Goal: Information Seeking & Learning: Learn about a topic

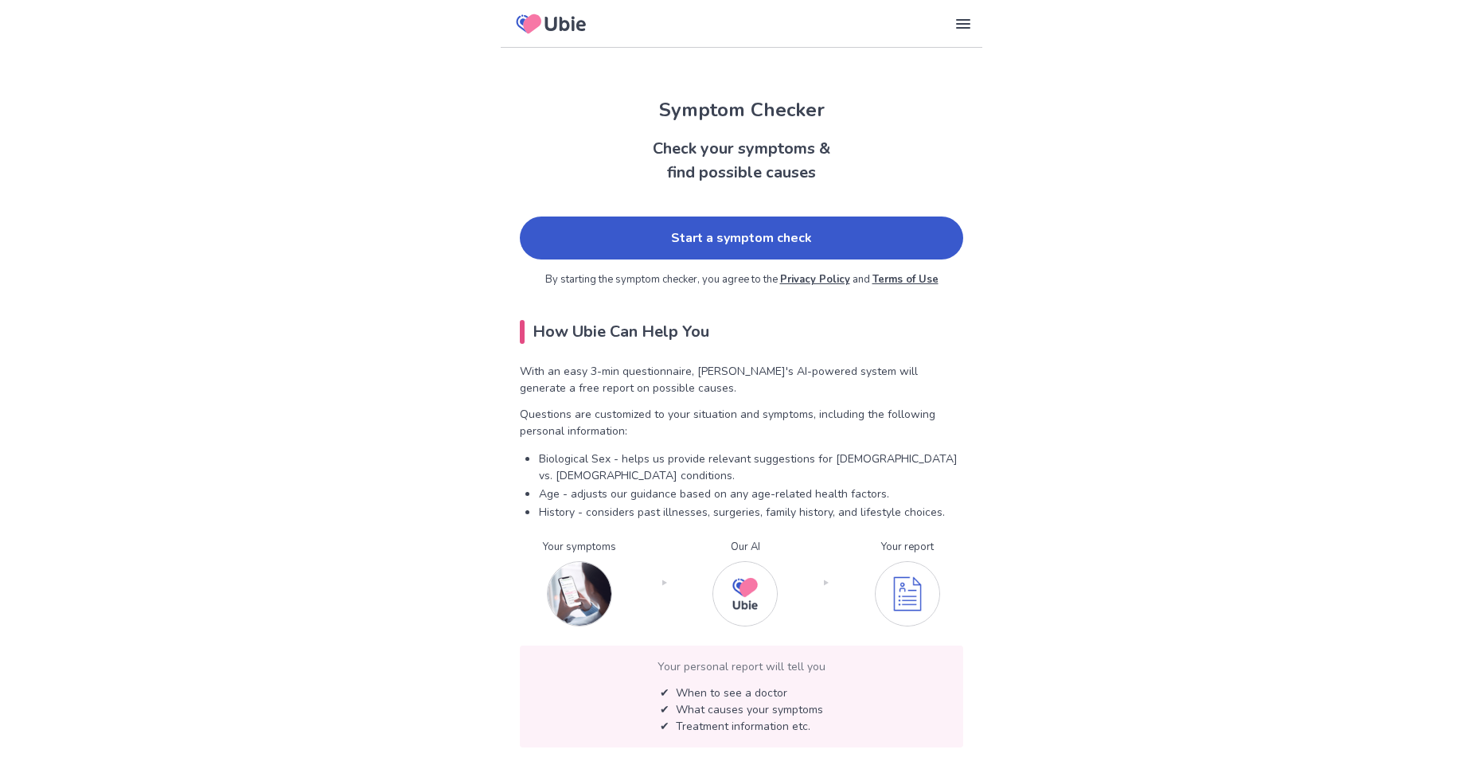
click at [716, 240] on link "Start a symptom check" at bounding box center [742, 238] width 444 height 43
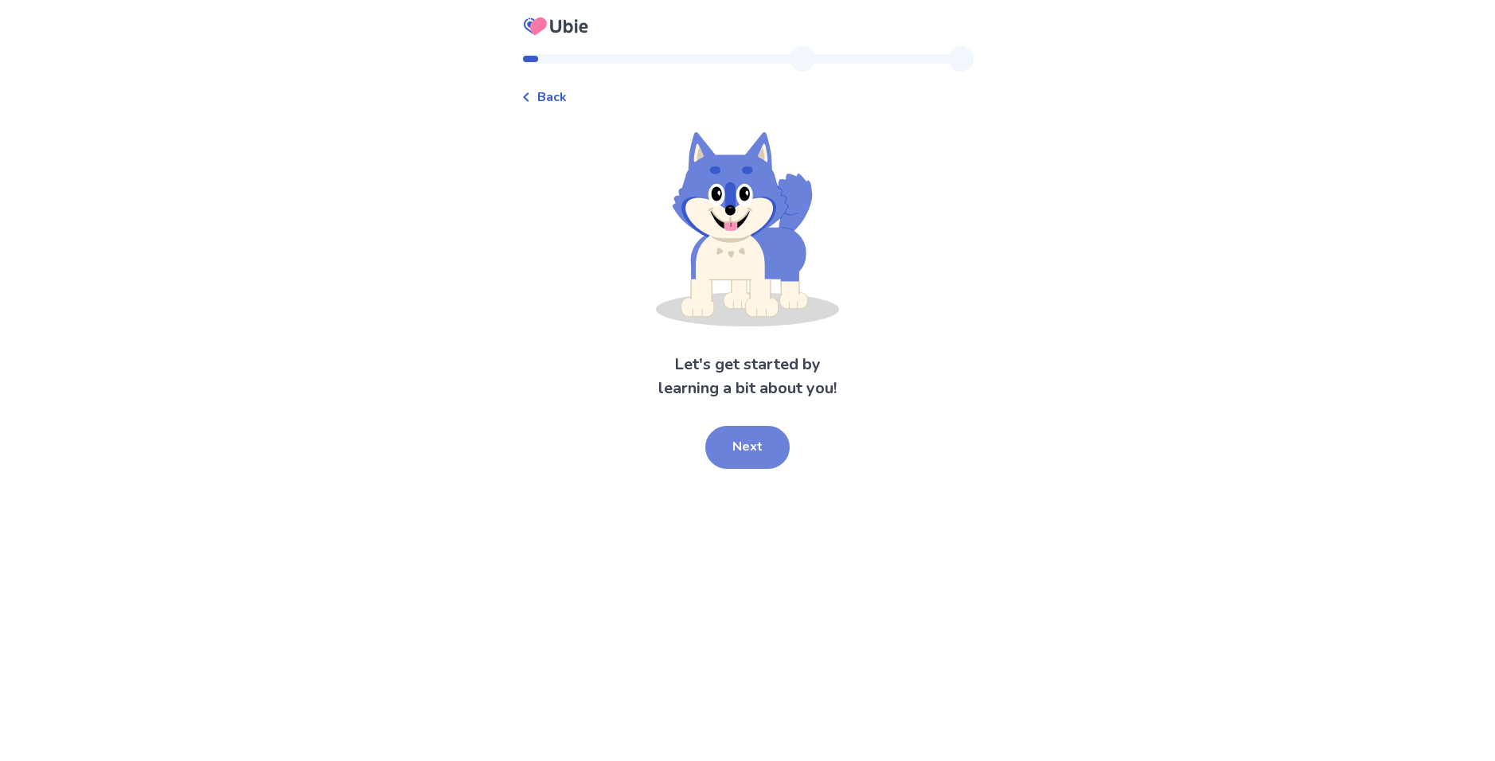
click at [736, 454] on button "Next" at bounding box center [748, 447] width 84 height 43
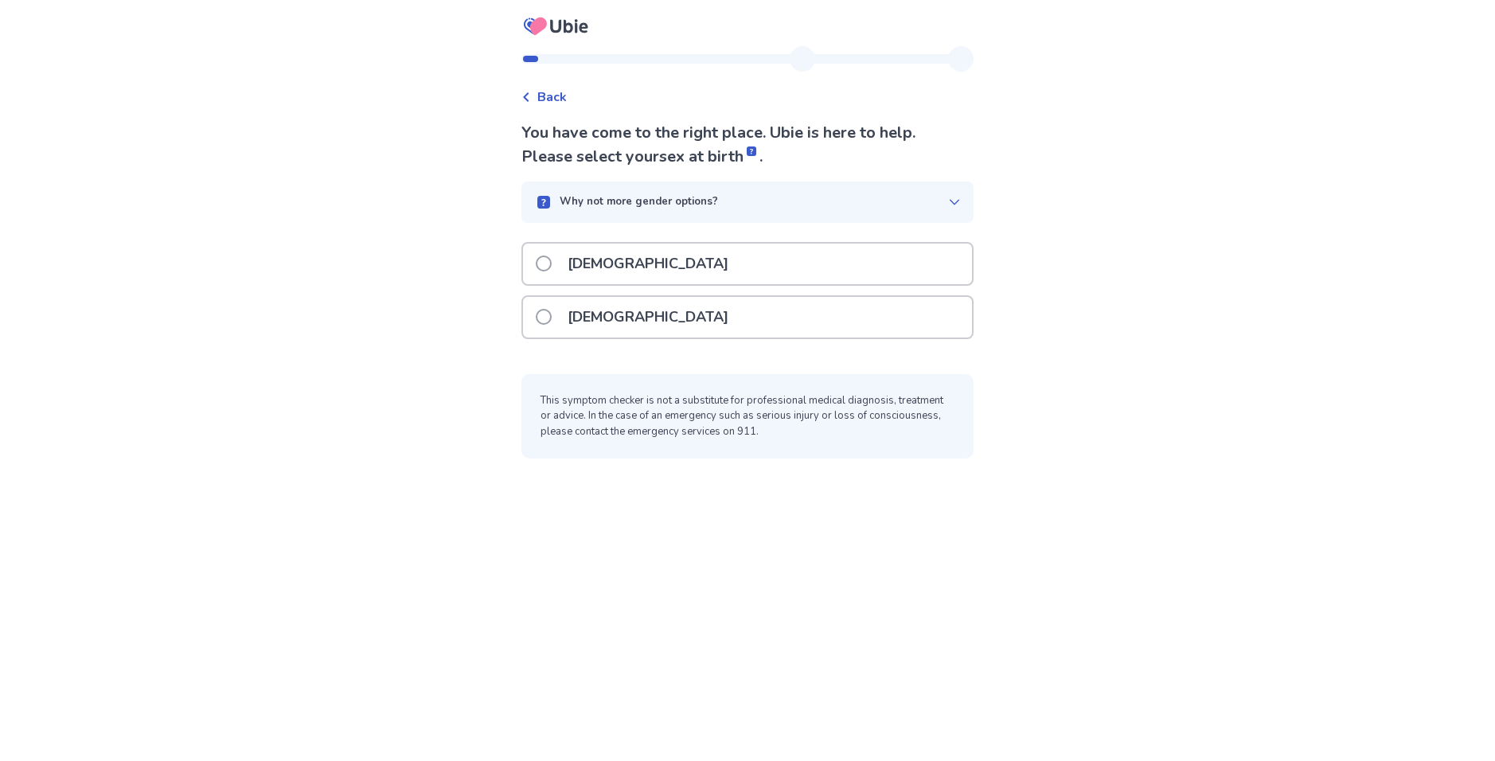
click at [624, 321] on p "[DEMOGRAPHIC_DATA]" at bounding box center [648, 317] width 180 height 41
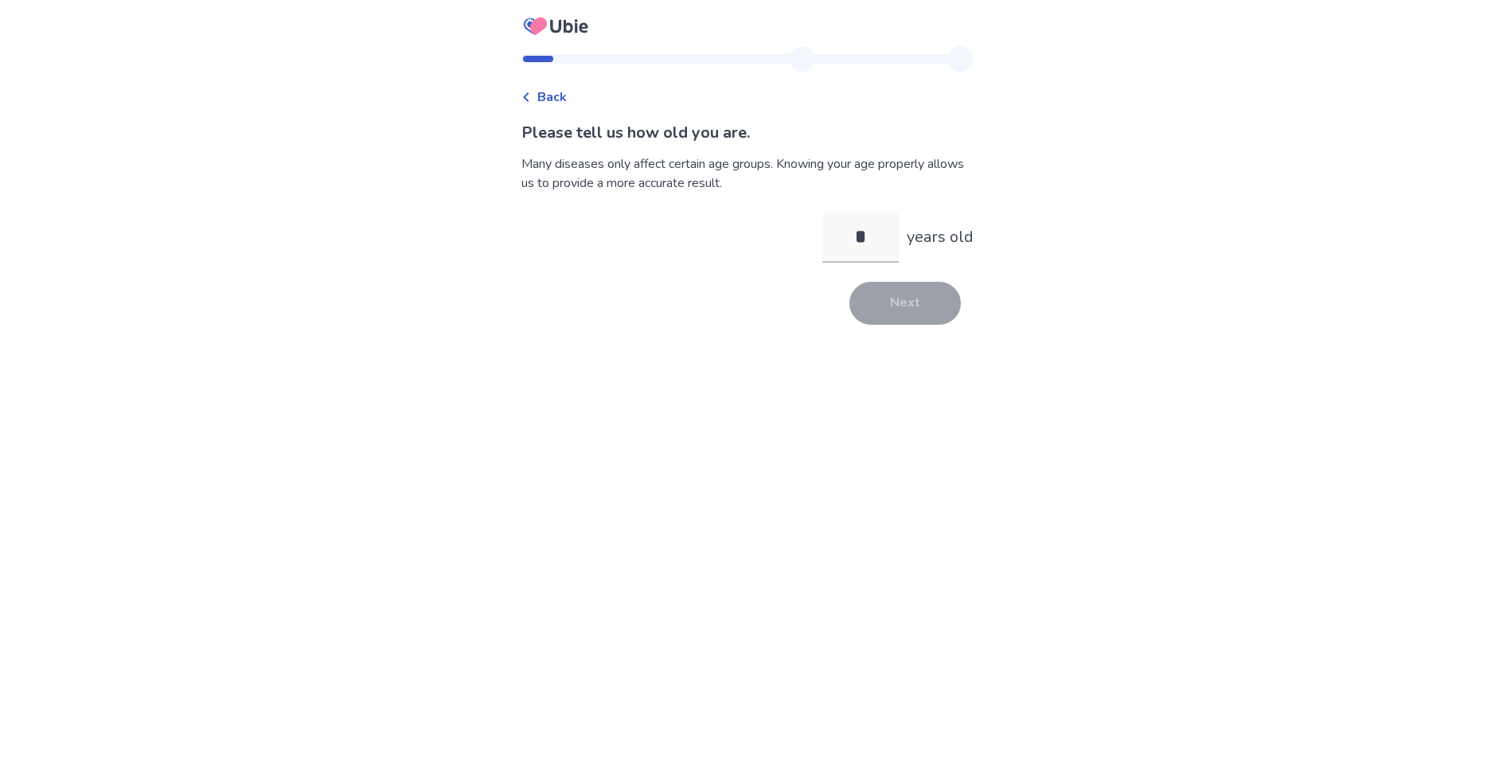
type input "**"
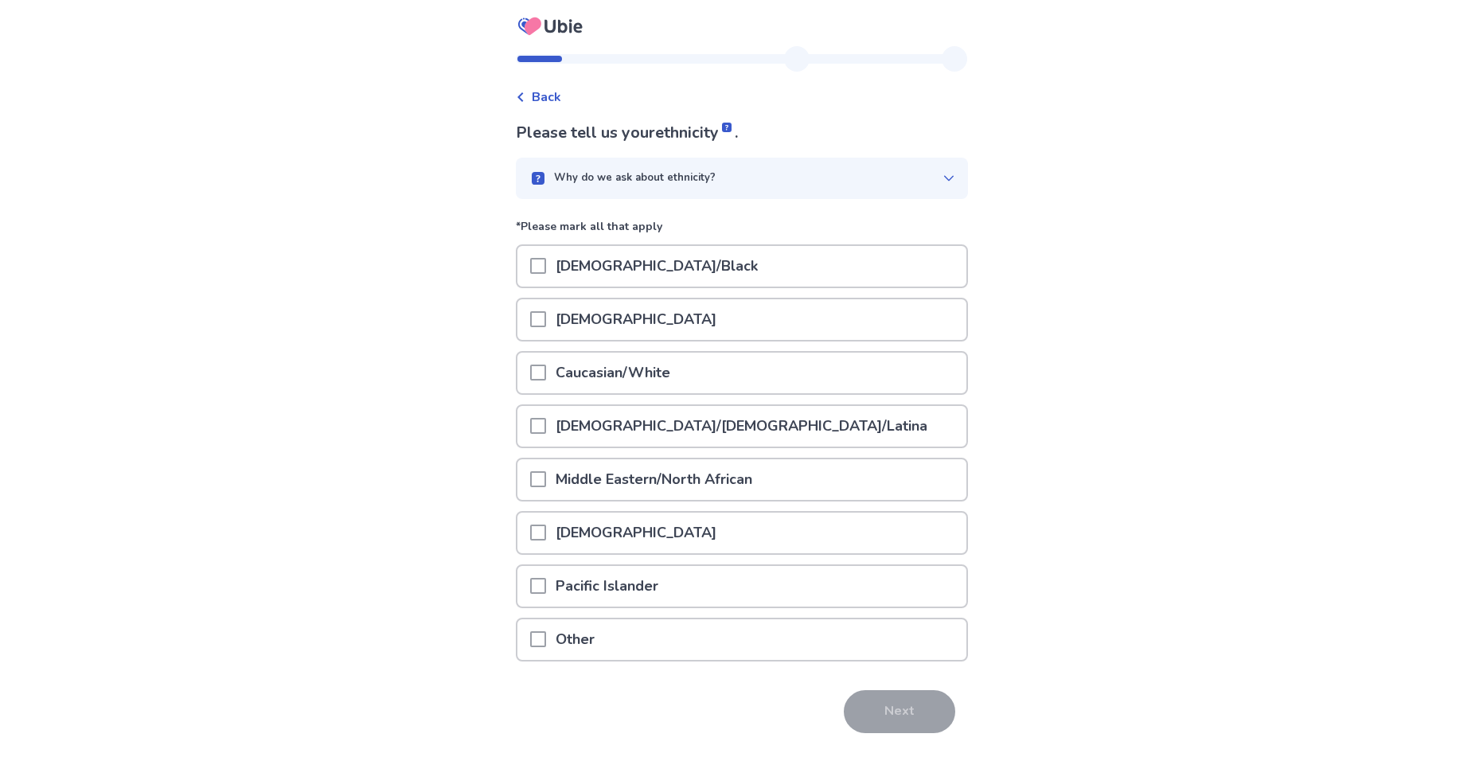
drag, startPoint x: 626, startPoint y: 338, endPoint x: 616, endPoint y: 379, distance: 41.7
click at [626, 341] on div "Asian" at bounding box center [742, 320] width 452 height 44
click at [616, 381] on p "Caucasian/White" at bounding box center [613, 373] width 134 height 41
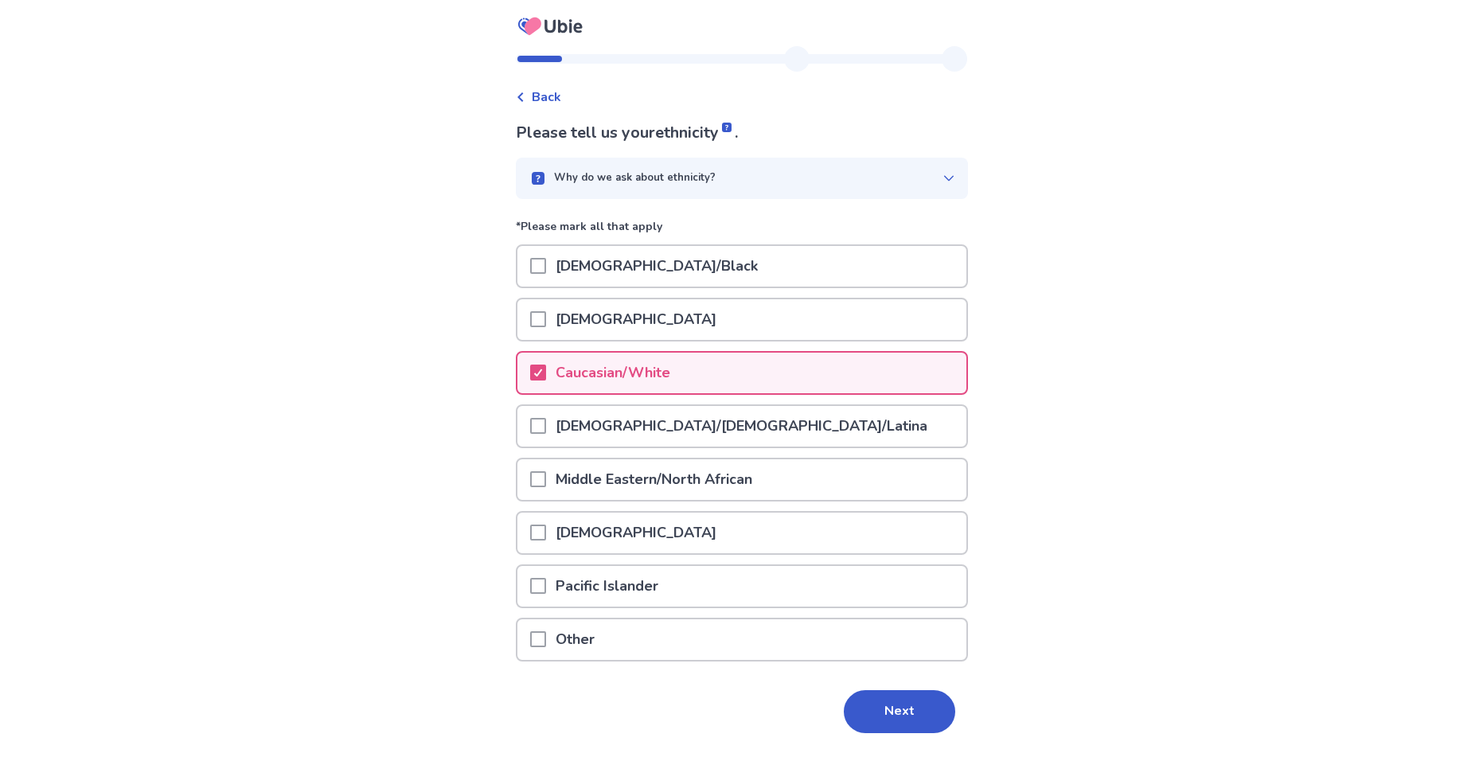
click at [878, 700] on button "Next" at bounding box center [899, 711] width 111 height 43
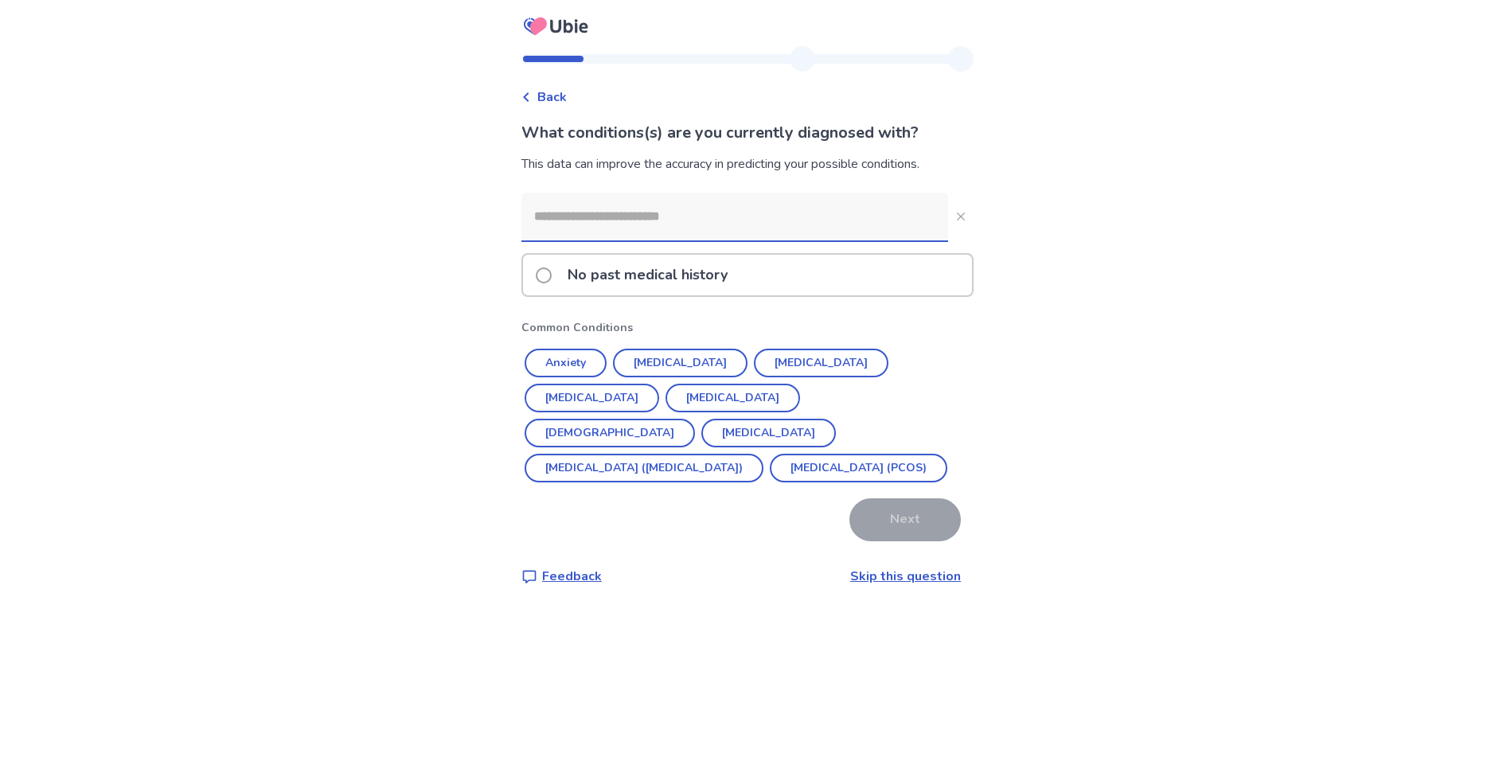
click at [674, 225] on input at bounding box center [735, 217] width 427 height 48
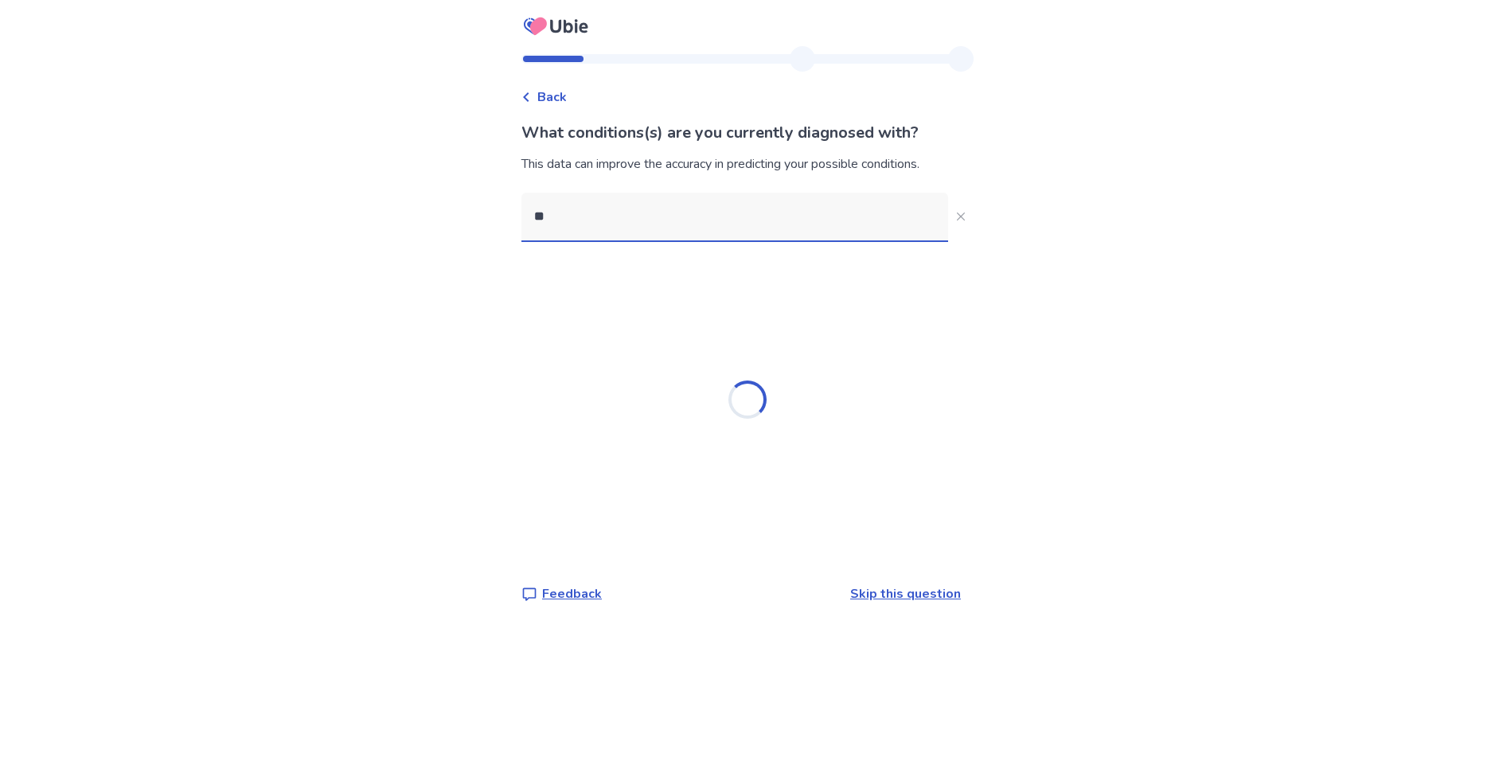
type input "*"
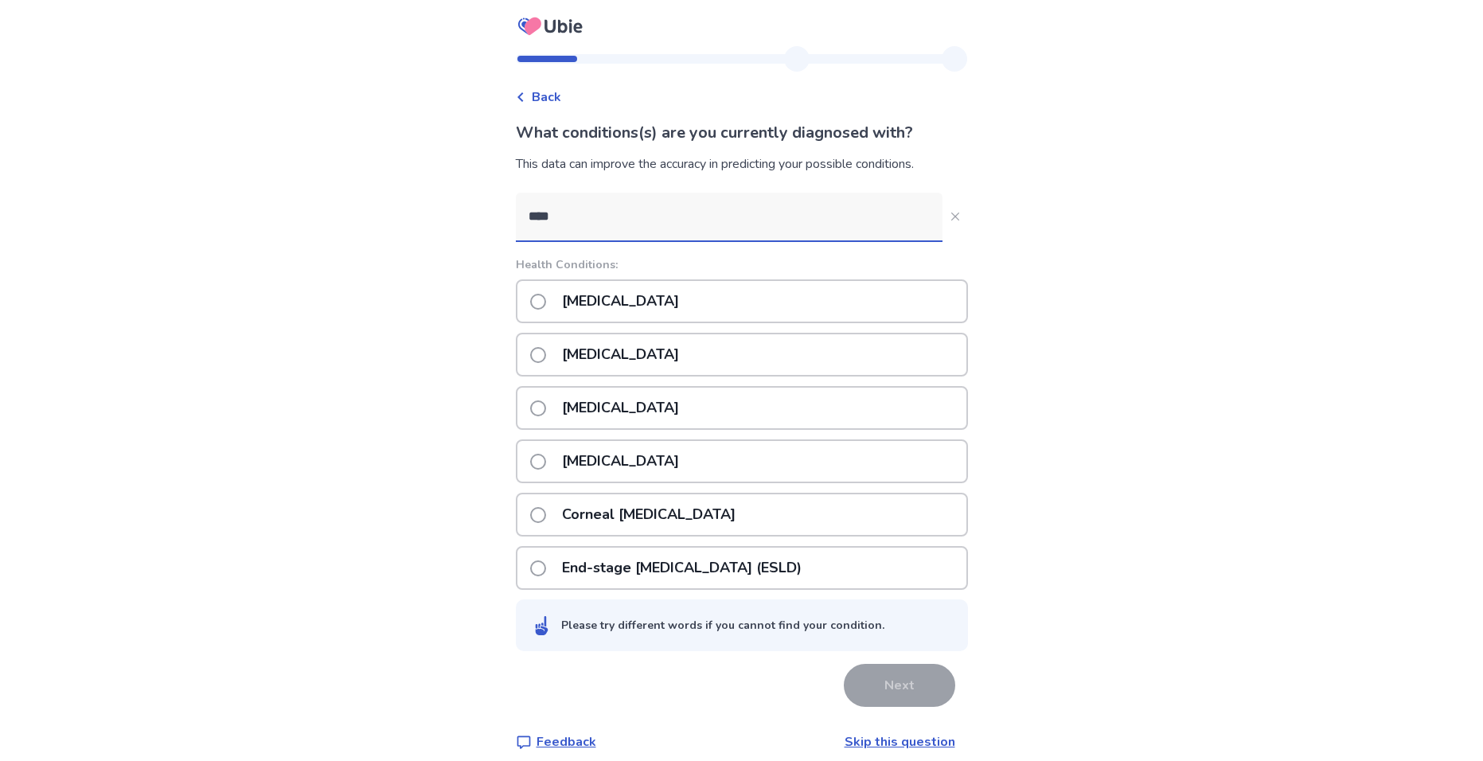
type input "****"
click at [679, 306] on div "Endometriosis" at bounding box center [742, 301] width 452 height 44
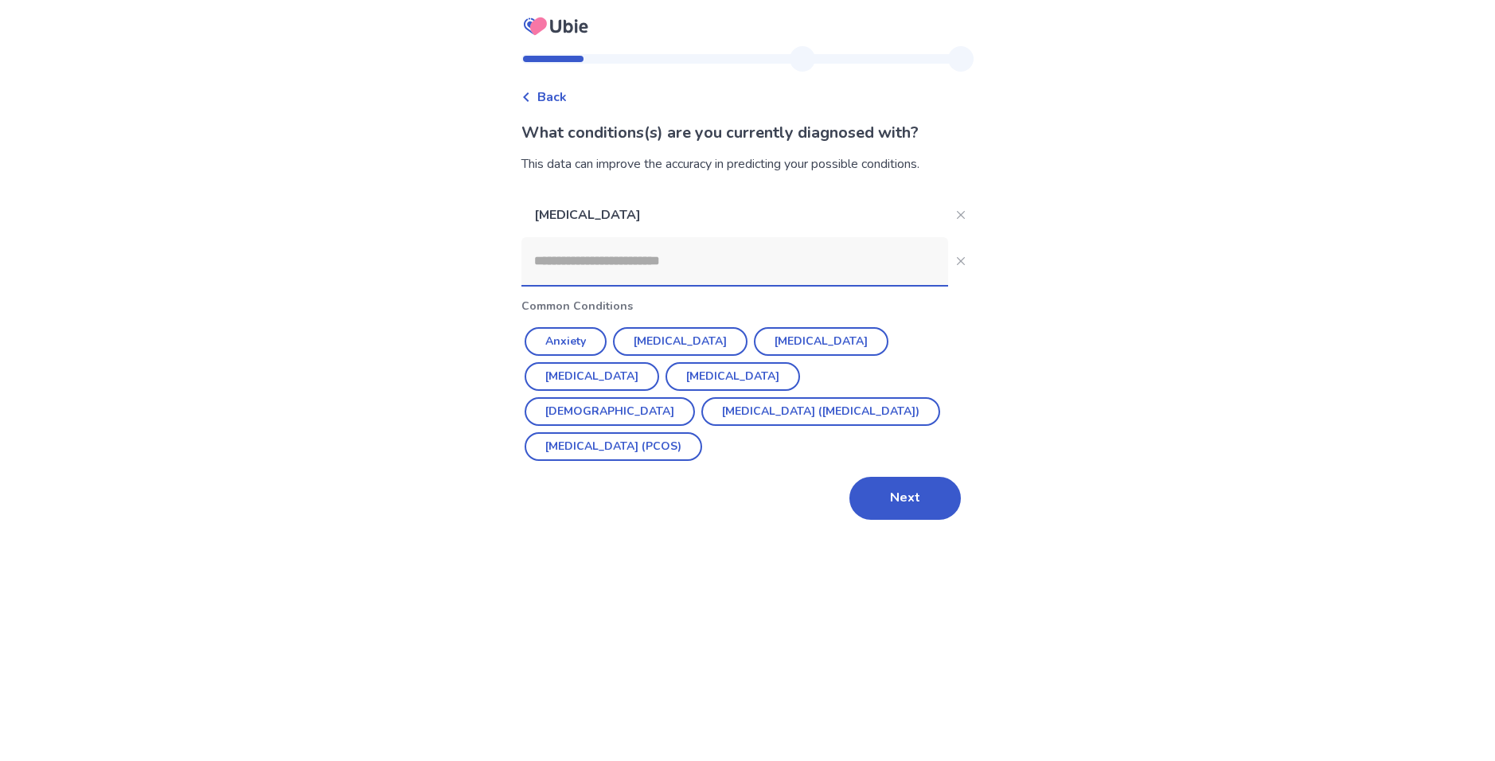
click at [654, 262] on input at bounding box center [735, 261] width 427 height 48
type input "*"
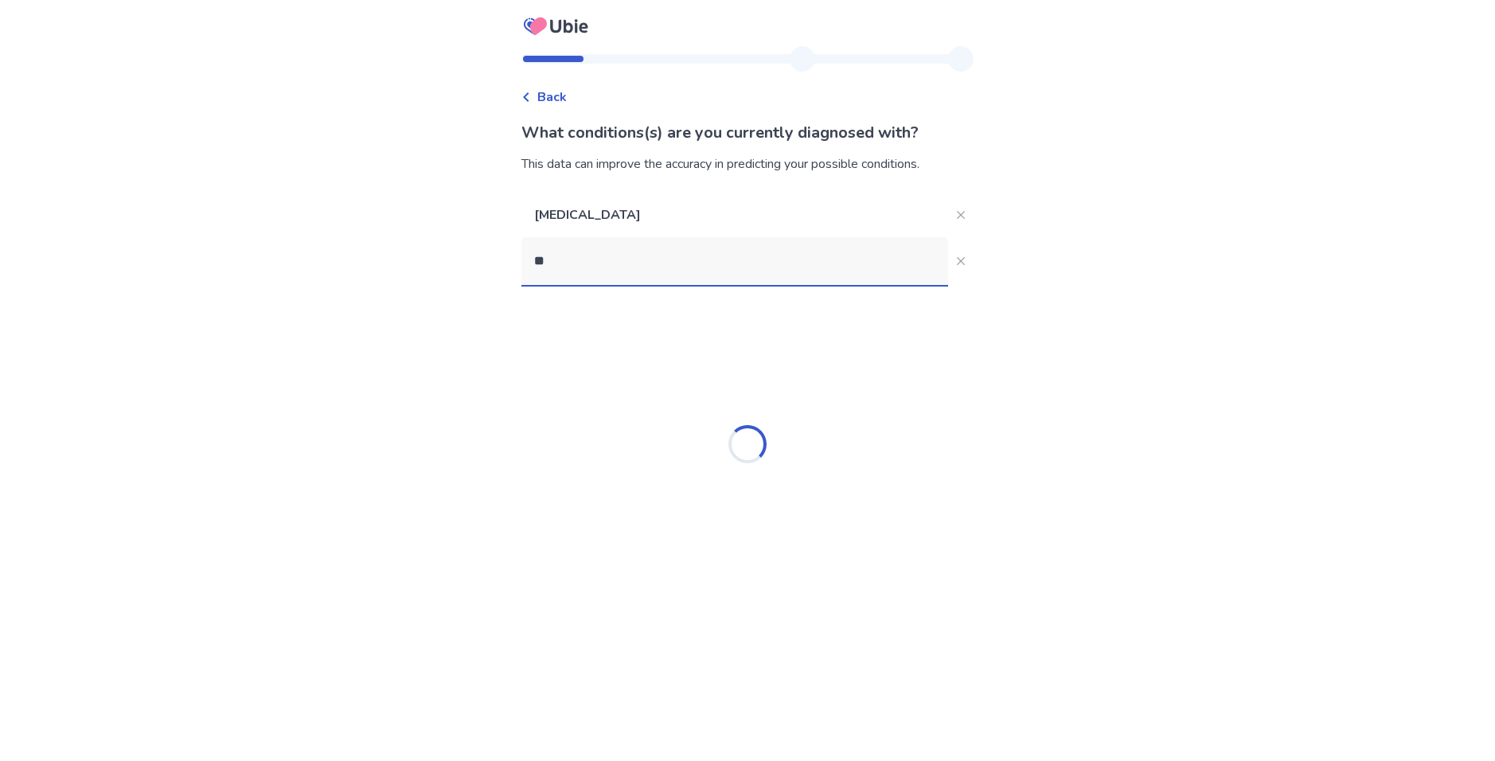
type input "*"
type input "***"
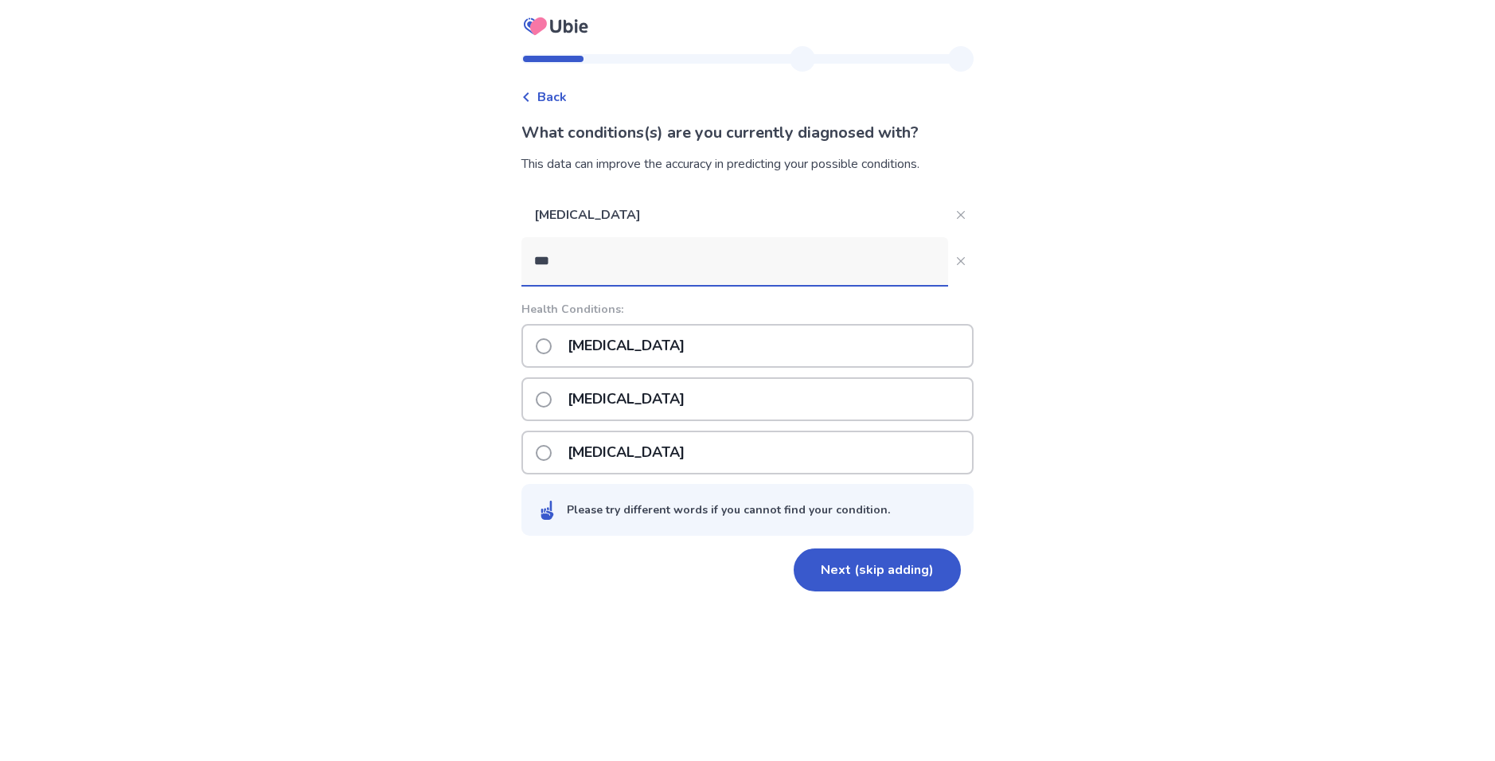
click at [613, 342] on p "Depression" at bounding box center [626, 346] width 136 height 41
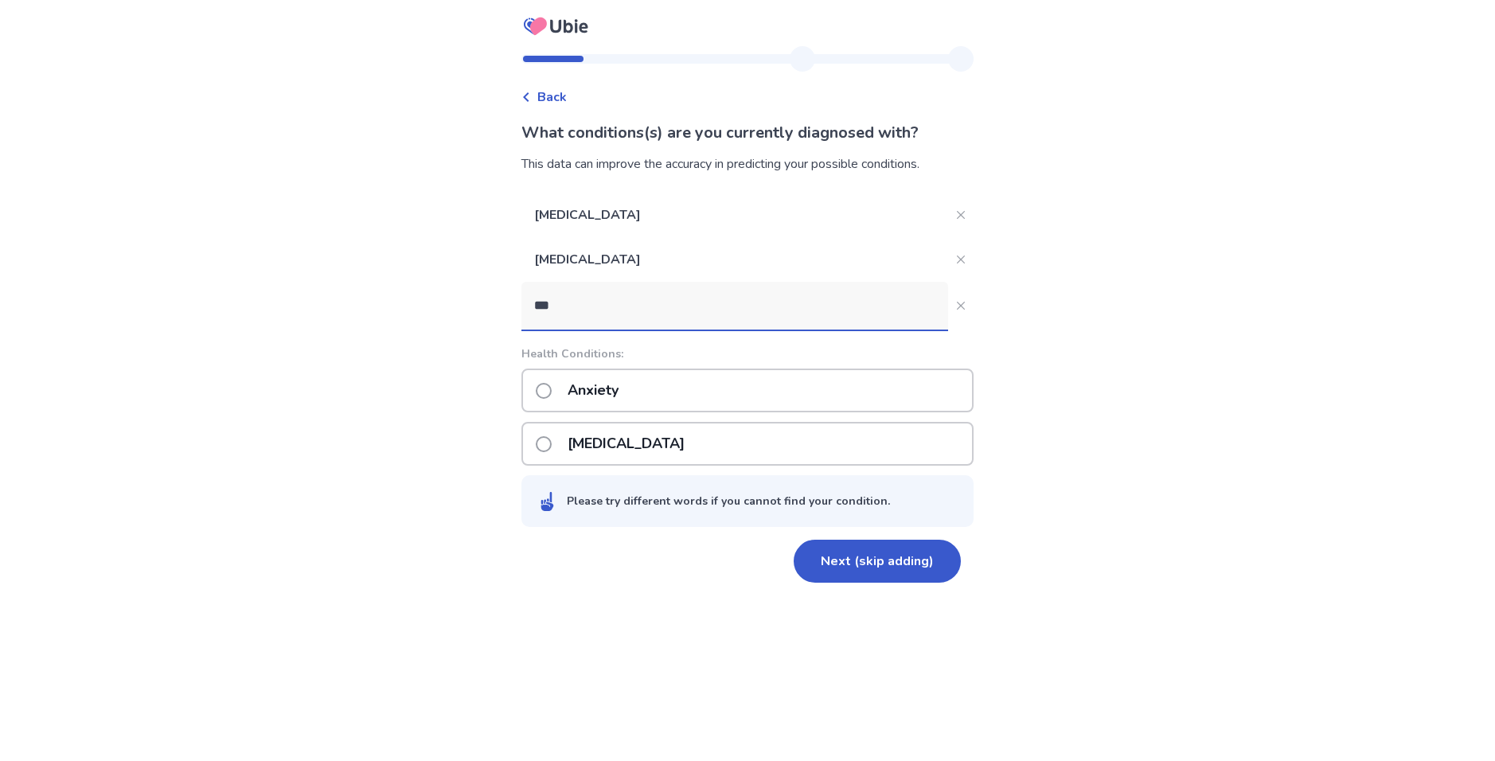
type input "***"
click at [656, 416] on div "Anxiety Social anxiety disorder" at bounding box center [748, 417] width 452 height 97
click at [629, 362] on div "Health Conditions: Anxiety Social anxiety disorder Please try different words i…" at bounding box center [748, 437] width 452 height 182
click at [620, 379] on p "Anxiety" at bounding box center [593, 390] width 70 height 41
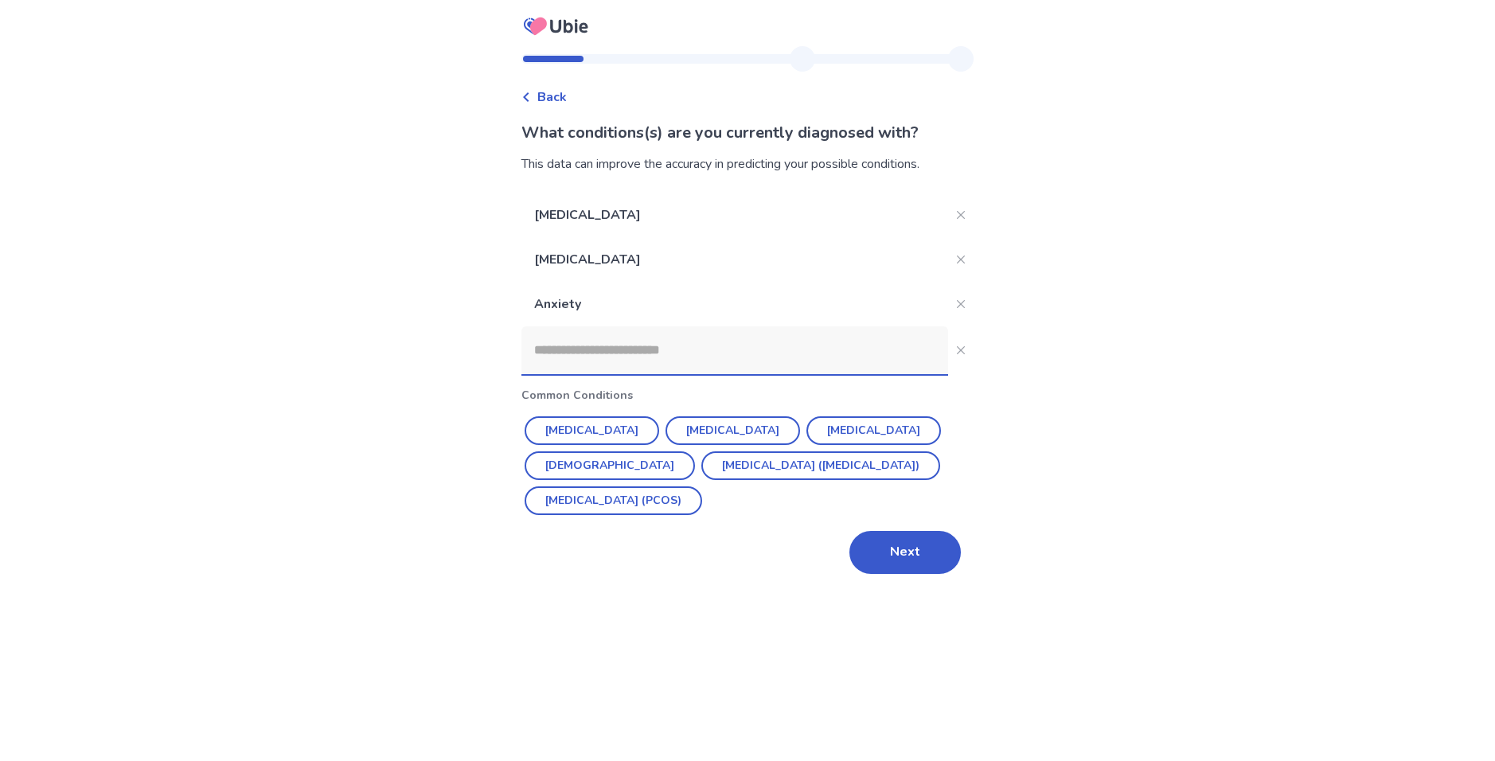
click at [609, 360] on input at bounding box center [735, 350] width 427 height 48
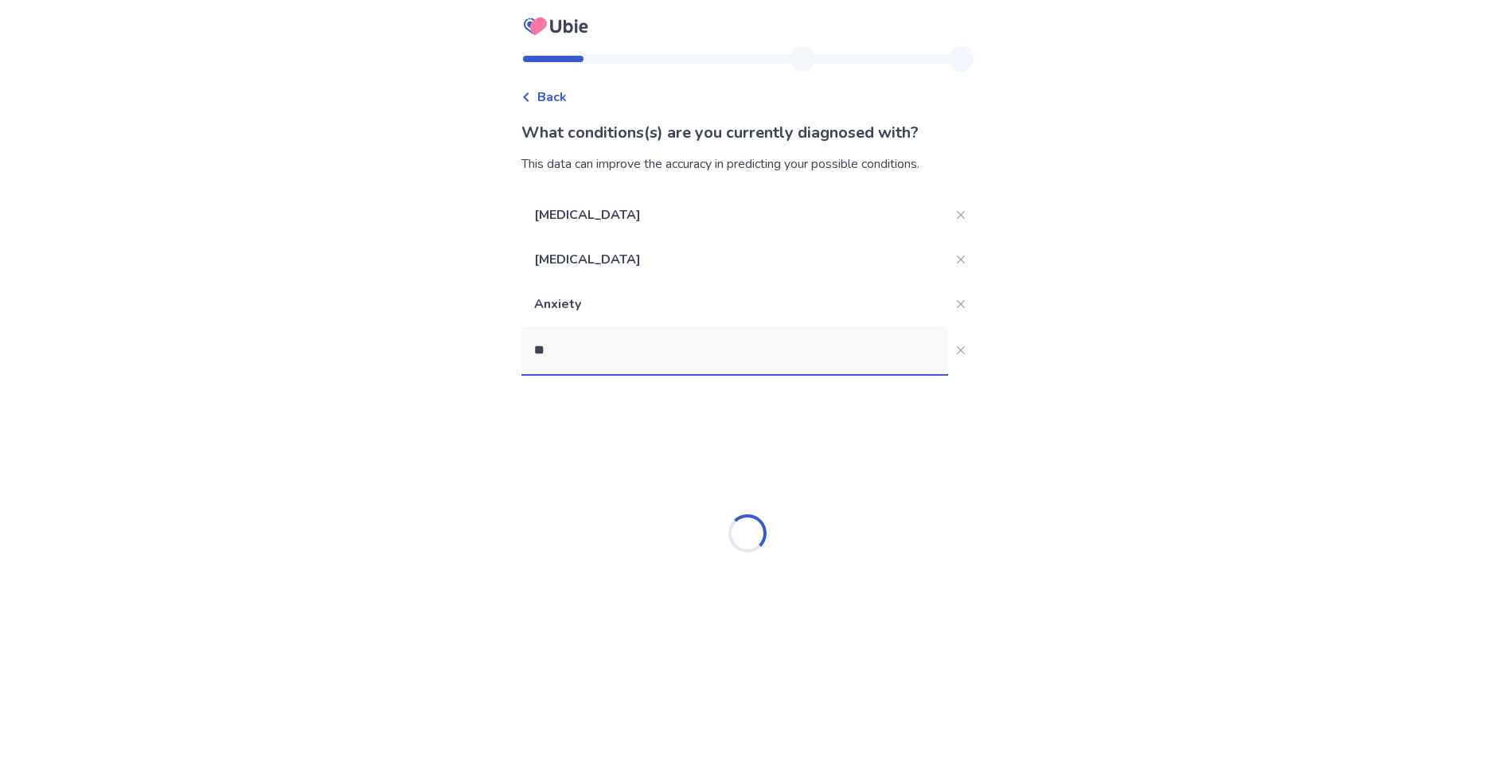
type input "*"
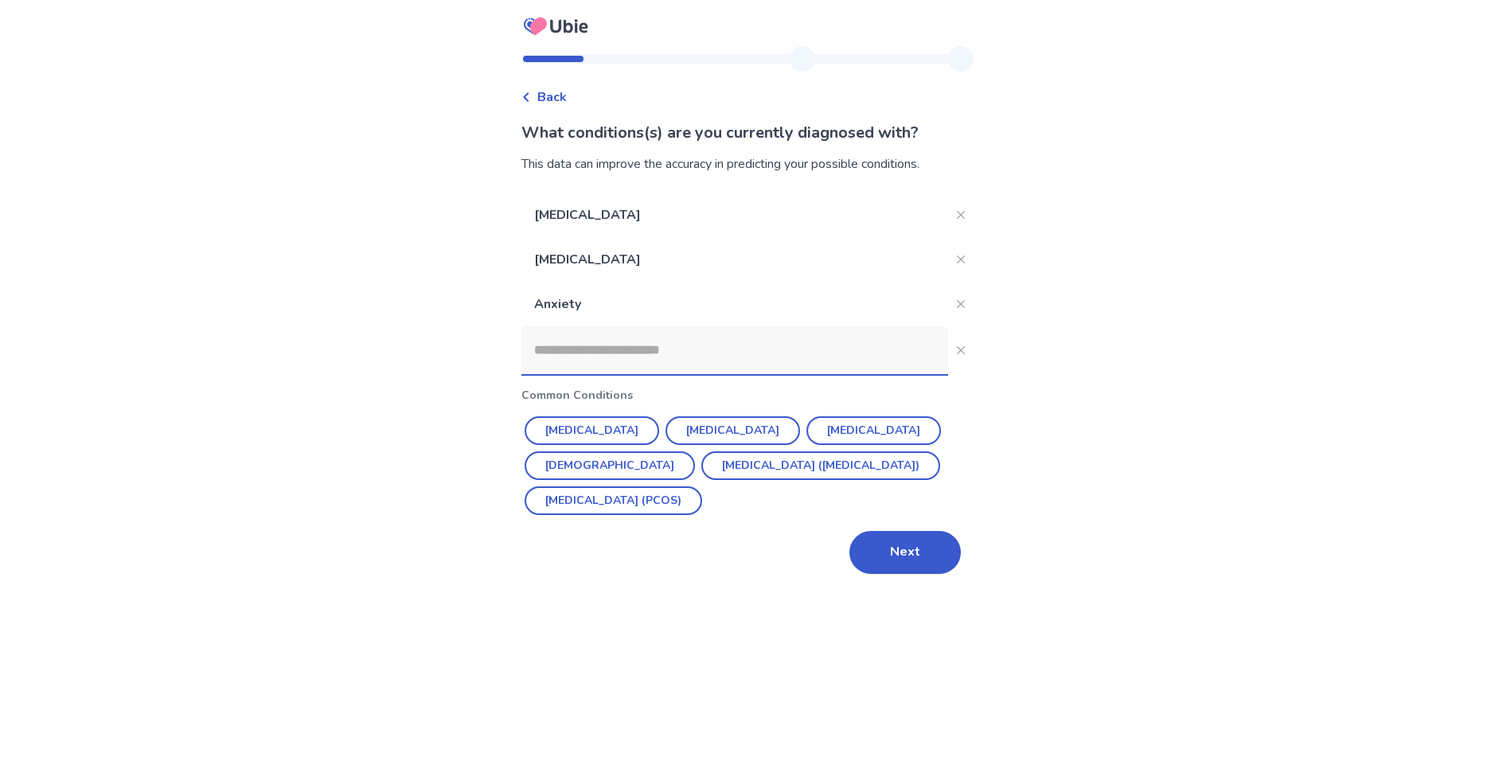
click at [893, 540] on button "Next" at bounding box center [905, 552] width 111 height 43
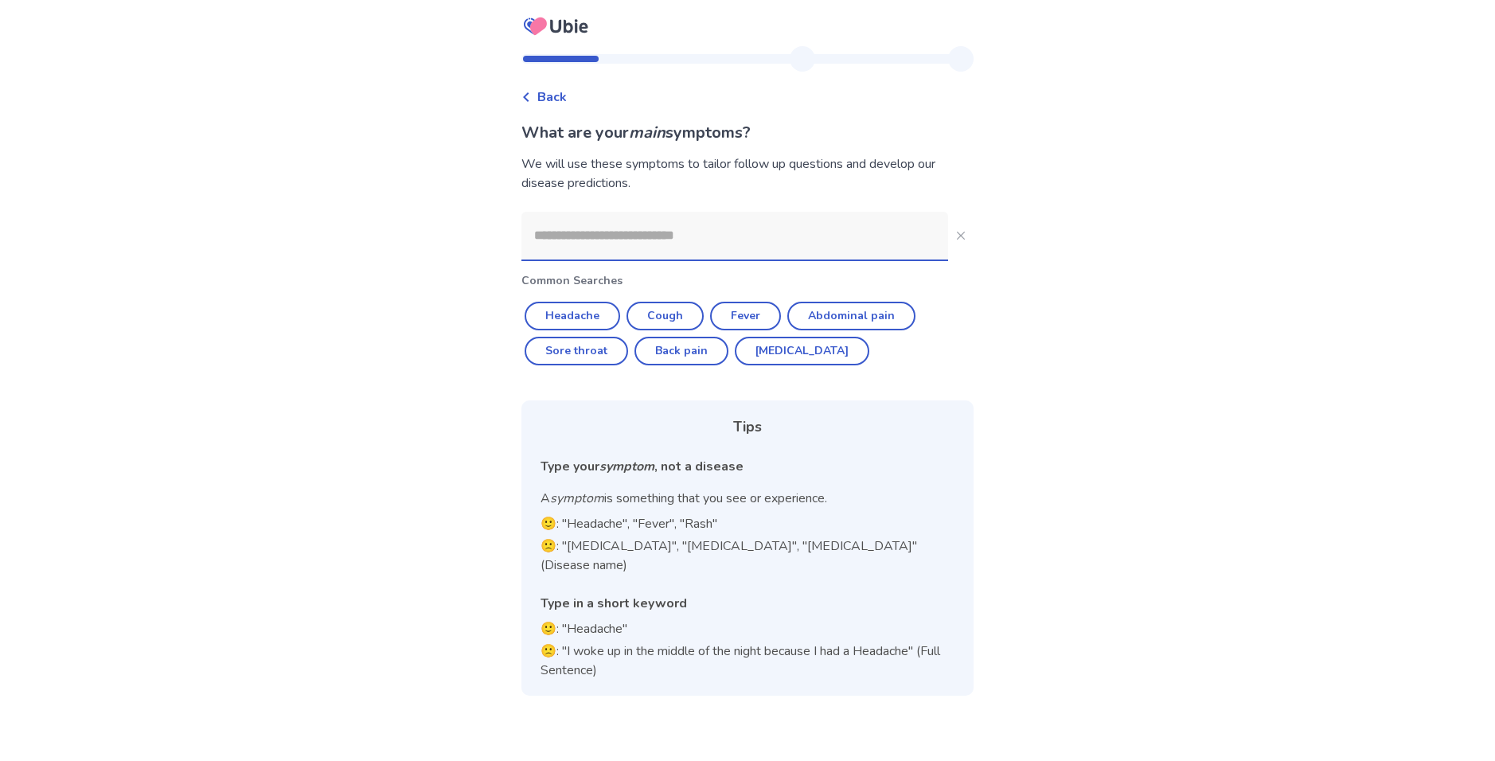
click at [725, 236] on input at bounding box center [735, 236] width 427 height 48
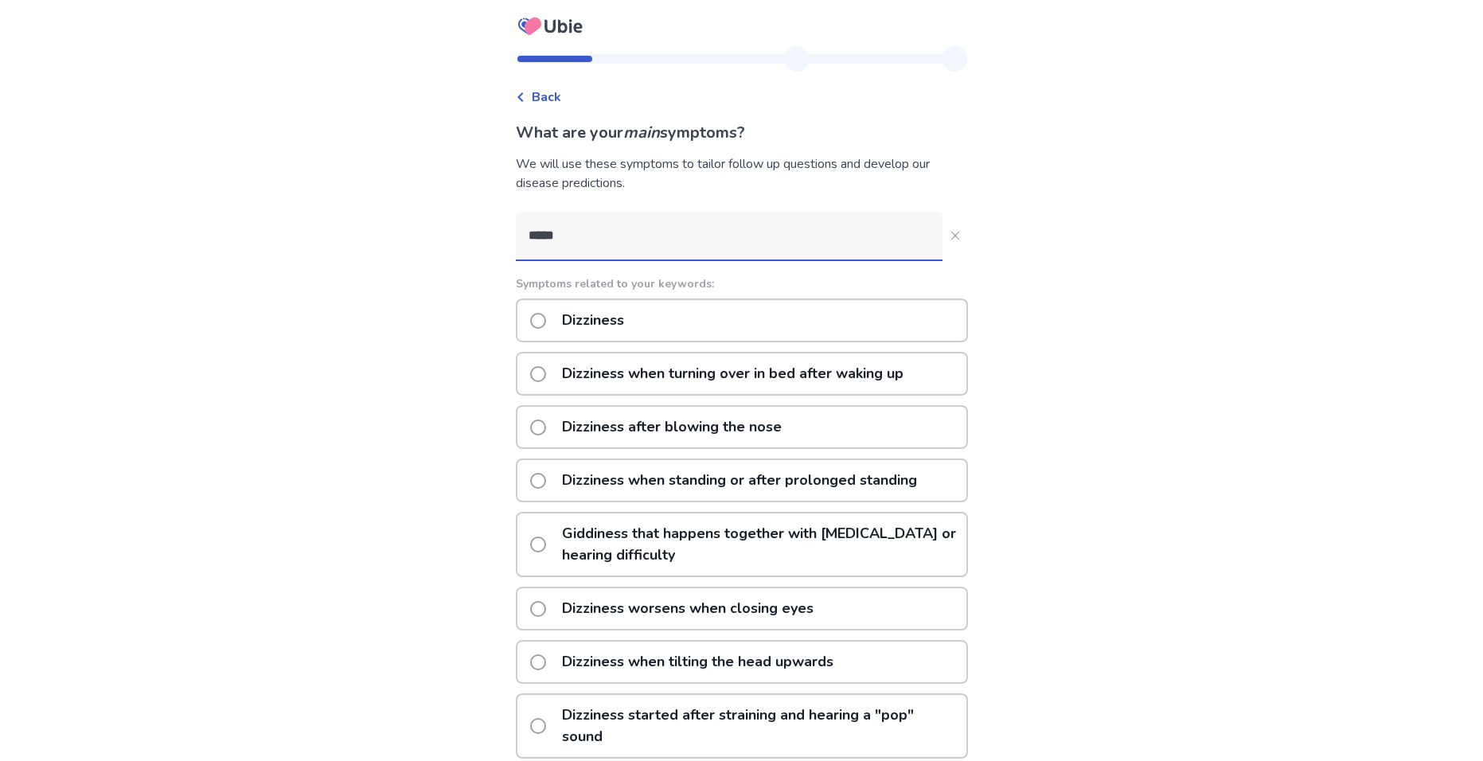
type input "*****"
click at [682, 326] on div "Dizziness" at bounding box center [742, 321] width 452 height 44
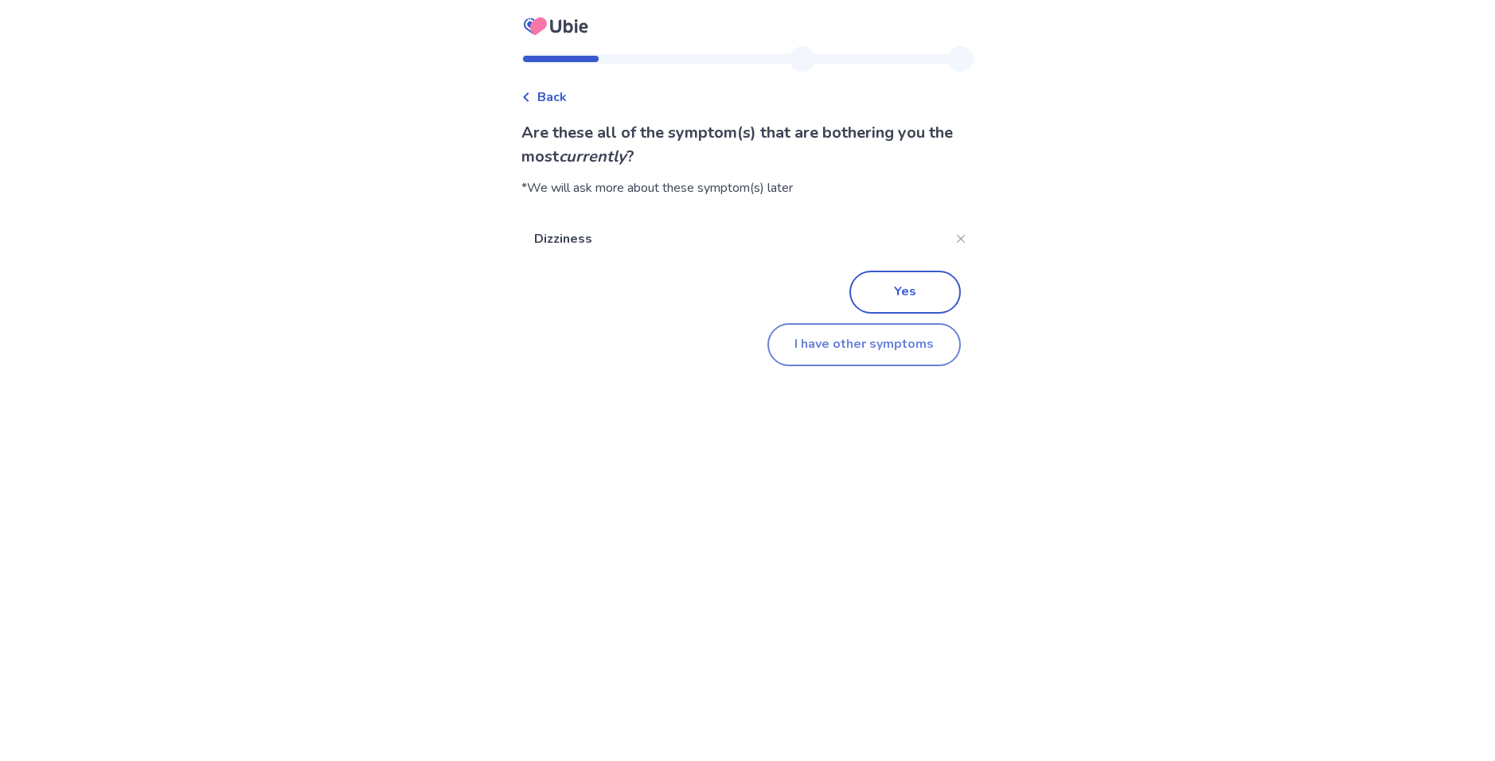
click at [825, 336] on button "I have other symptoms" at bounding box center [864, 344] width 193 height 43
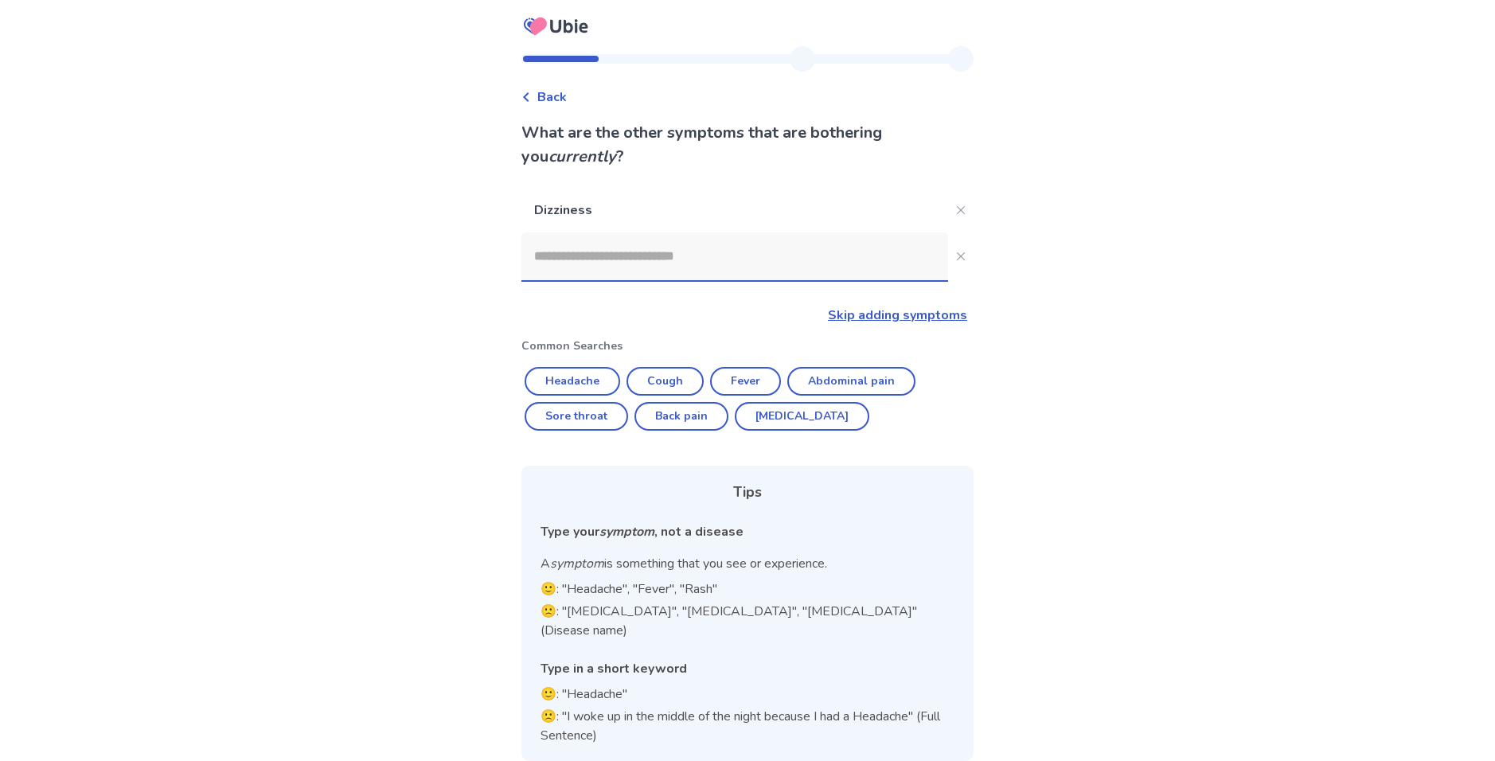
click at [574, 251] on input at bounding box center [735, 257] width 427 height 48
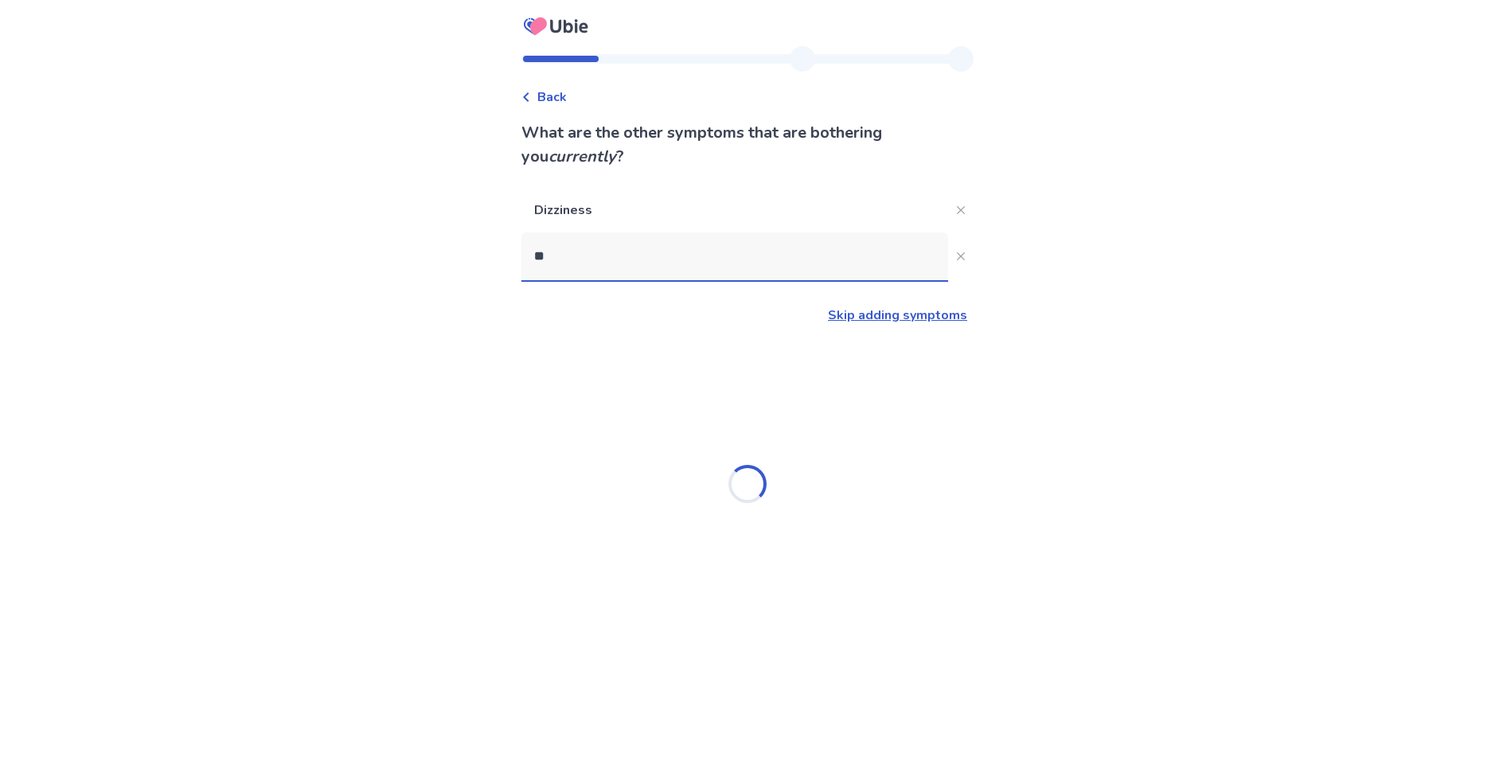
type input "***"
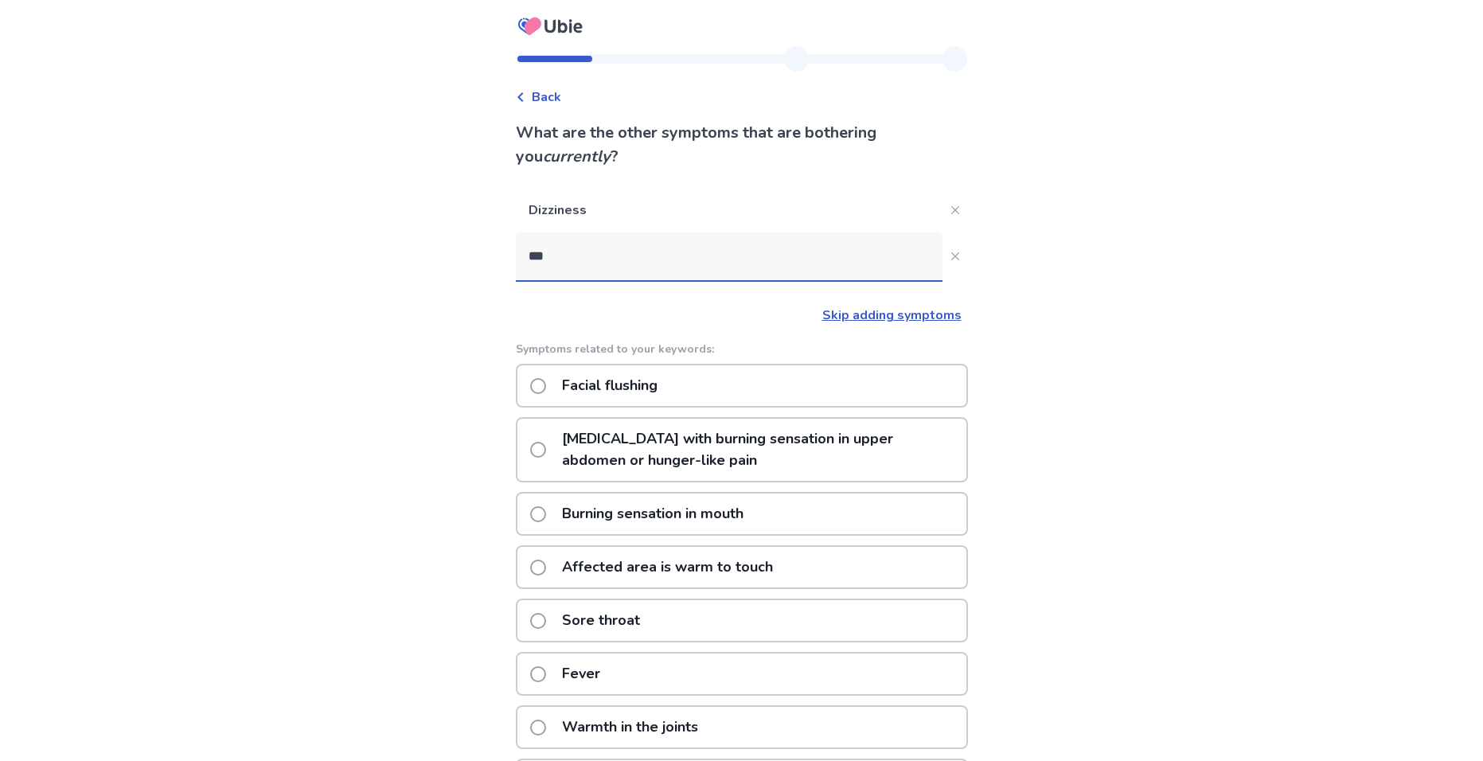
click at [643, 393] on p "Facial flushing" at bounding box center [610, 385] width 115 height 41
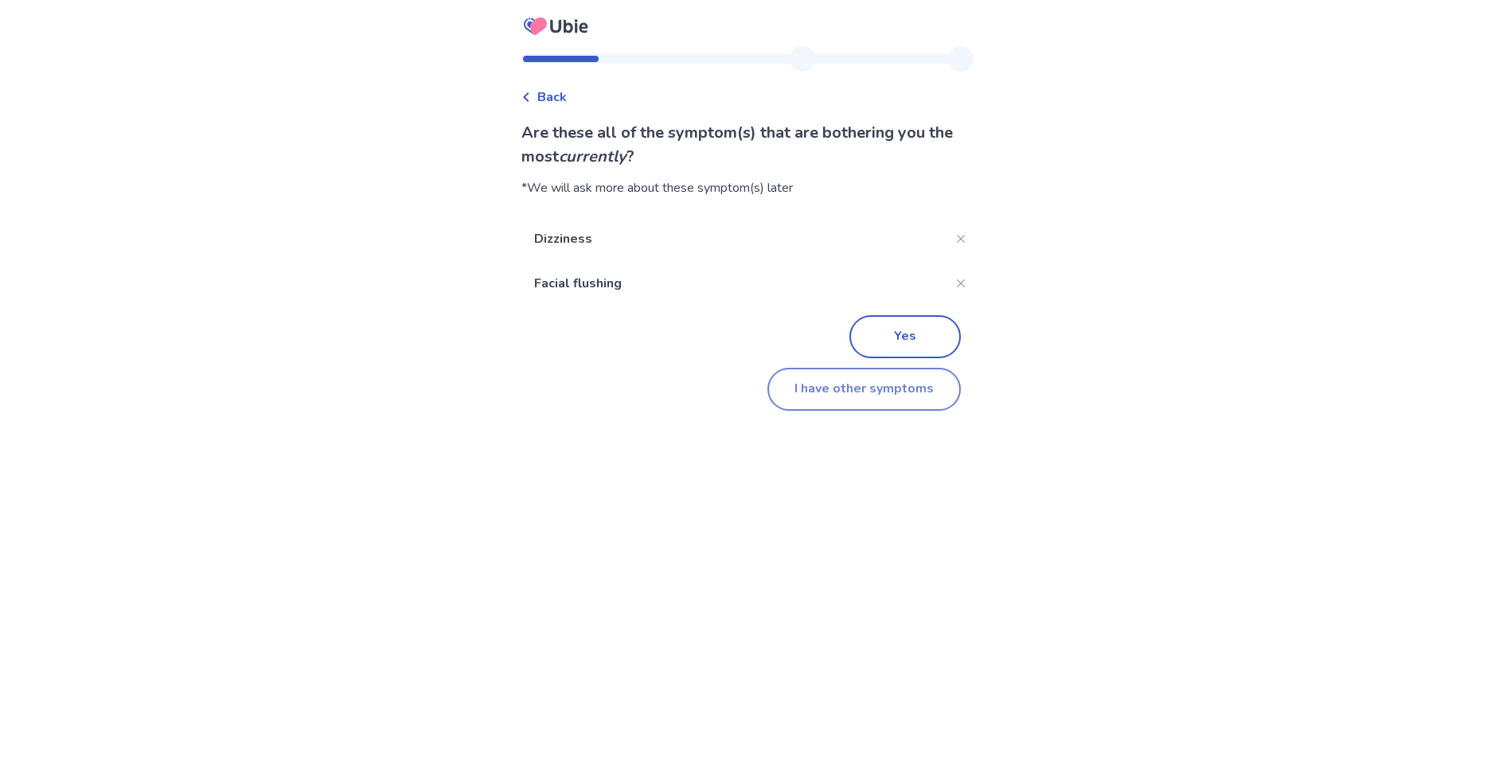
click at [797, 400] on button "I have other symptoms" at bounding box center [864, 389] width 193 height 43
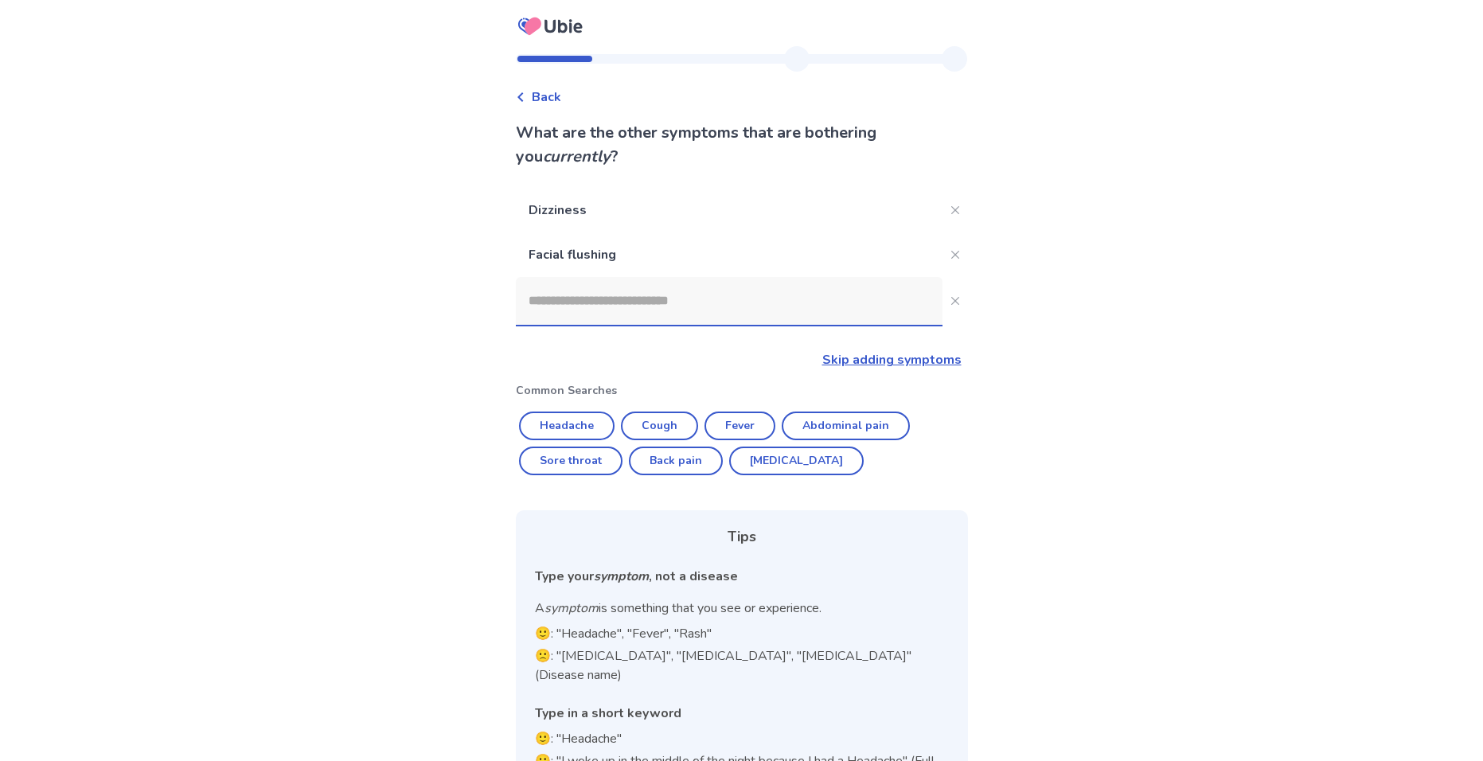
click at [675, 307] on input at bounding box center [729, 301] width 427 height 48
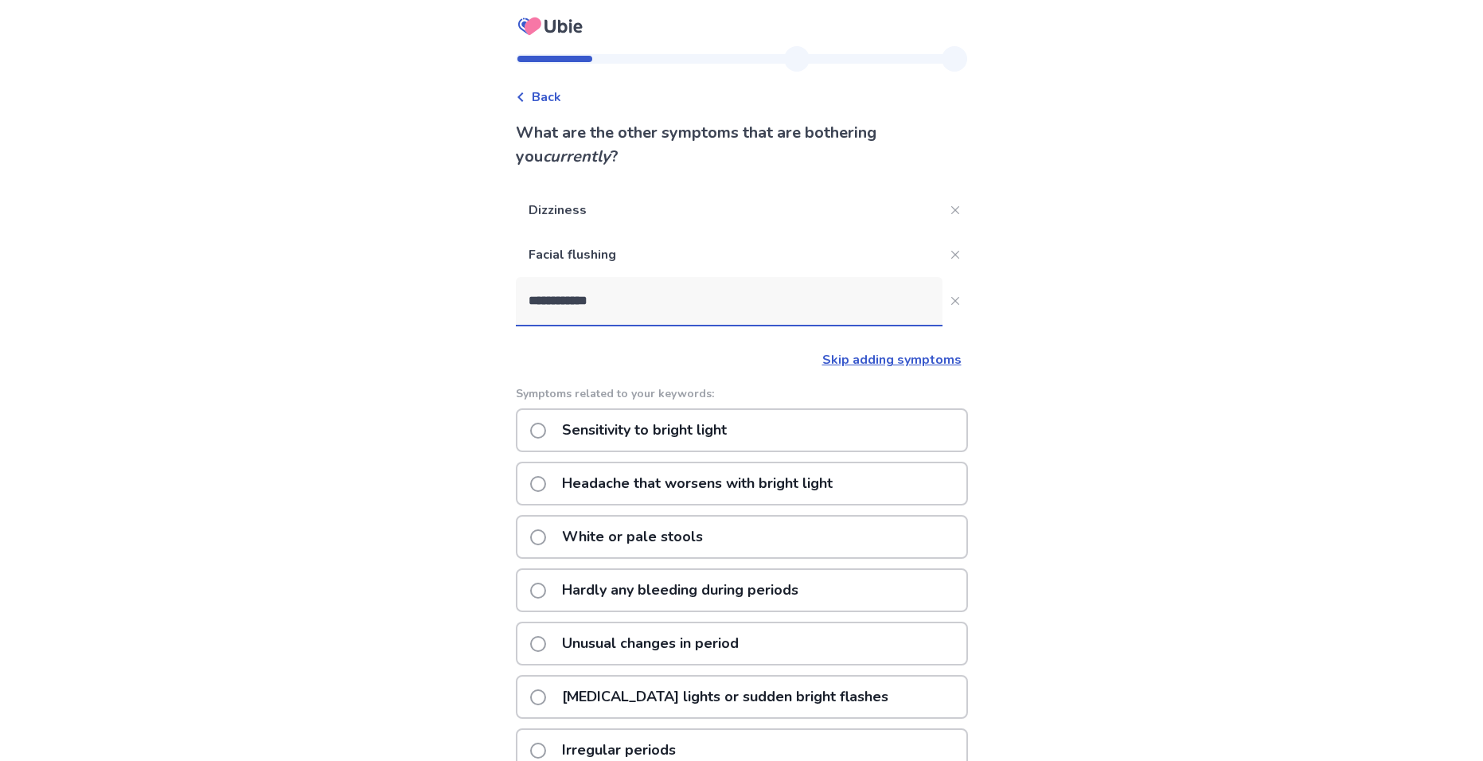
drag, startPoint x: 514, startPoint y: 287, endPoint x: 340, endPoint y: 256, distance: 177.1
click at [320, 240] on div "**********" at bounding box center [741, 517] width 1483 height 1034
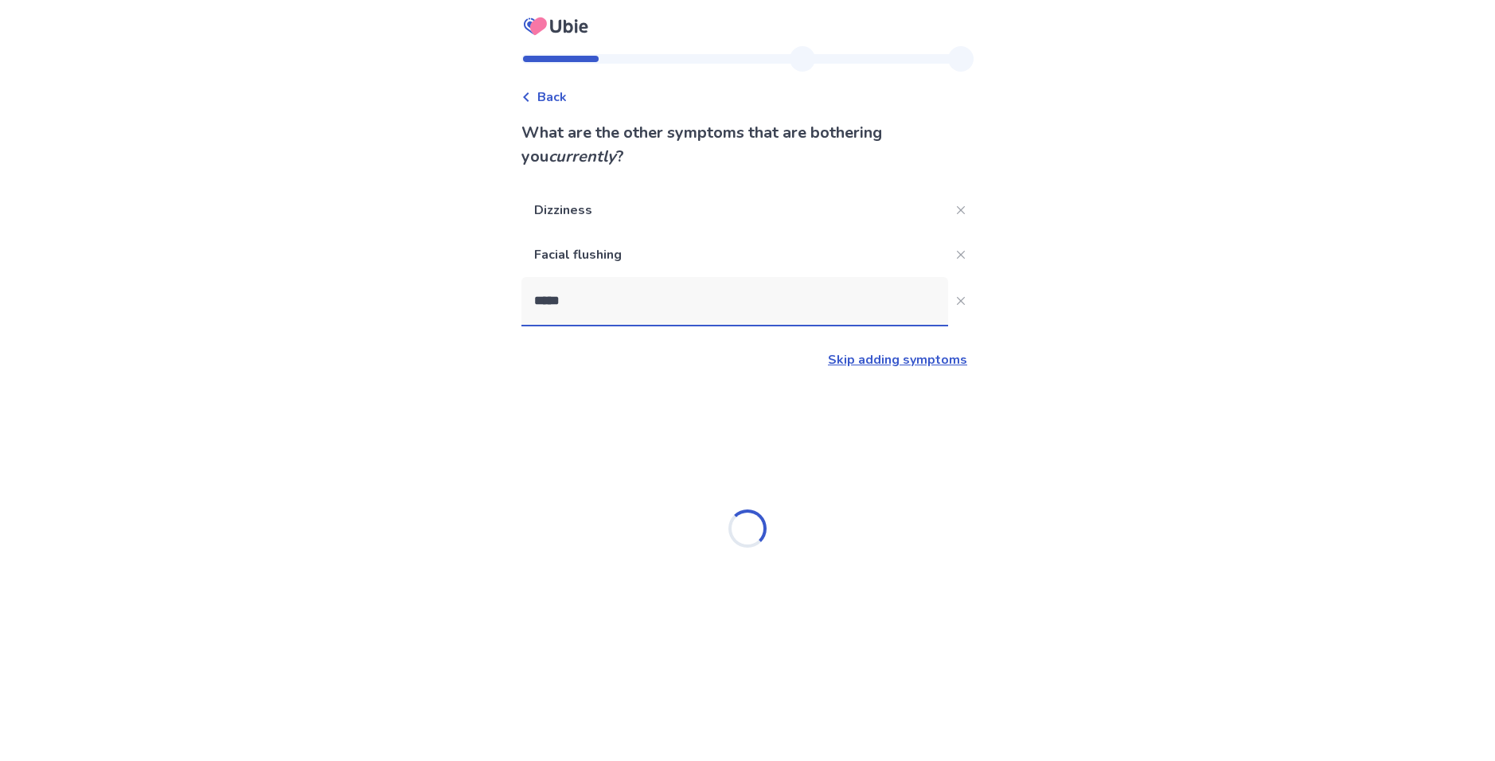
type input "******"
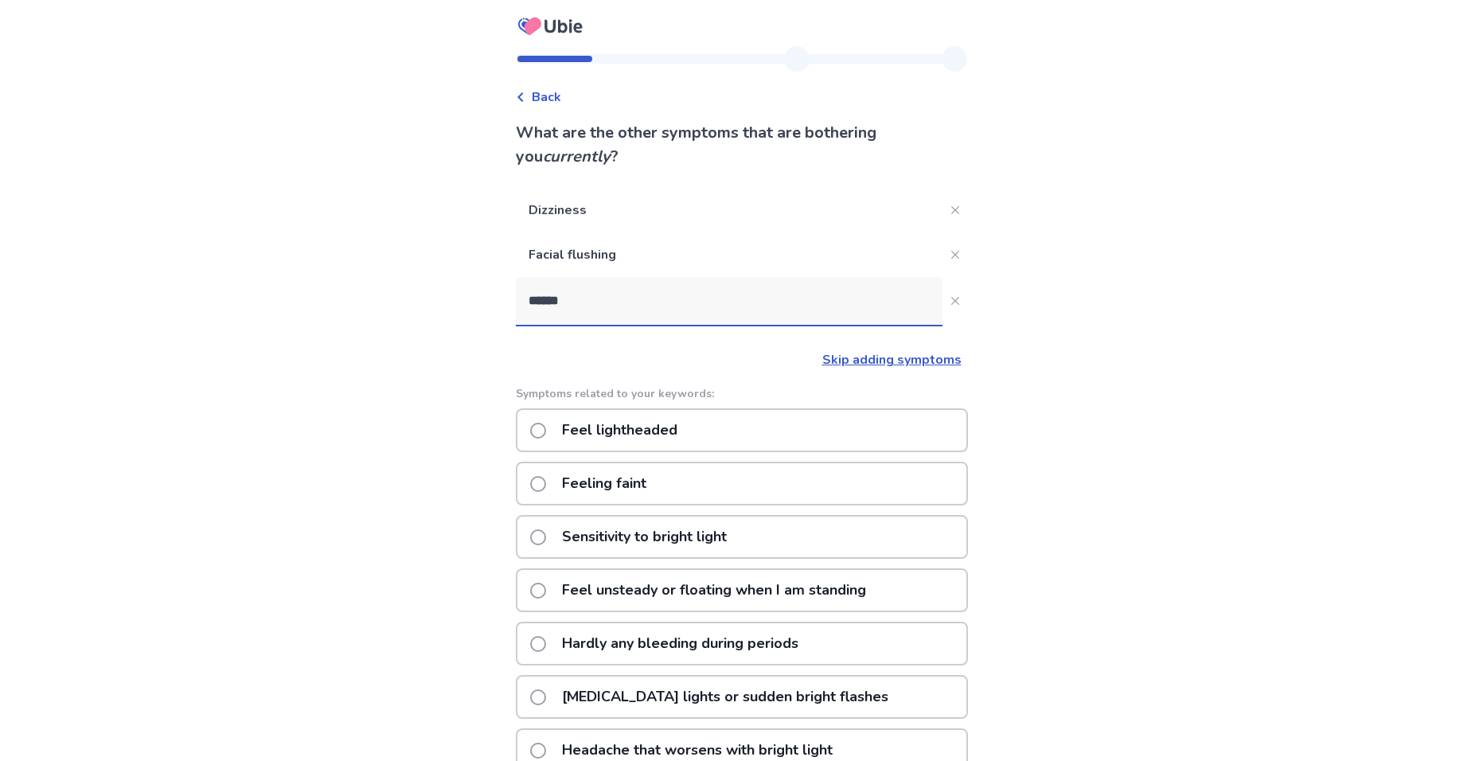
click at [655, 423] on p "Feel lightheaded" at bounding box center [620, 430] width 135 height 41
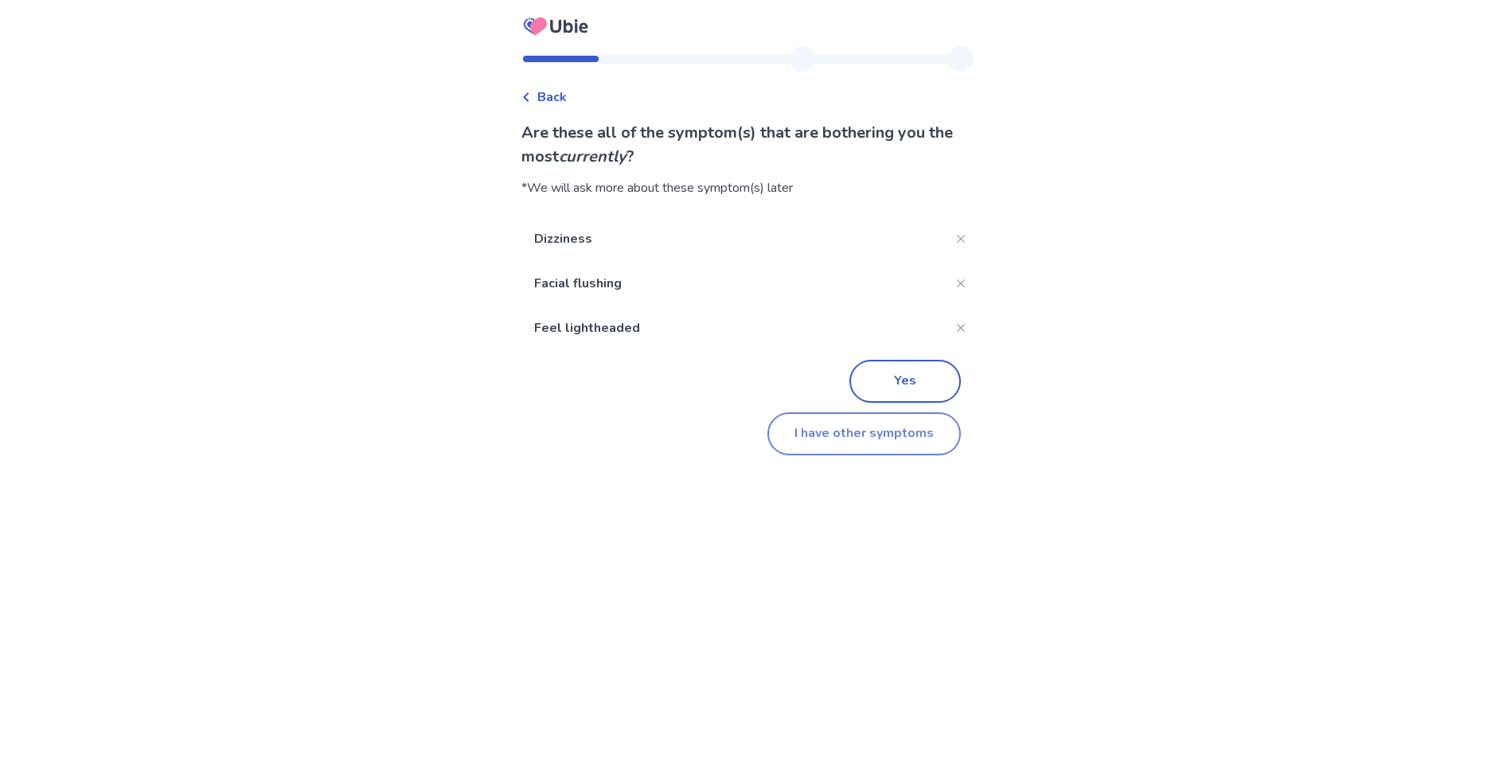
click at [813, 435] on button "I have other symptoms" at bounding box center [864, 433] width 193 height 43
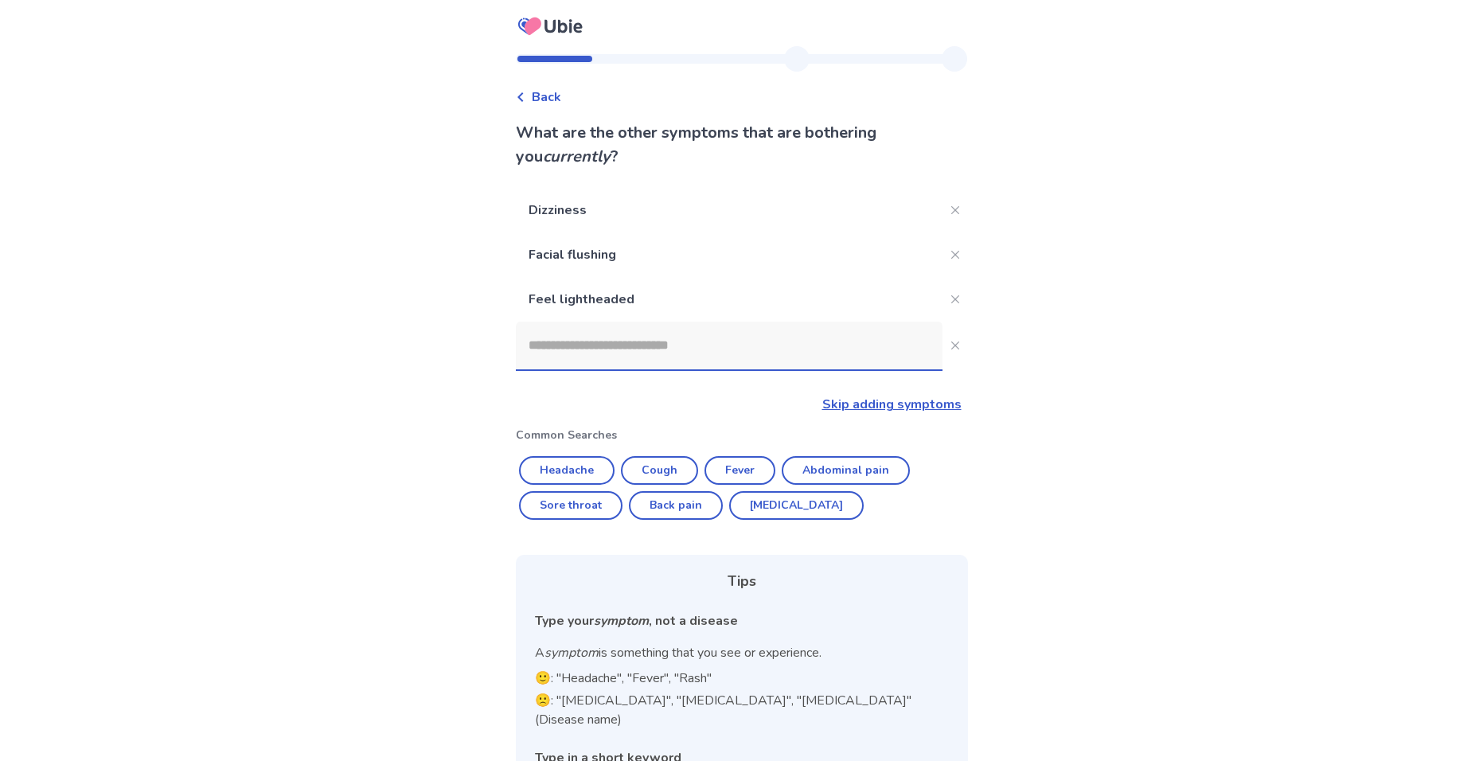
click at [735, 344] on input at bounding box center [729, 346] width 427 height 48
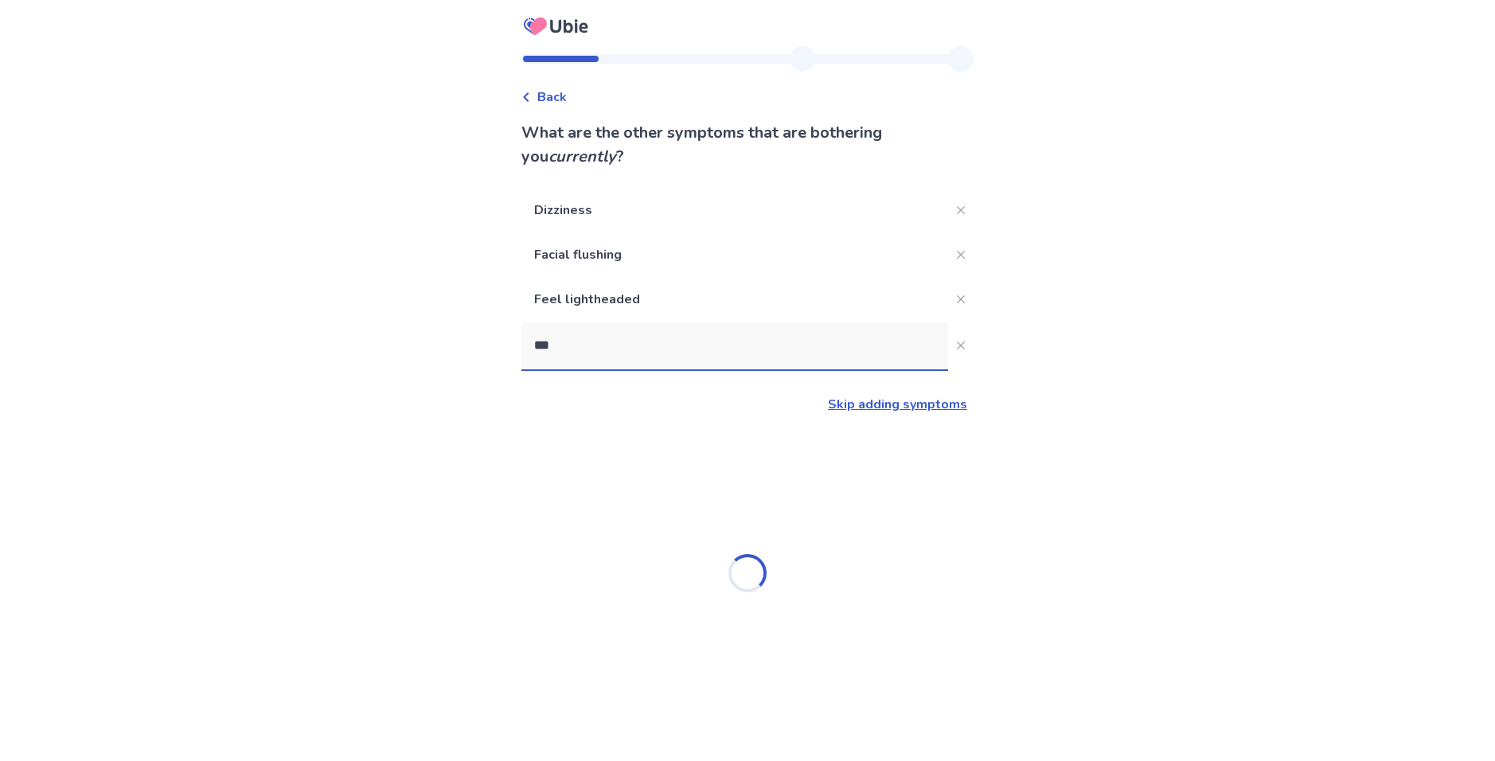
type input "****"
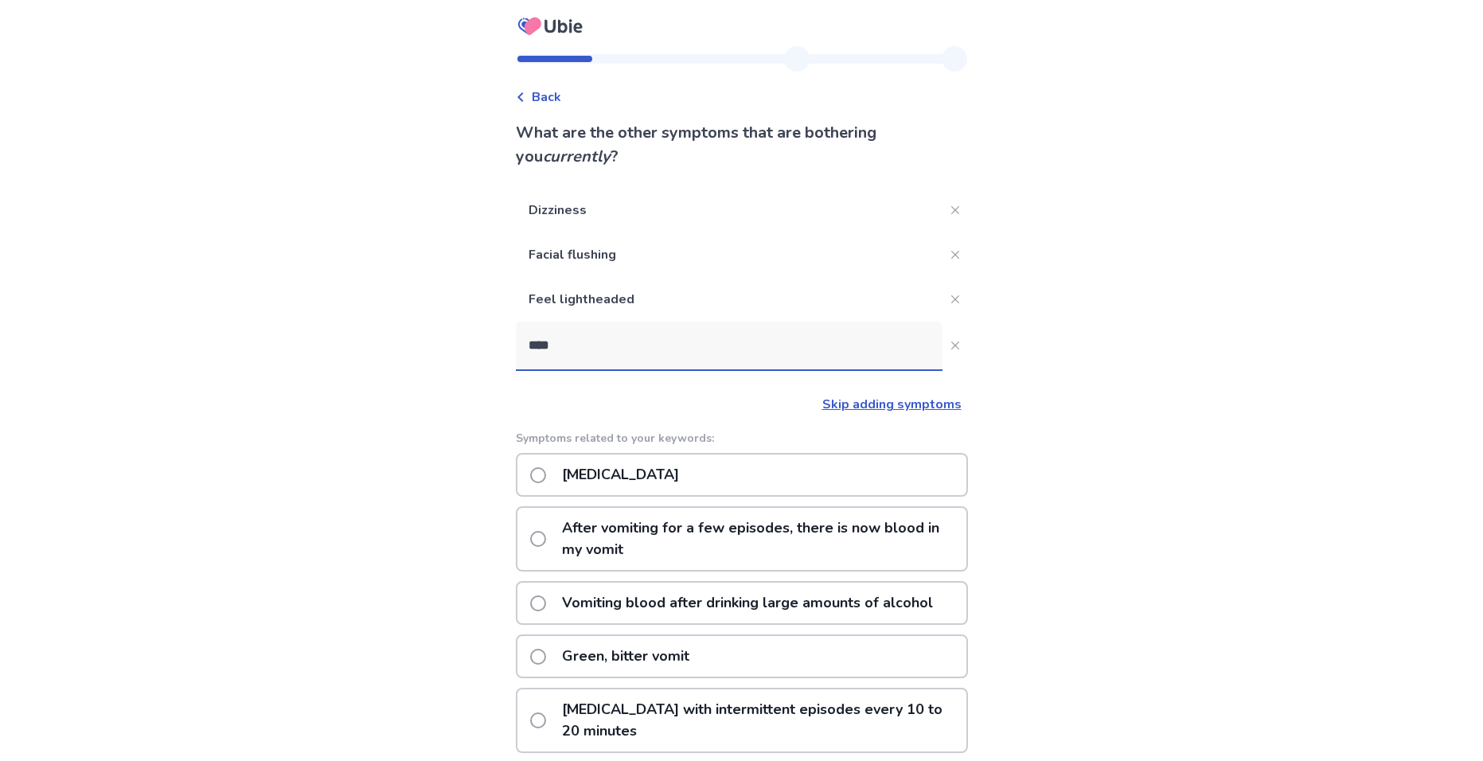
click at [663, 463] on p "Nausea or vomiting" at bounding box center [621, 475] width 136 height 41
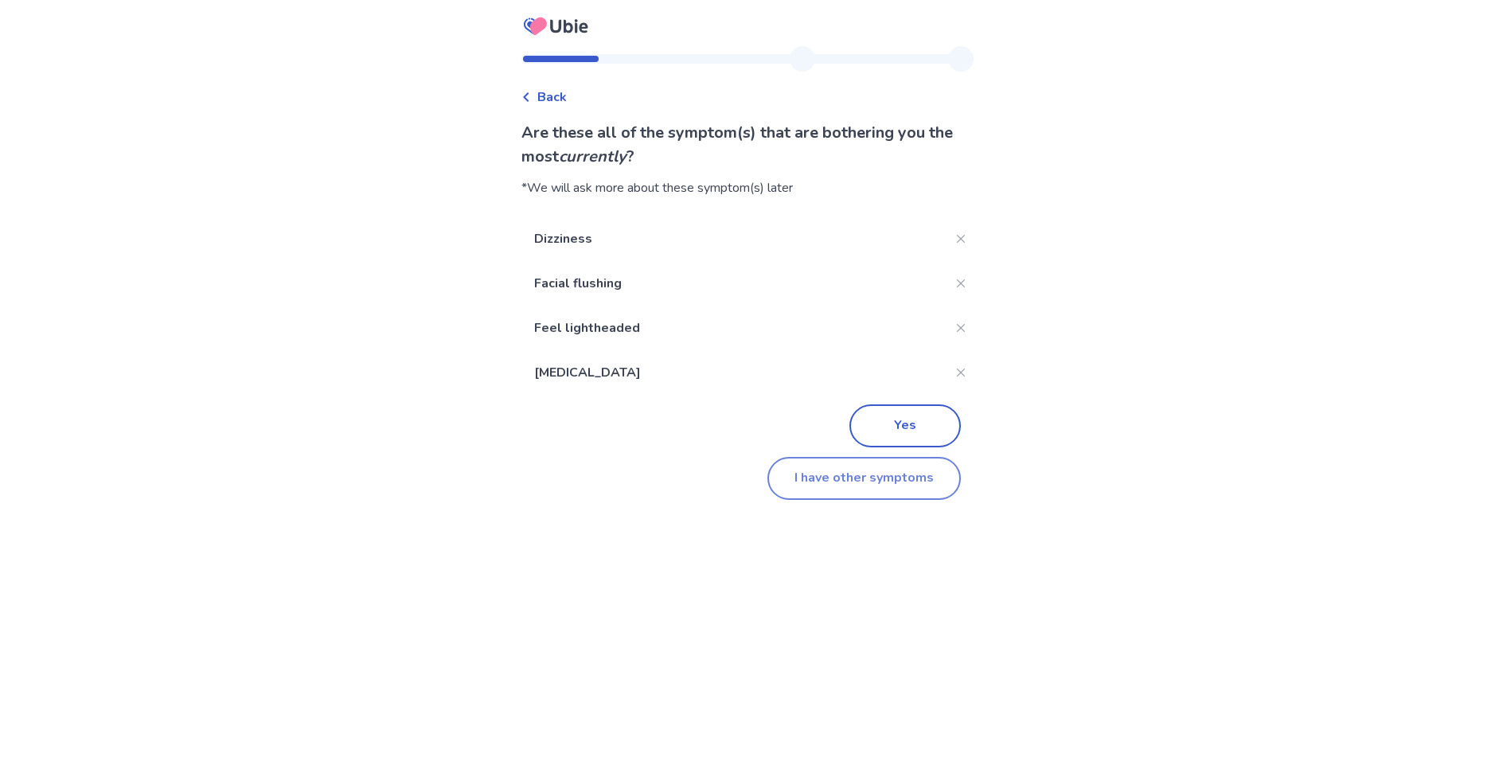
click at [830, 476] on button "I have other symptoms" at bounding box center [864, 478] width 193 height 43
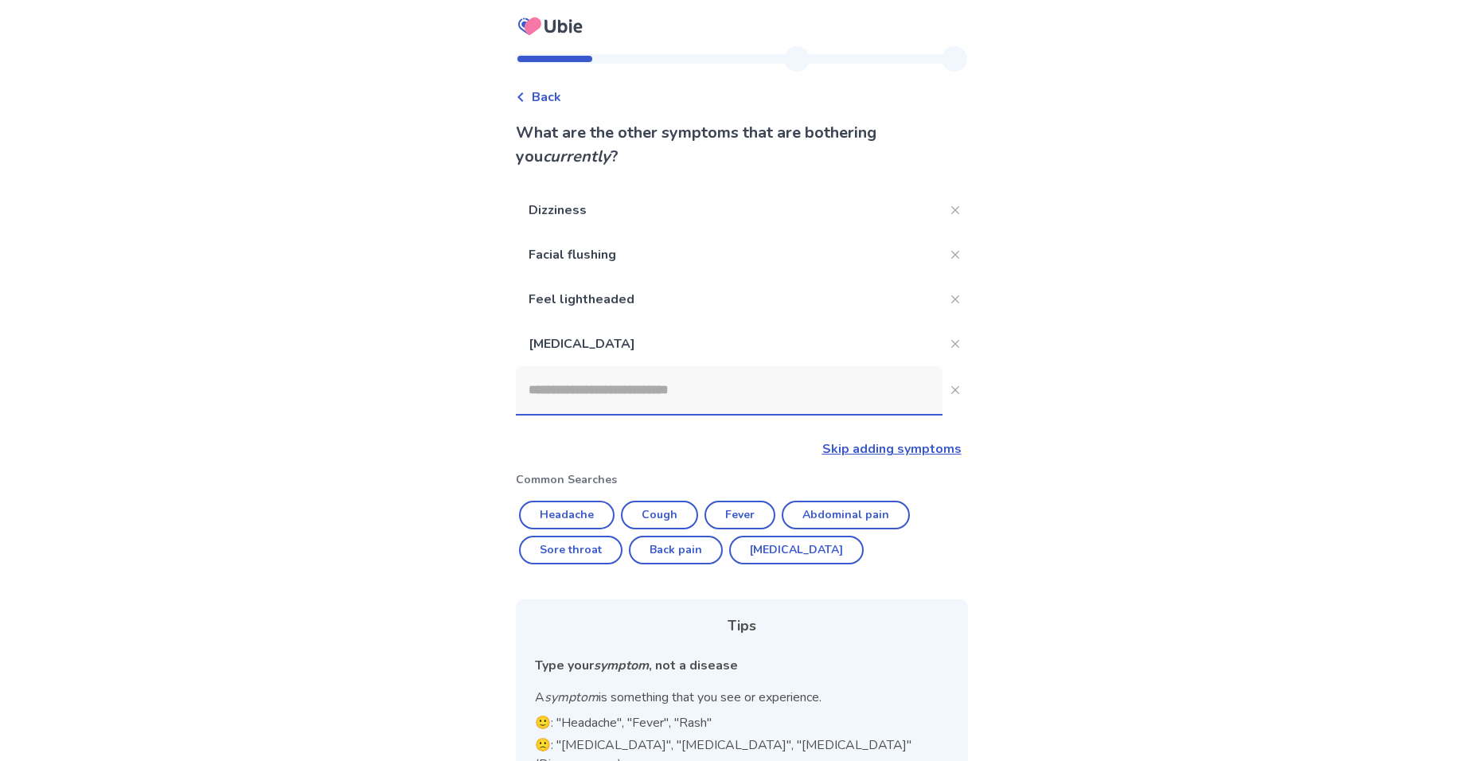
click at [626, 395] on input at bounding box center [729, 390] width 427 height 48
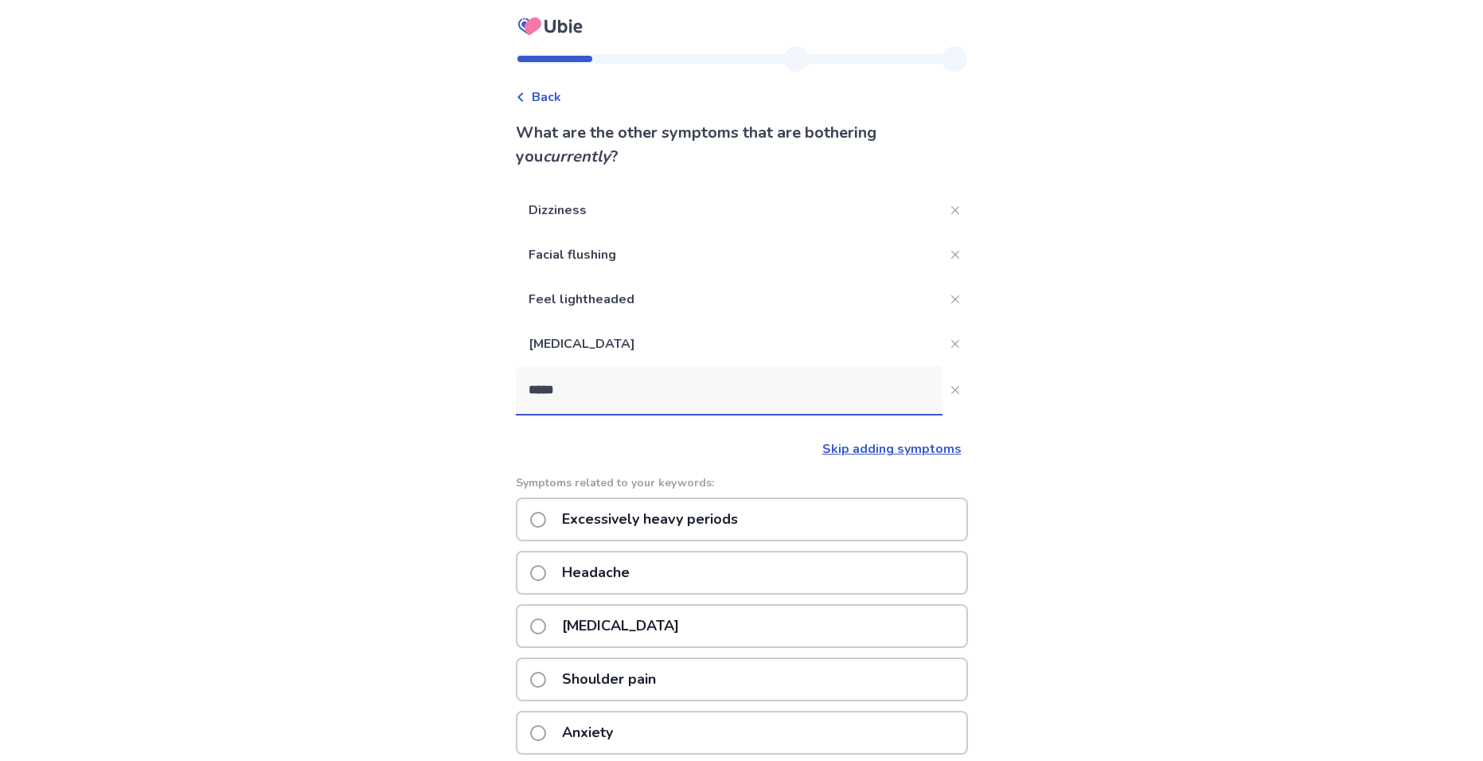
drag, startPoint x: 646, startPoint y: 398, endPoint x: 402, endPoint y: 326, distance: 254.2
click at [259, 361] on div "Back What are the other symptoms that are bothering you currently ? Dizziness F…" at bounding box center [741, 562] width 1483 height 1124
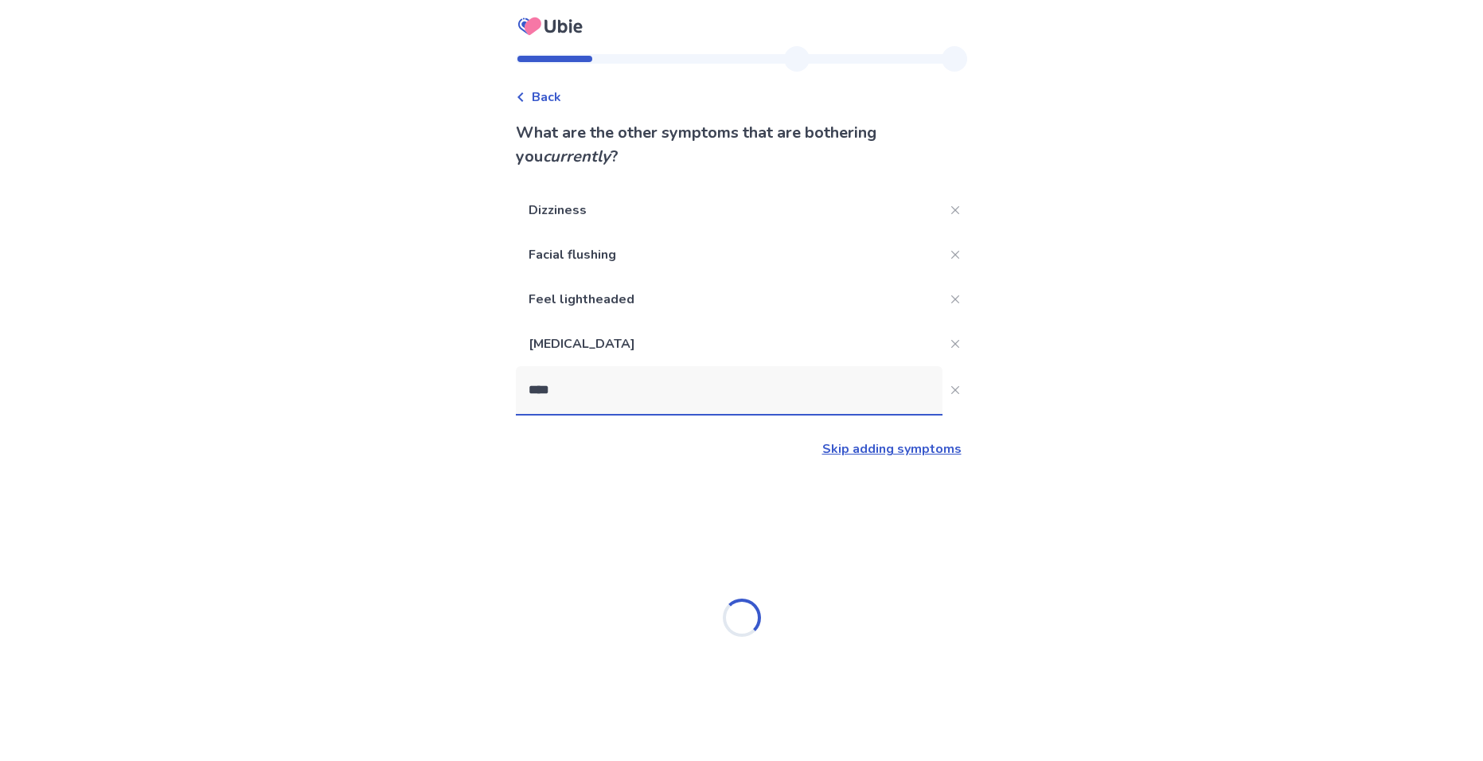
type input "*****"
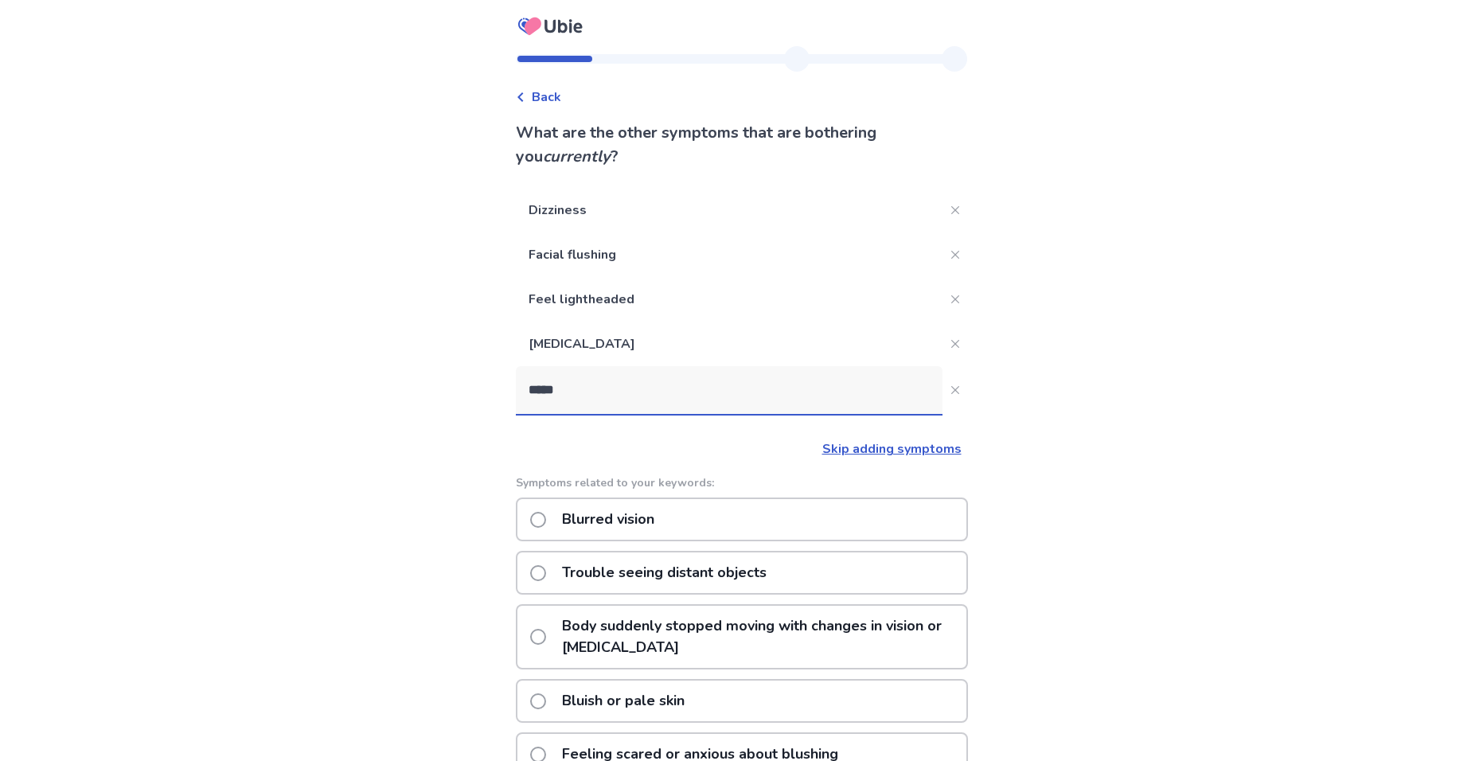
click at [635, 515] on p "Blurred vision" at bounding box center [608, 519] width 111 height 41
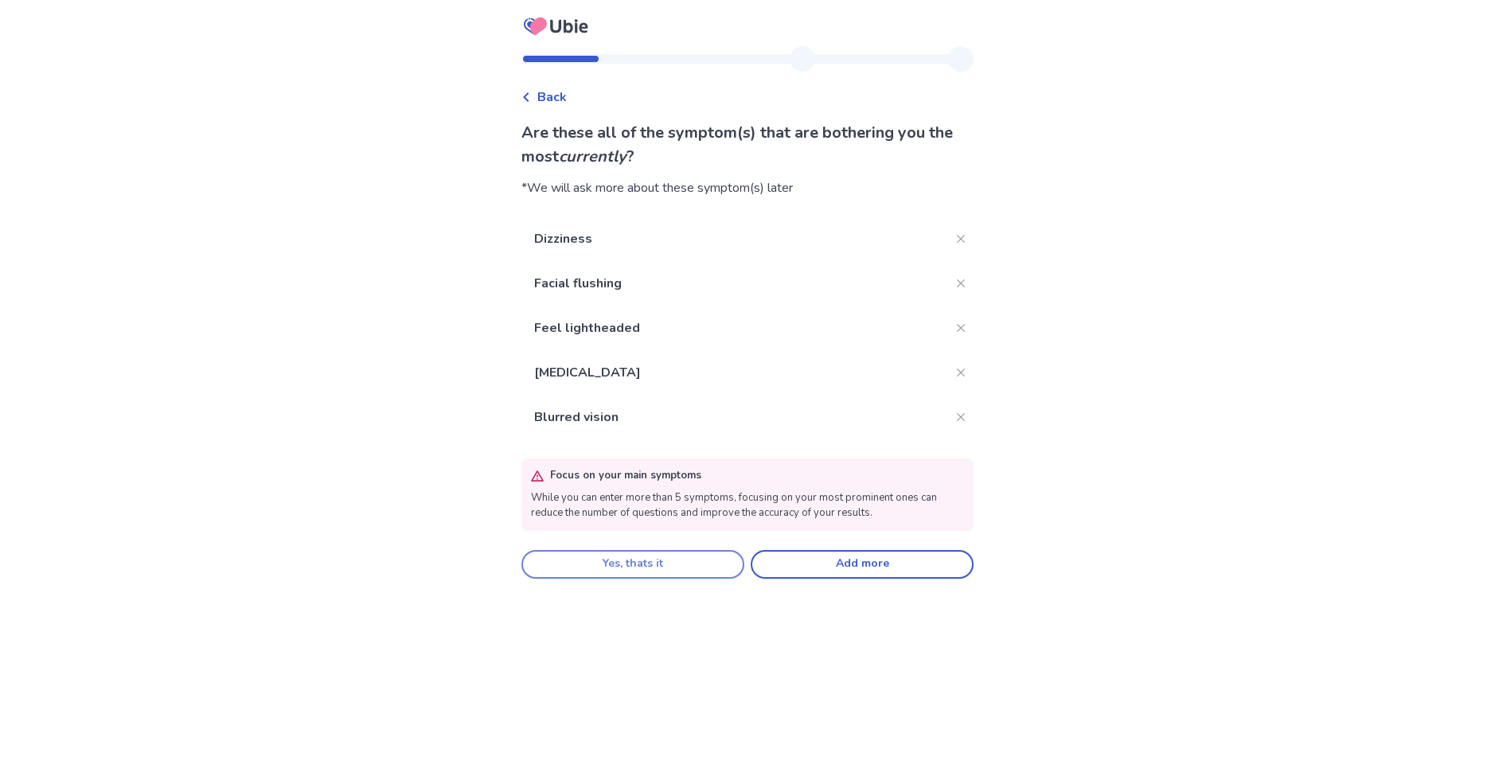
click at [668, 565] on button "Yes, thats it" at bounding box center [633, 564] width 223 height 29
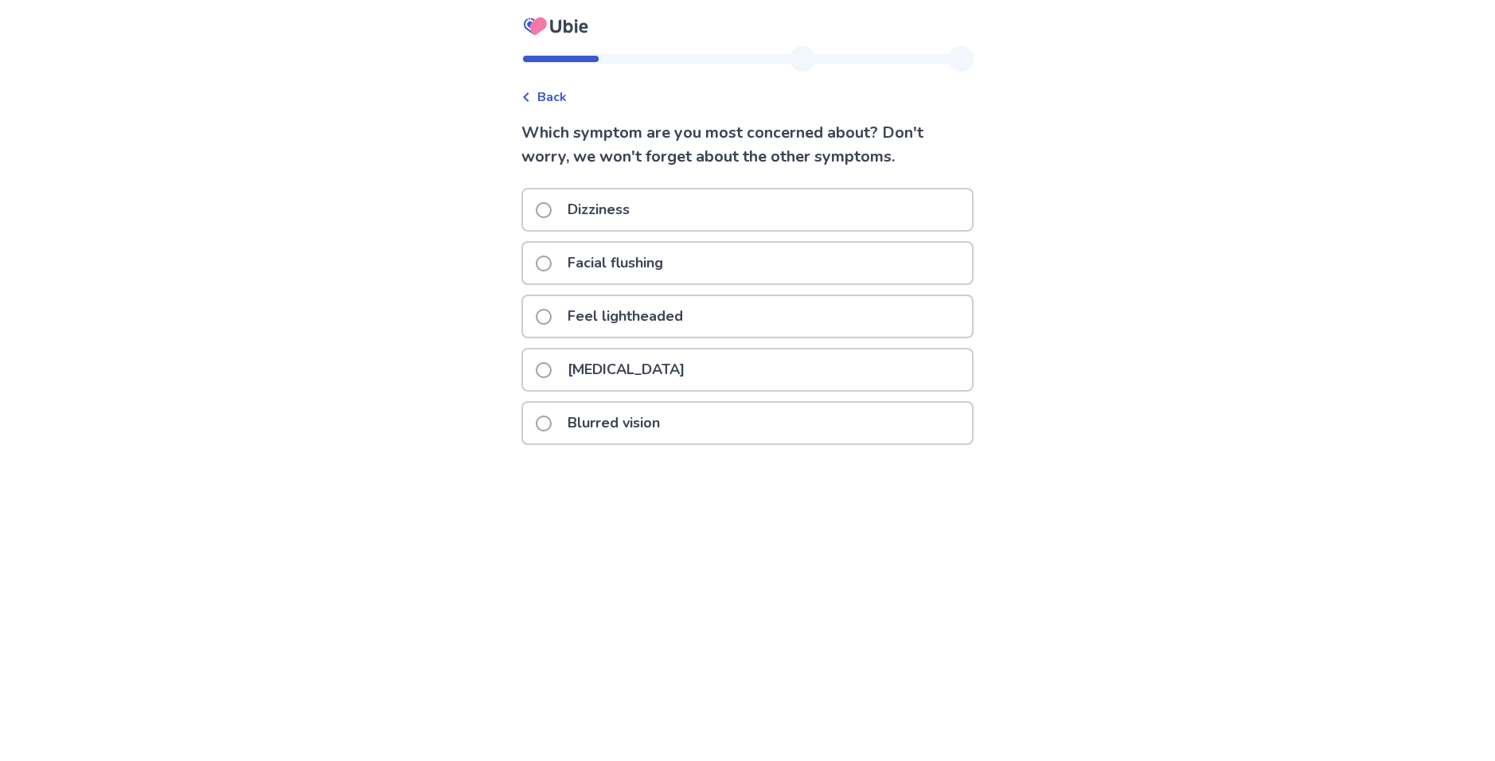
click at [624, 310] on p "Feel lightheaded" at bounding box center [625, 316] width 135 height 41
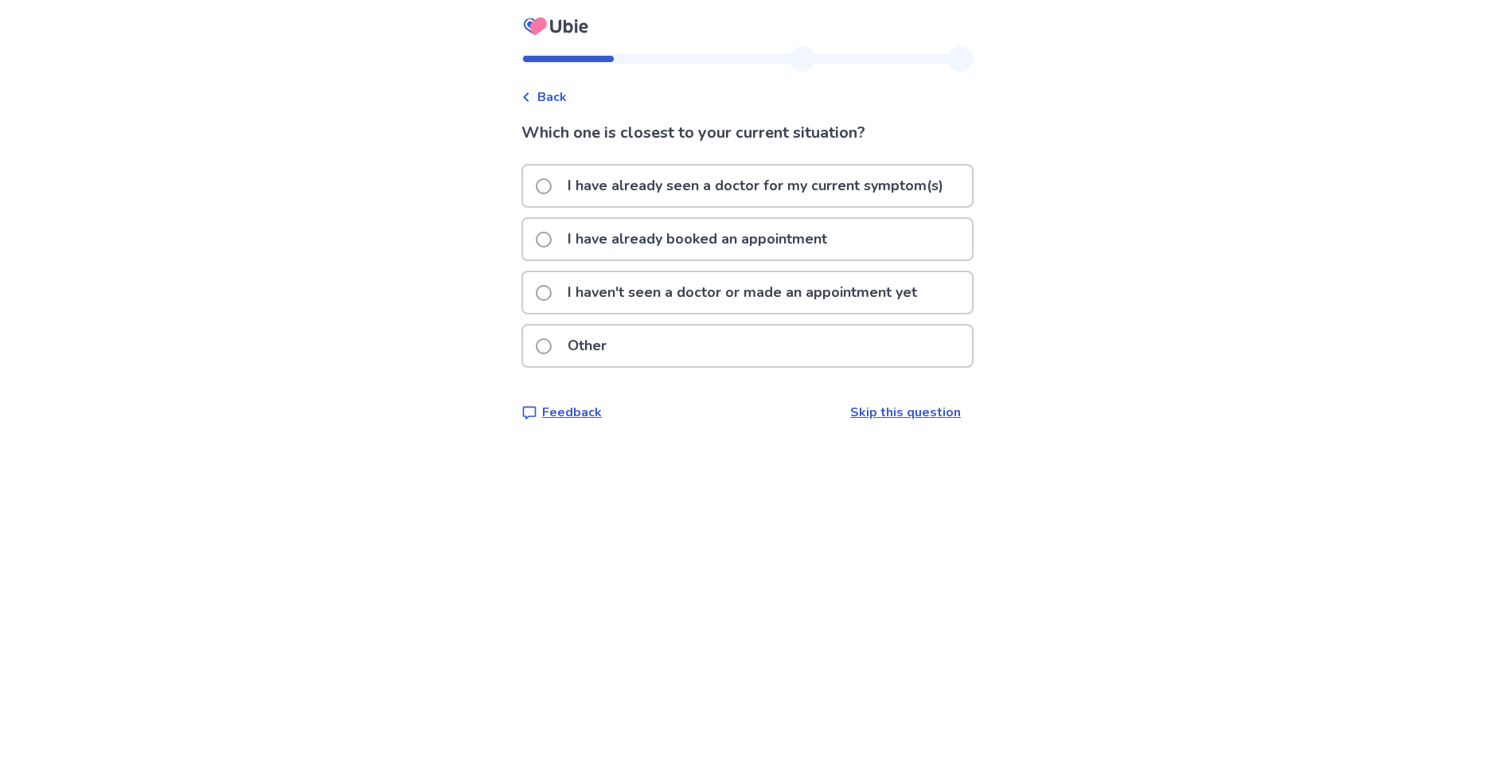
click at [678, 287] on p "I haven't seen a doctor or made an appointment yet" at bounding box center [742, 292] width 369 height 41
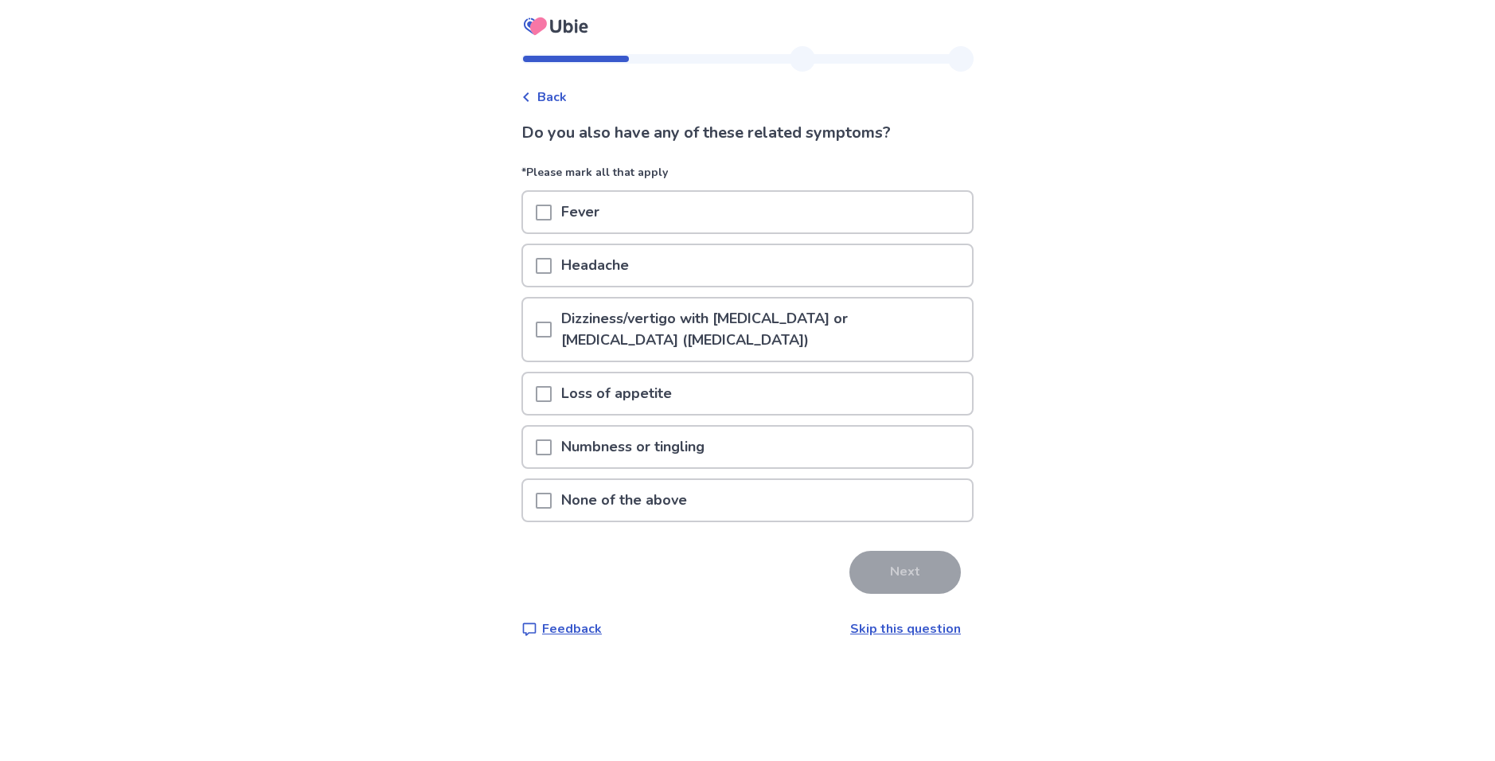
click at [684, 319] on p "Dizziness/vertigo with ringing in the ears or difficulty hearing (tinnitus)" at bounding box center [762, 330] width 420 height 62
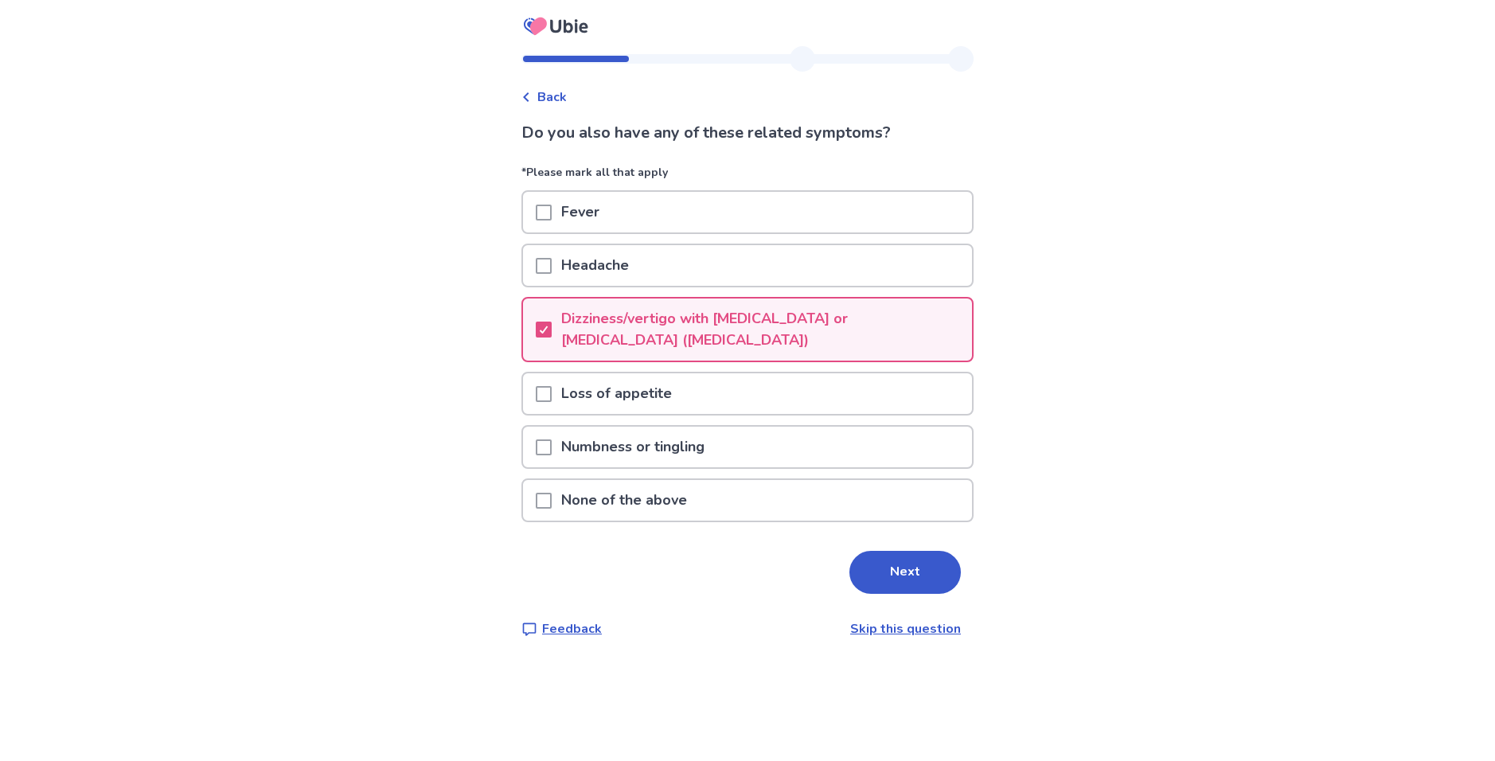
click at [679, 336] on p "Dizziness/vertigo with ringing in the ears or difficulty hearing (tinnitus)" at bounding box center [762, 330] width 420 height 62
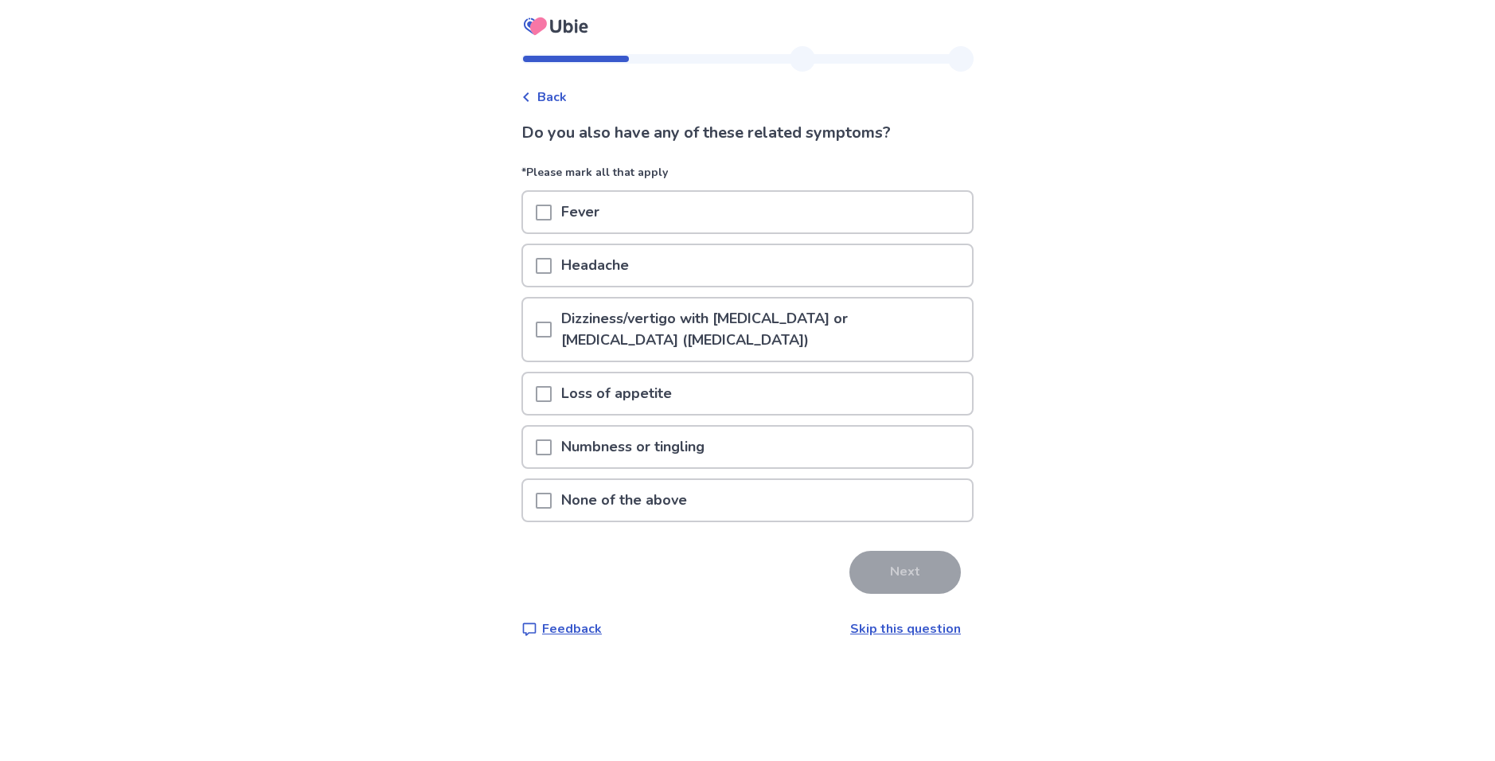
drag, startPoint x: 612, startPoint y: 489, endPoint x: 792, endPoint y: 541, distance: 186.5
click at [617, 492] on p "None of the above" at bounding box center [624, 500] width 145 height 41
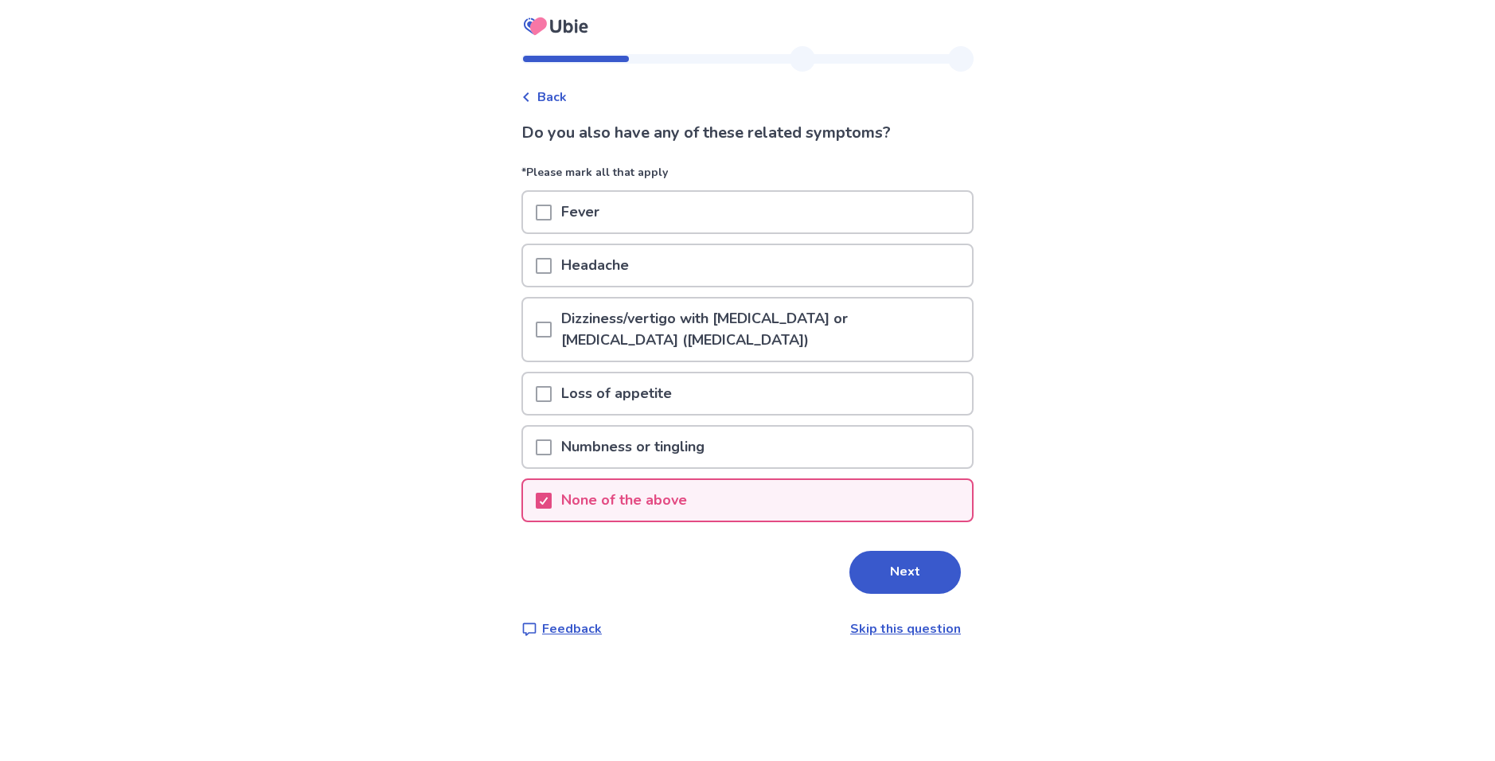
click at [969, 592] on div "Back Do you also have any of these related symptoms? *Please mark all that appl…" at bounding box center [748, 355] width 478 height 618
click at [911, 570] on button "Next" at bounding box center [905, 572] width 111 height 43
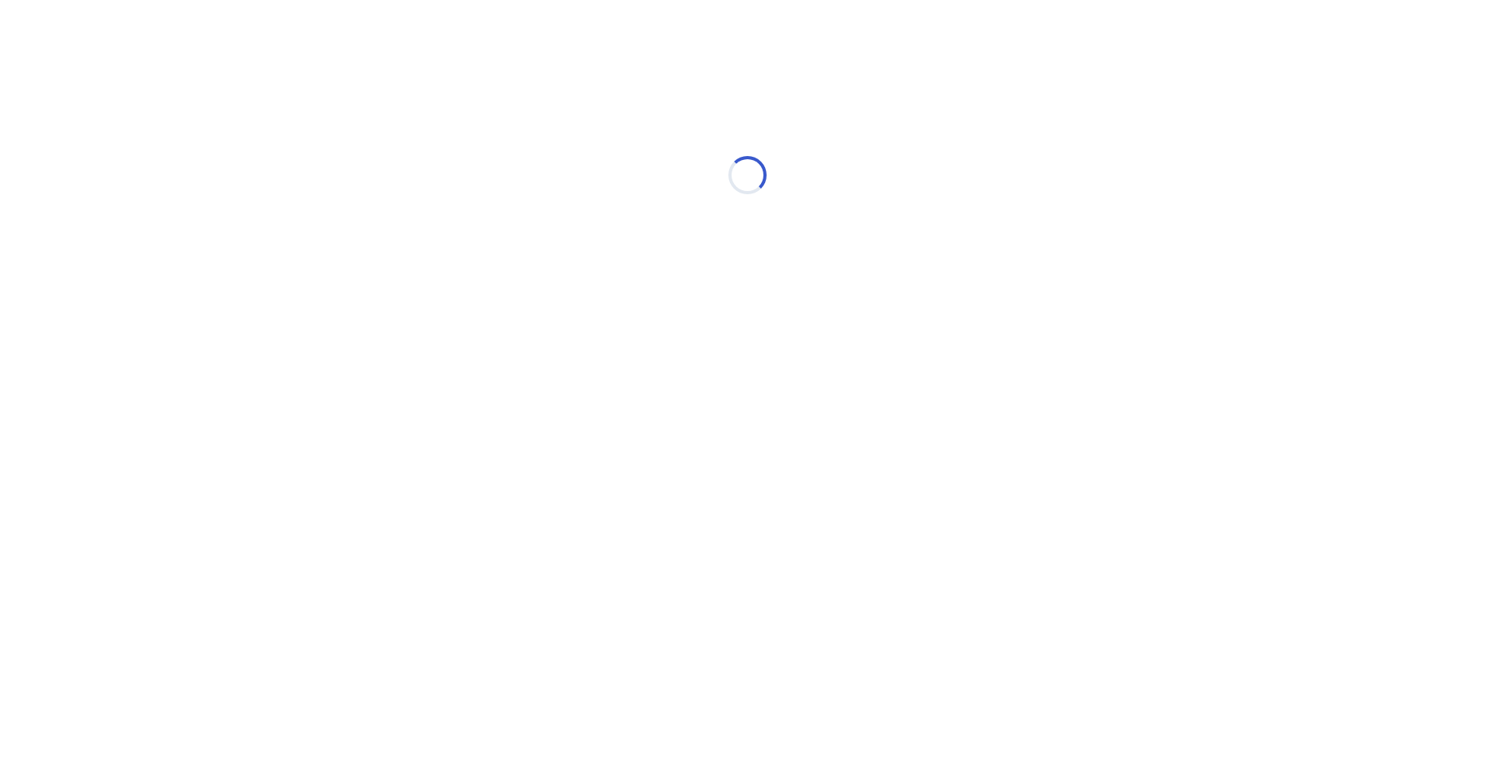
select select "*"
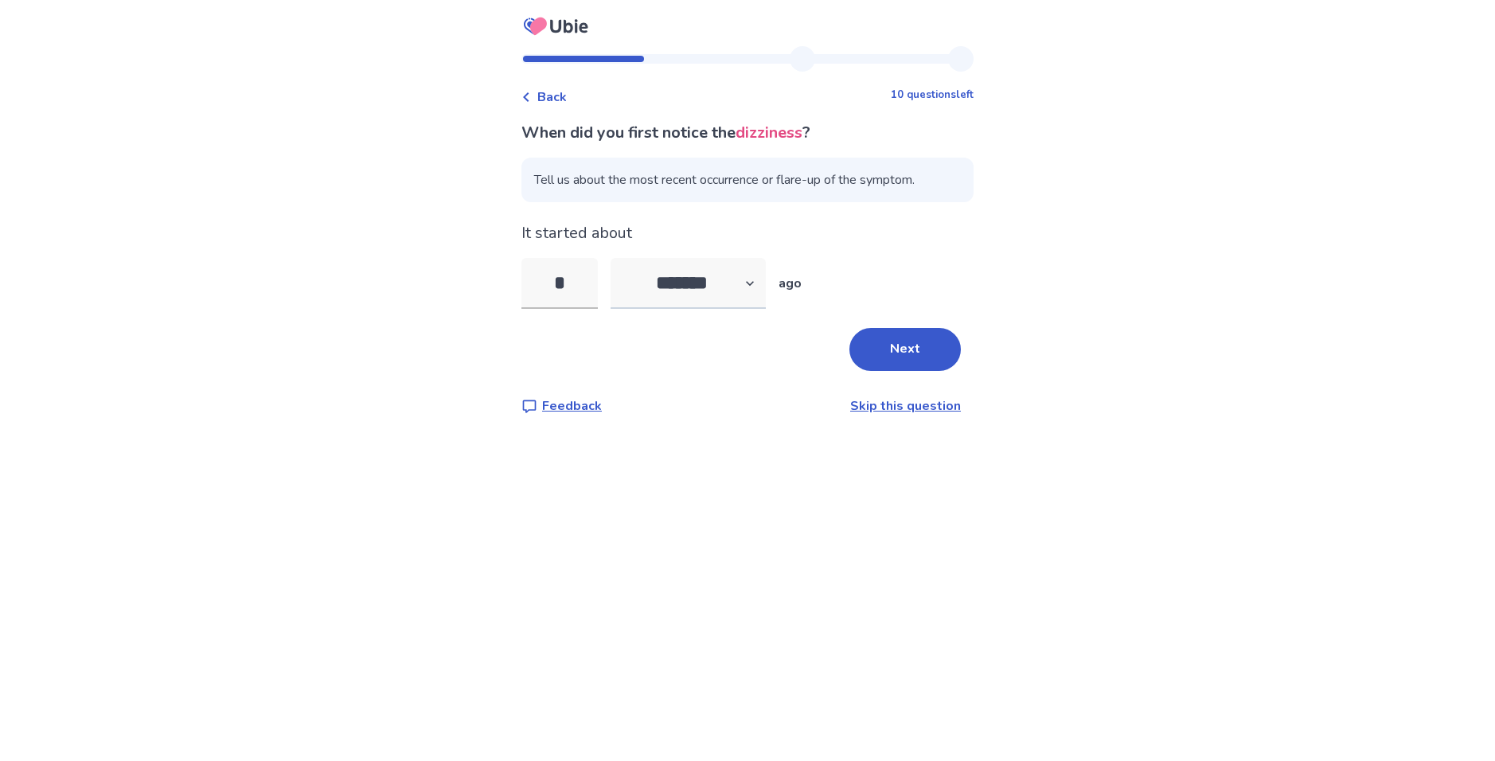
type input "*"
click at [735, 307] on select "******* ****** ******* ******** *******" at bounding box center [688, 283] width 155 height 51
select select "*"
click at [620, 258] on select "******* ****** ******* ******** *******" at bounding box center [688, 283] width 155 height 51
click at [574, 279] on input "*" at bounding box center [560, 283] width 76 height 51
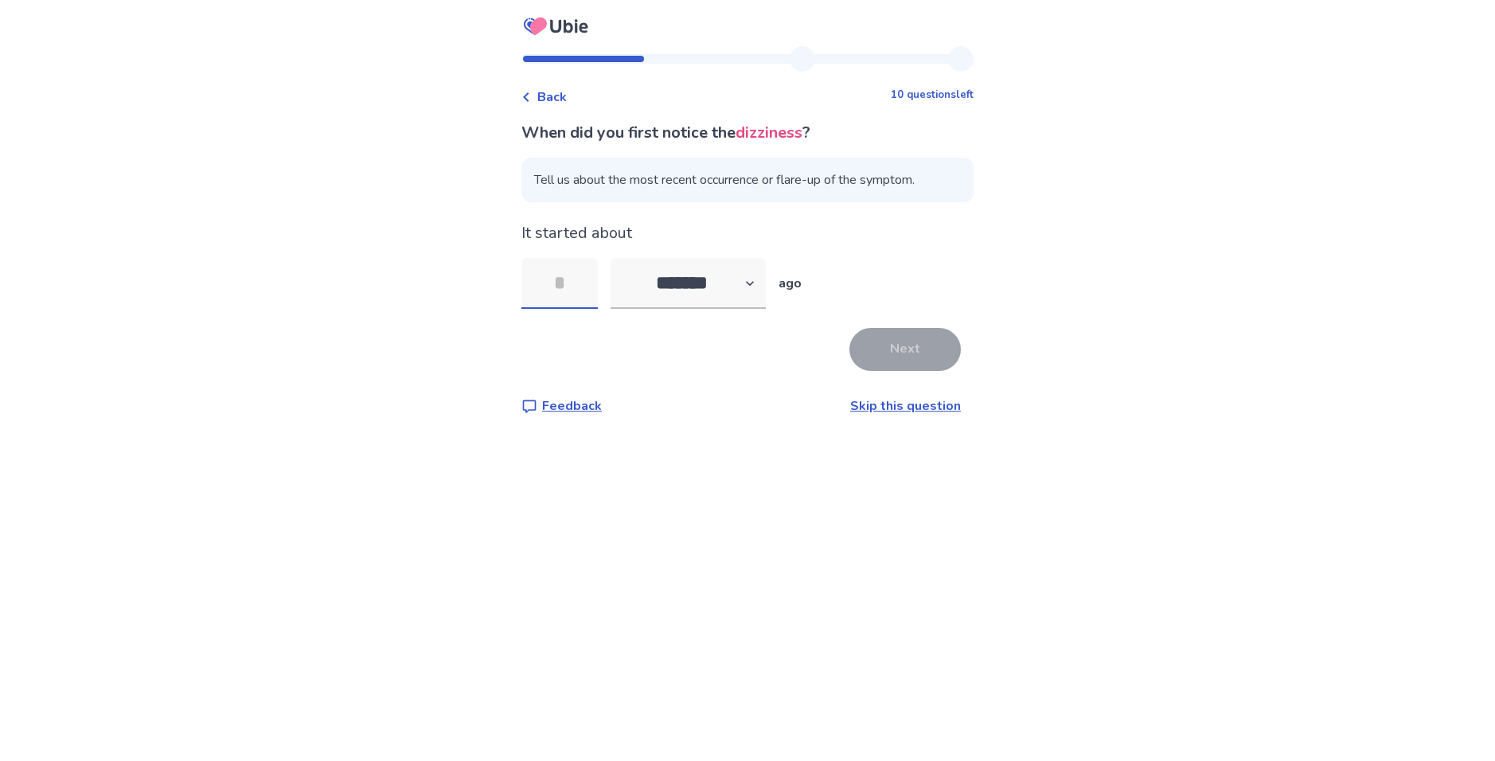
type input "*"
click at [901, 366] on button "Next" at bounding box center [905, 349] width 111 height 43
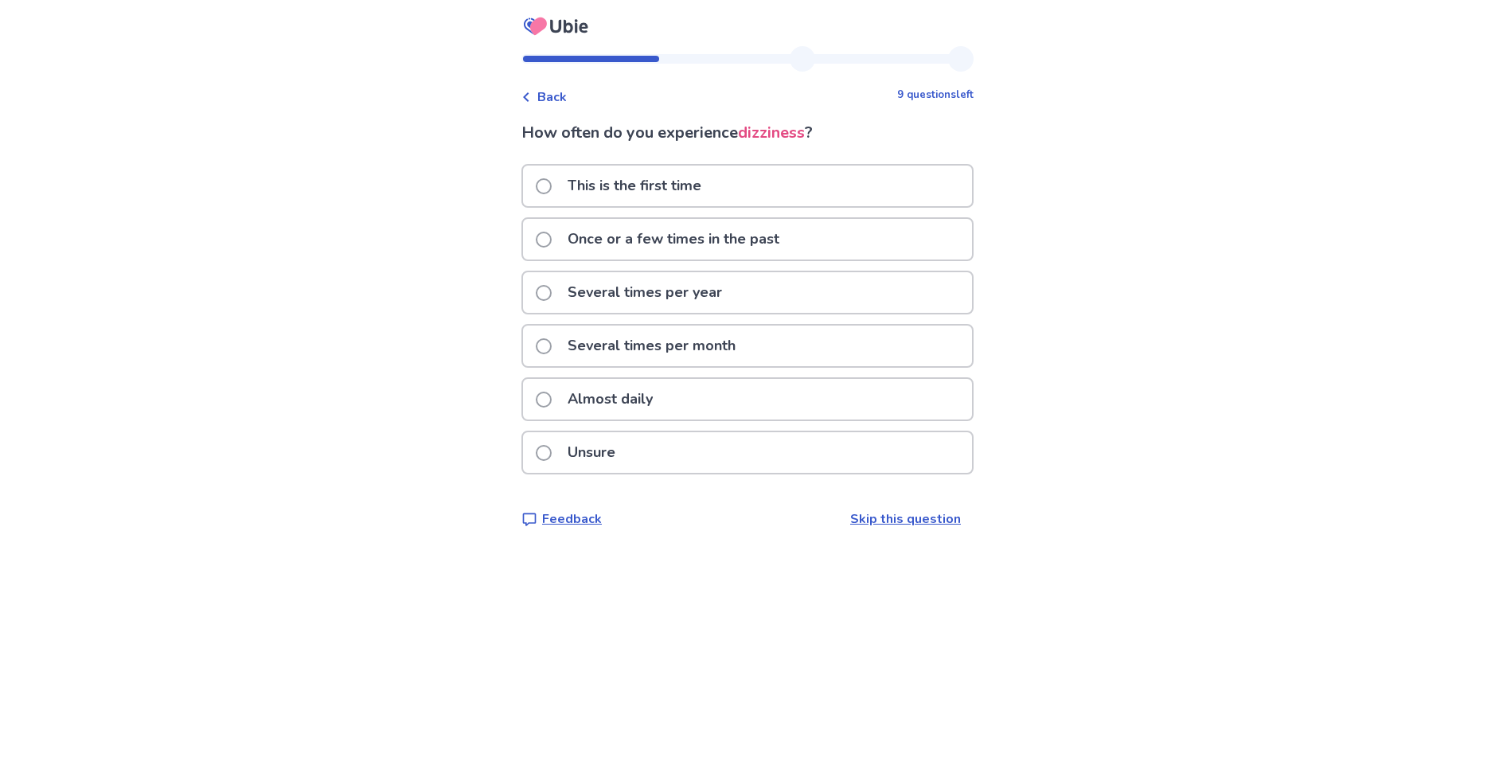
click at [651, 191] on p "This is the first time" at bounding box center [634, 186] width 153 height 41
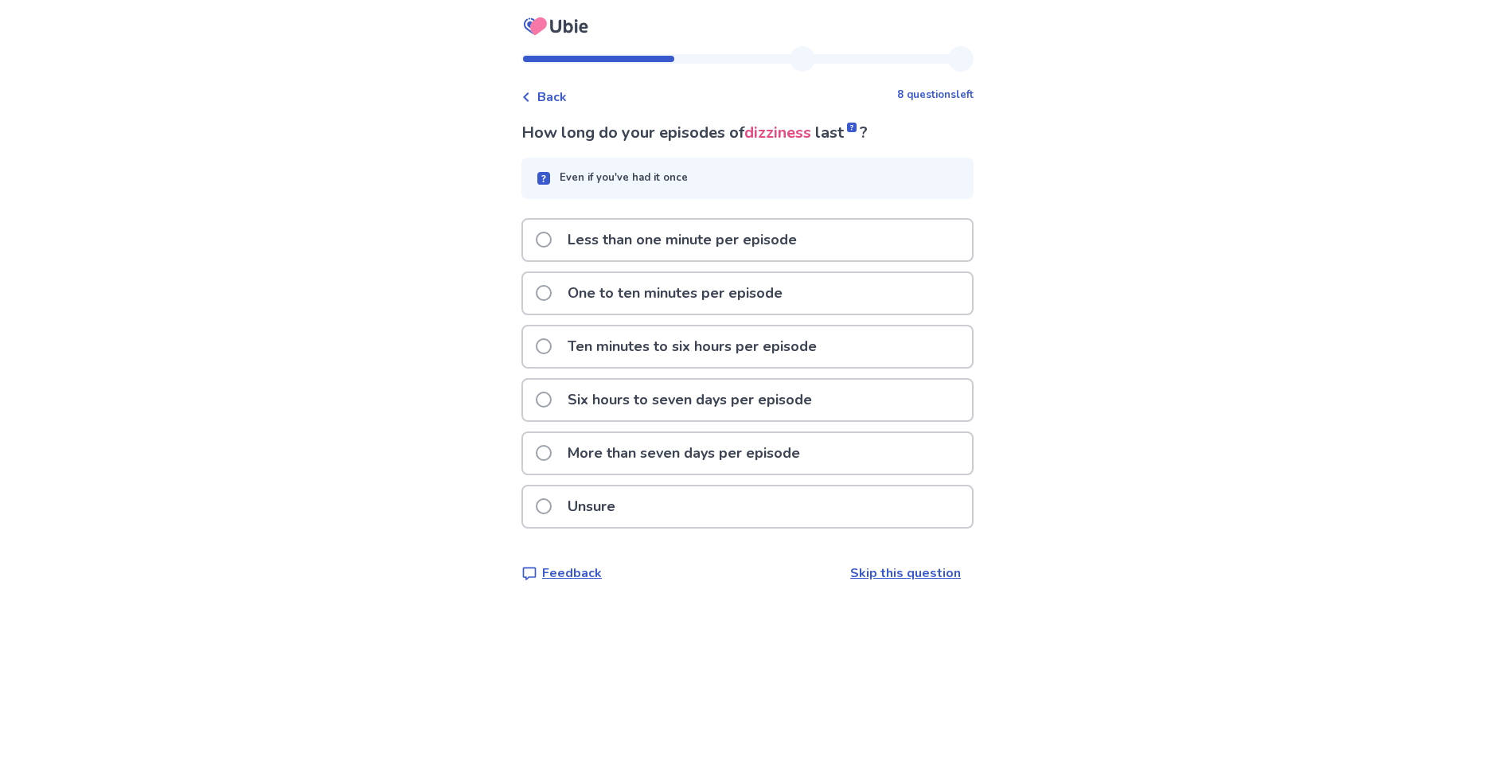
click at [547, 105] on span "Back" at bounding box center [551, 97] width 29 height 19
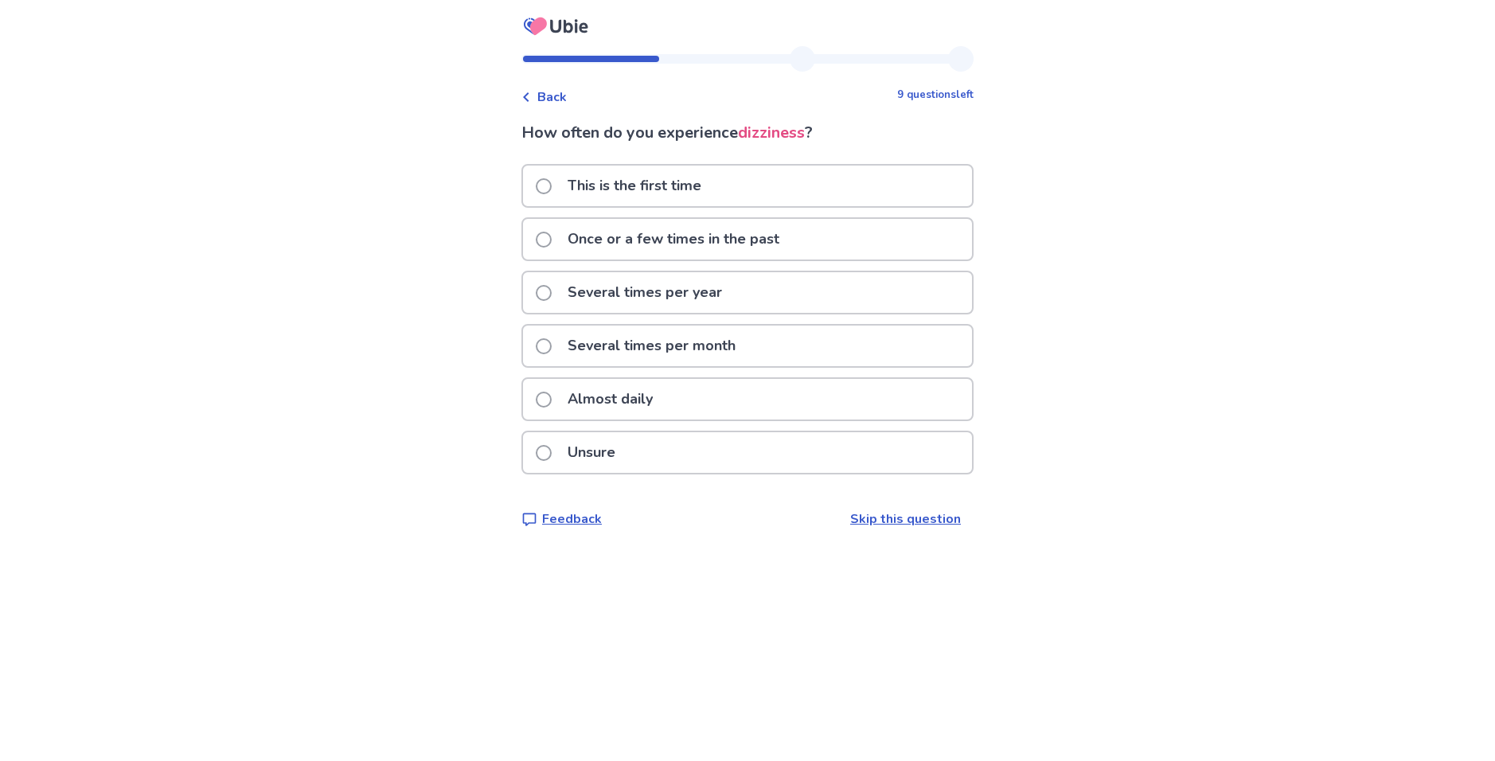
click at [700, 248] on p "Once or a few times in the past" at bounding box center [673, 239] width 231 height 41
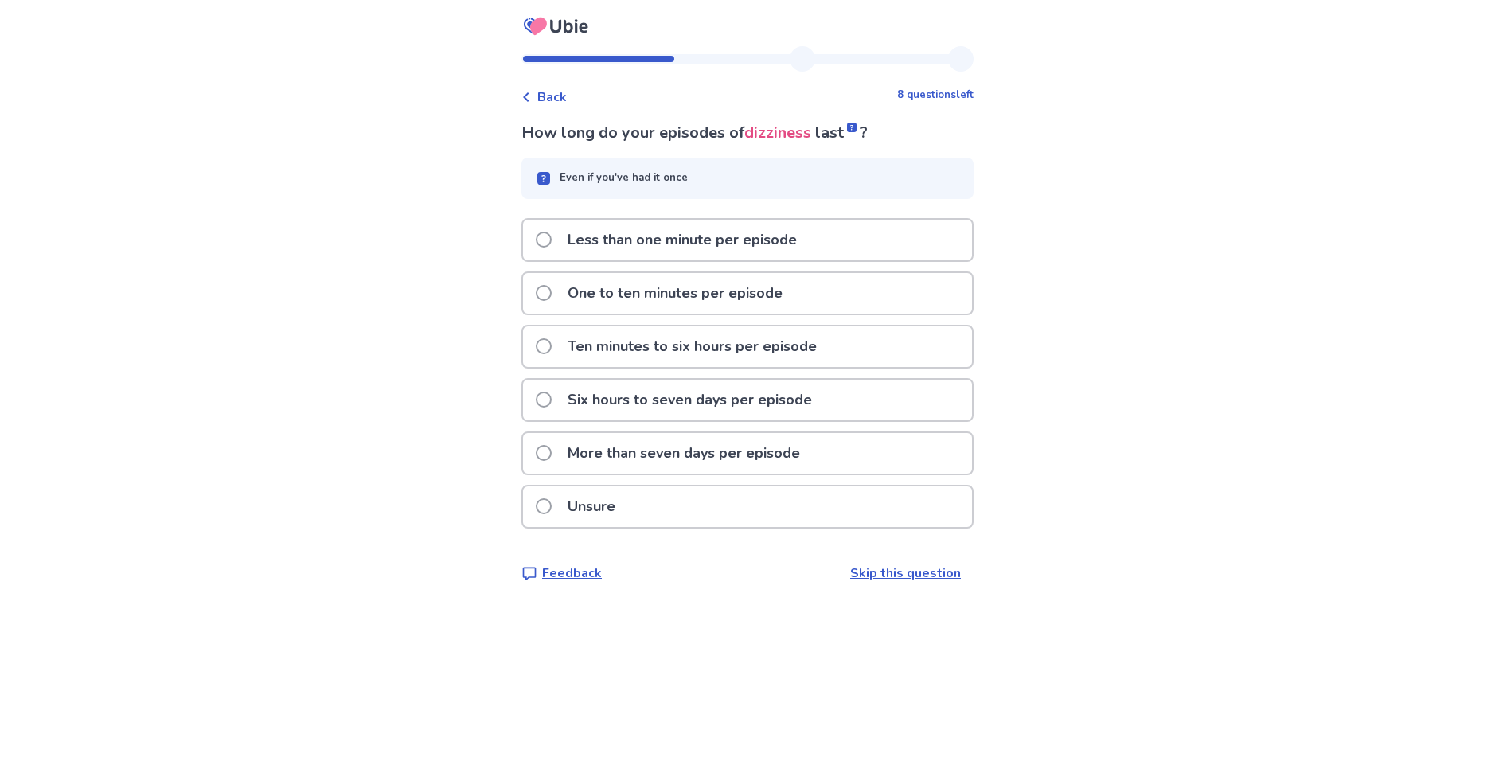
click at [560, 95] on span "Back" at bounding box center [551, 97] width 29 height 19
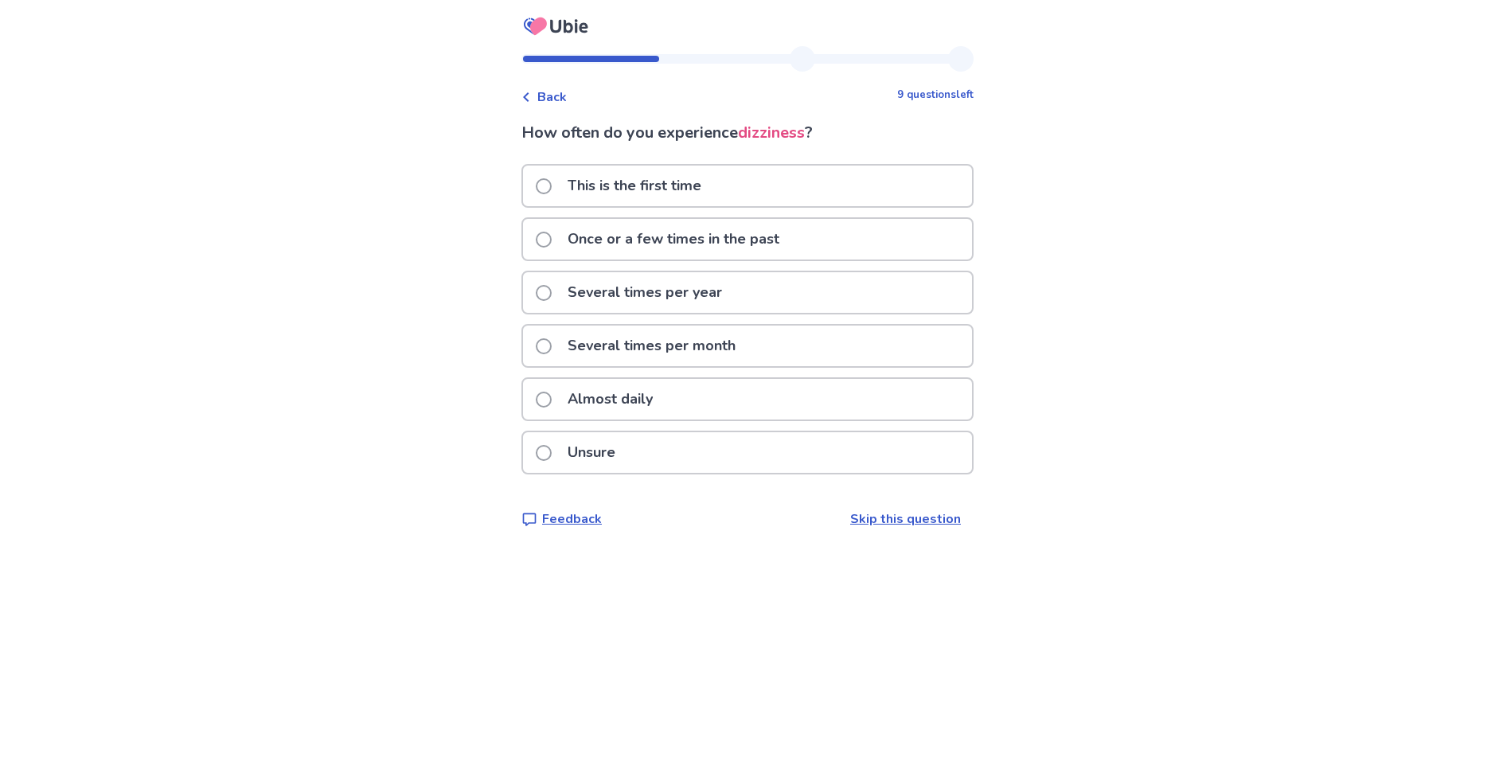
drag, startPoint x: 656, startPoint y: 403, endPoint x: 659, endPoint y: 395, distance: 8.6
click at [656, 402] on p "Almost daily" at bounding box center [610, 399] width 104 height 41
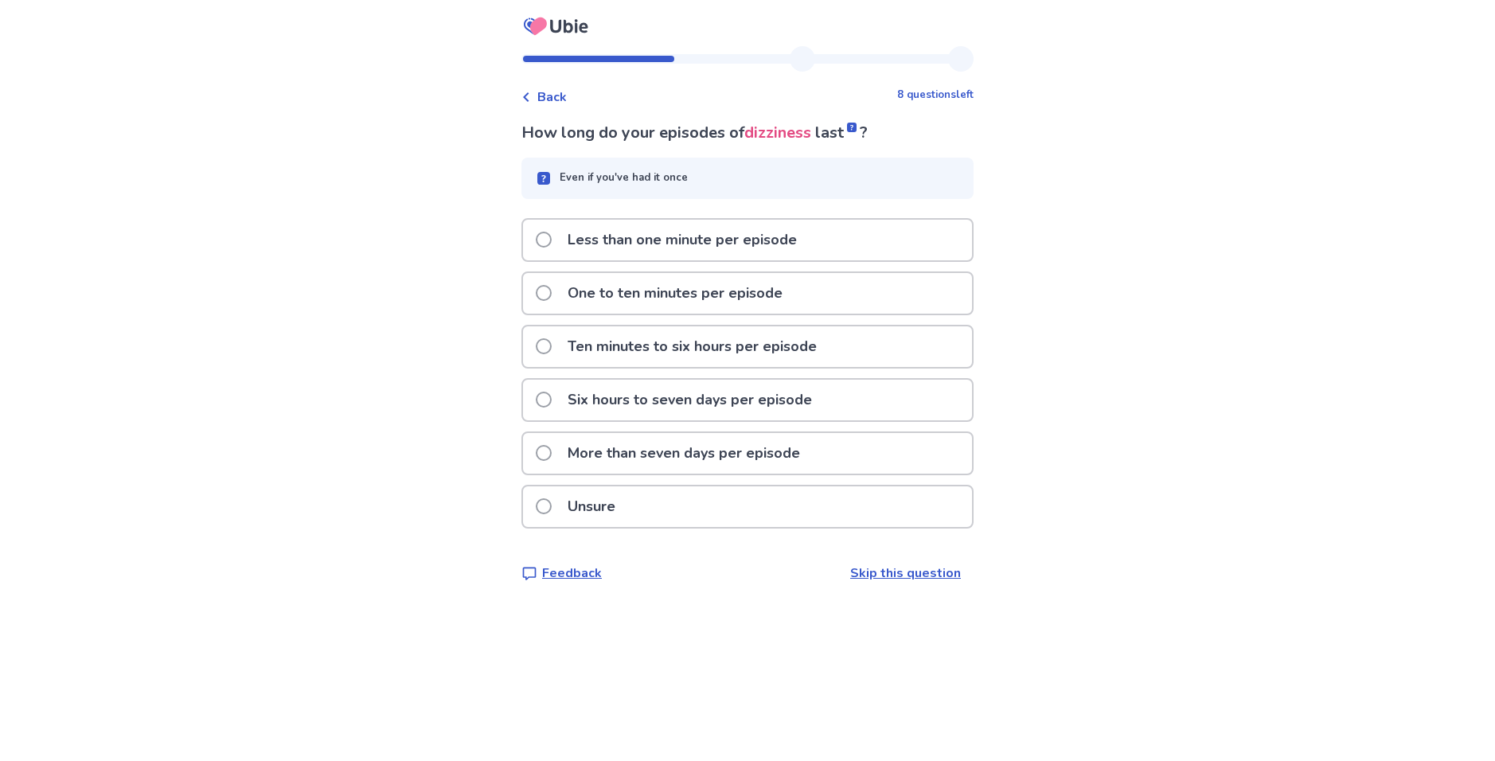
click at [702, 247] on p "Less than one minute per episode" at bounding box center [682, 240] width 248 height 41
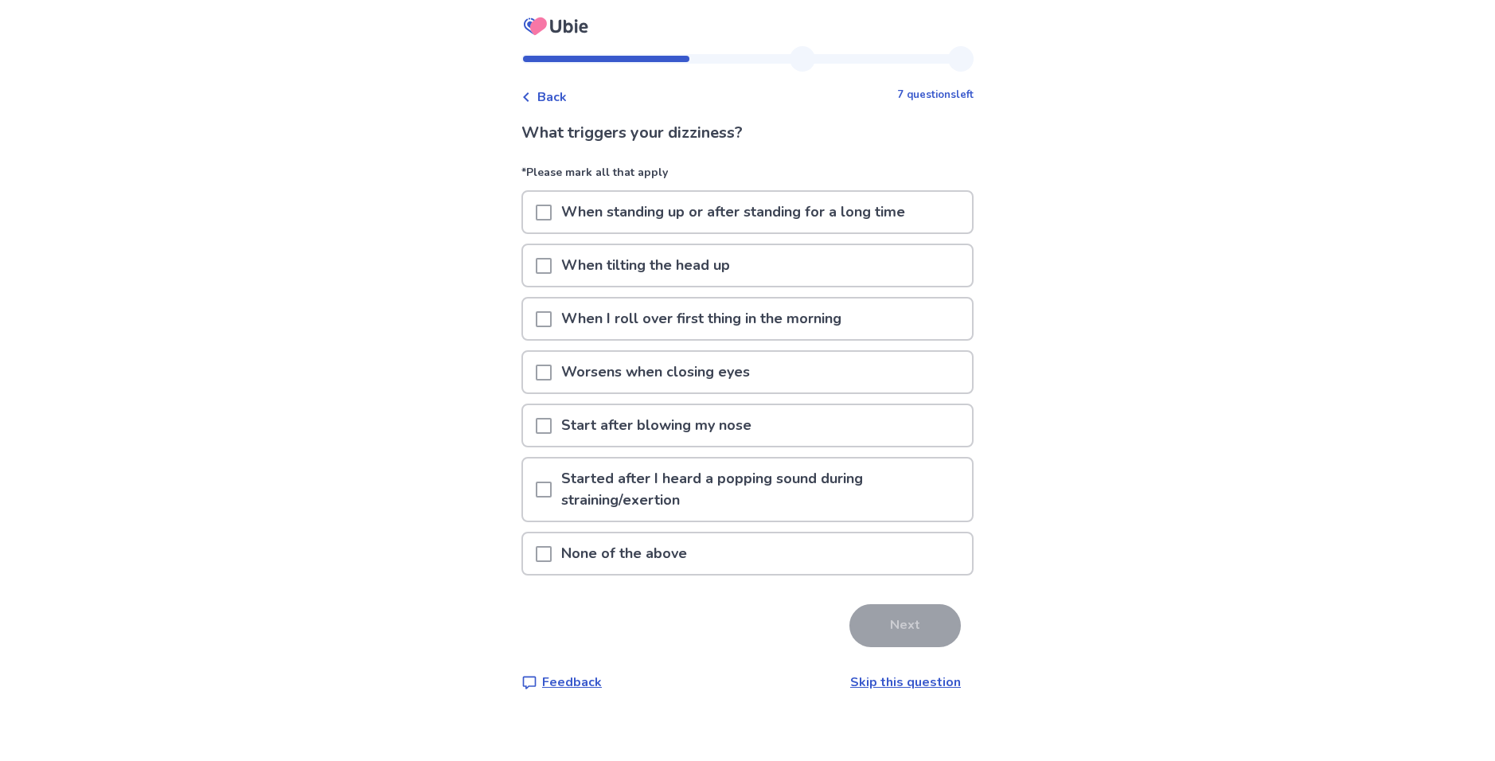
click at [679, 266] on p "When tilting the head up" at bounding box center [646, 265] width 188 height 41
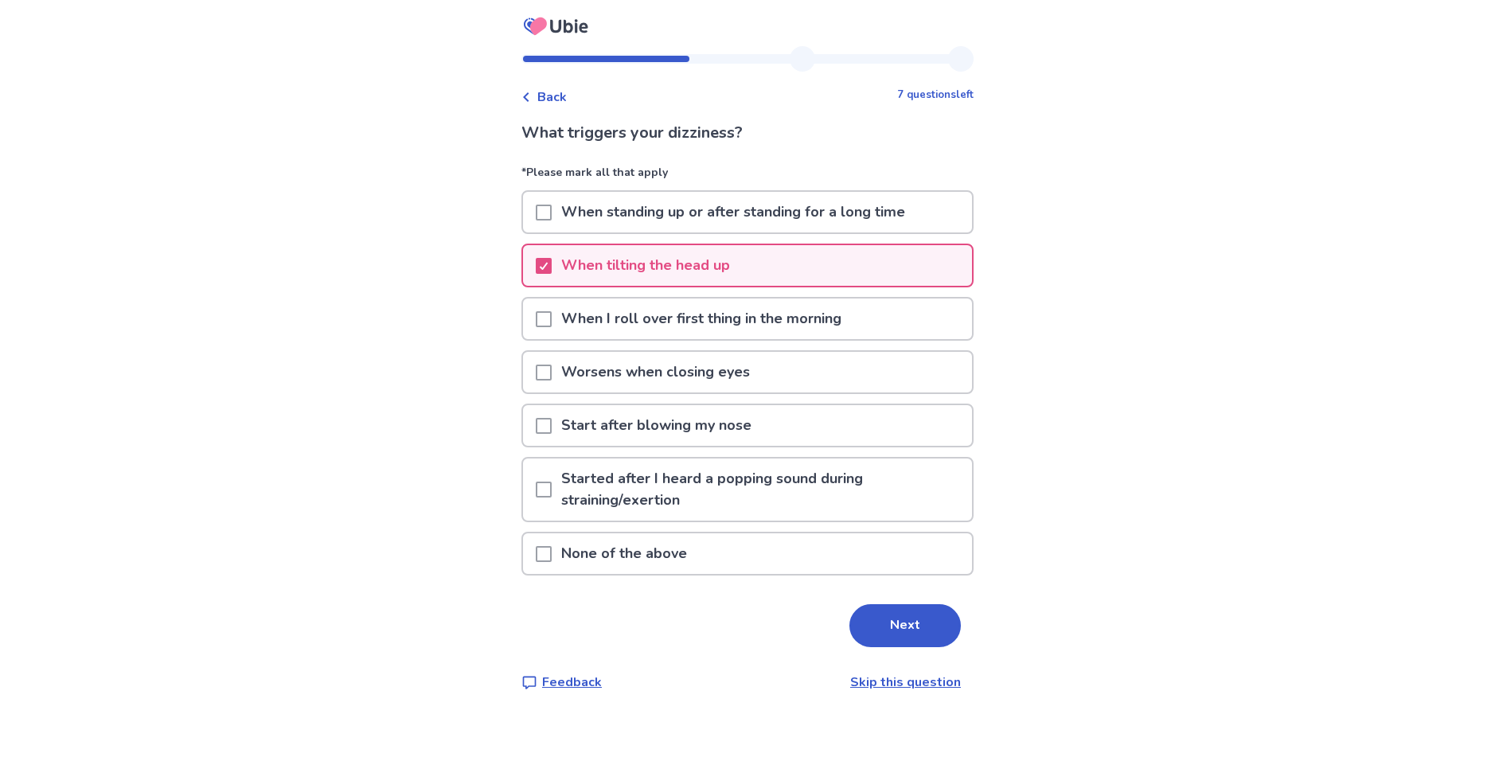
click at [683, 209] on p "When standing up or after standing for a long time" at bounding box center [733, 212] width 363 height 41
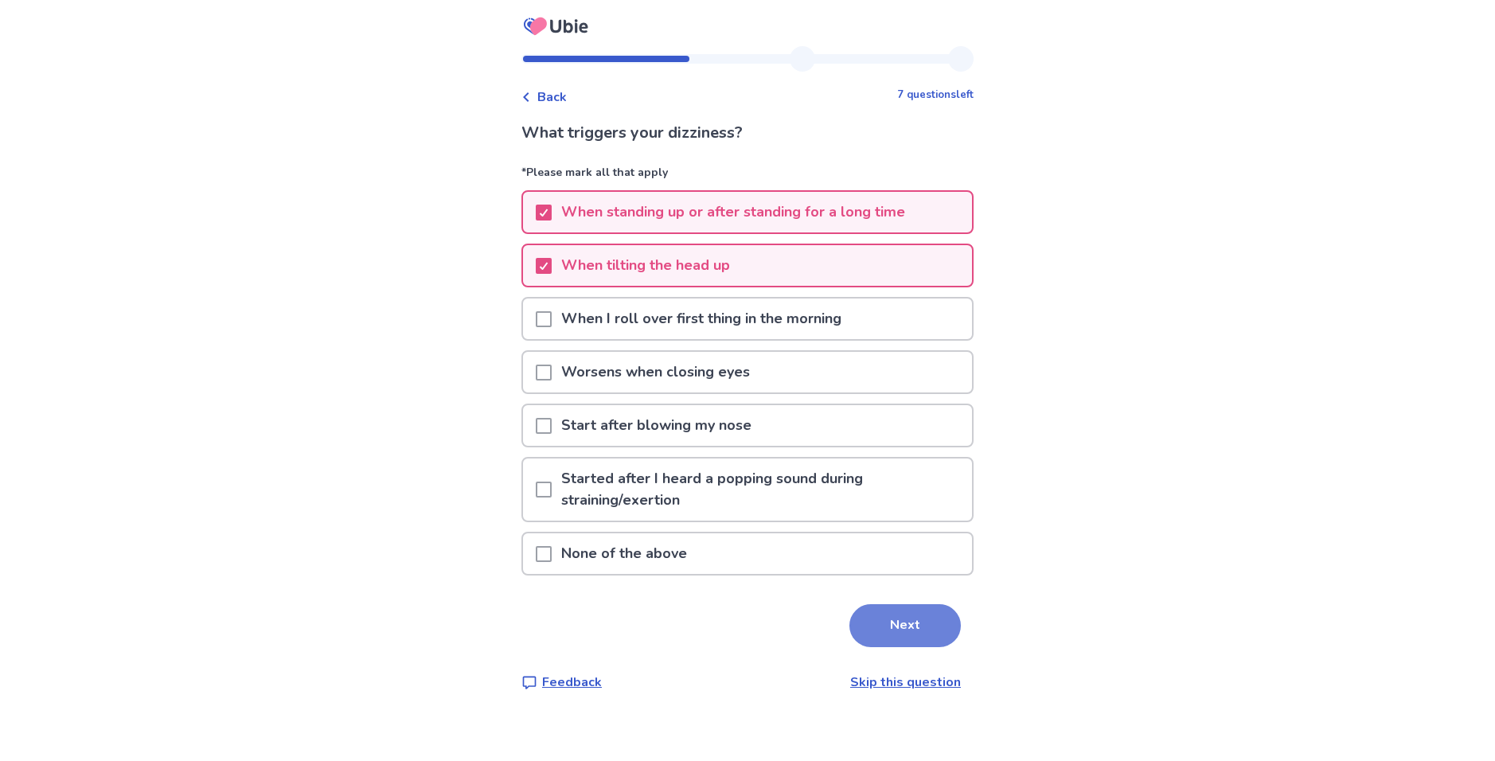
click at [889, 618] on button "Next" at bounding box center [905, 625] width 111 height 43
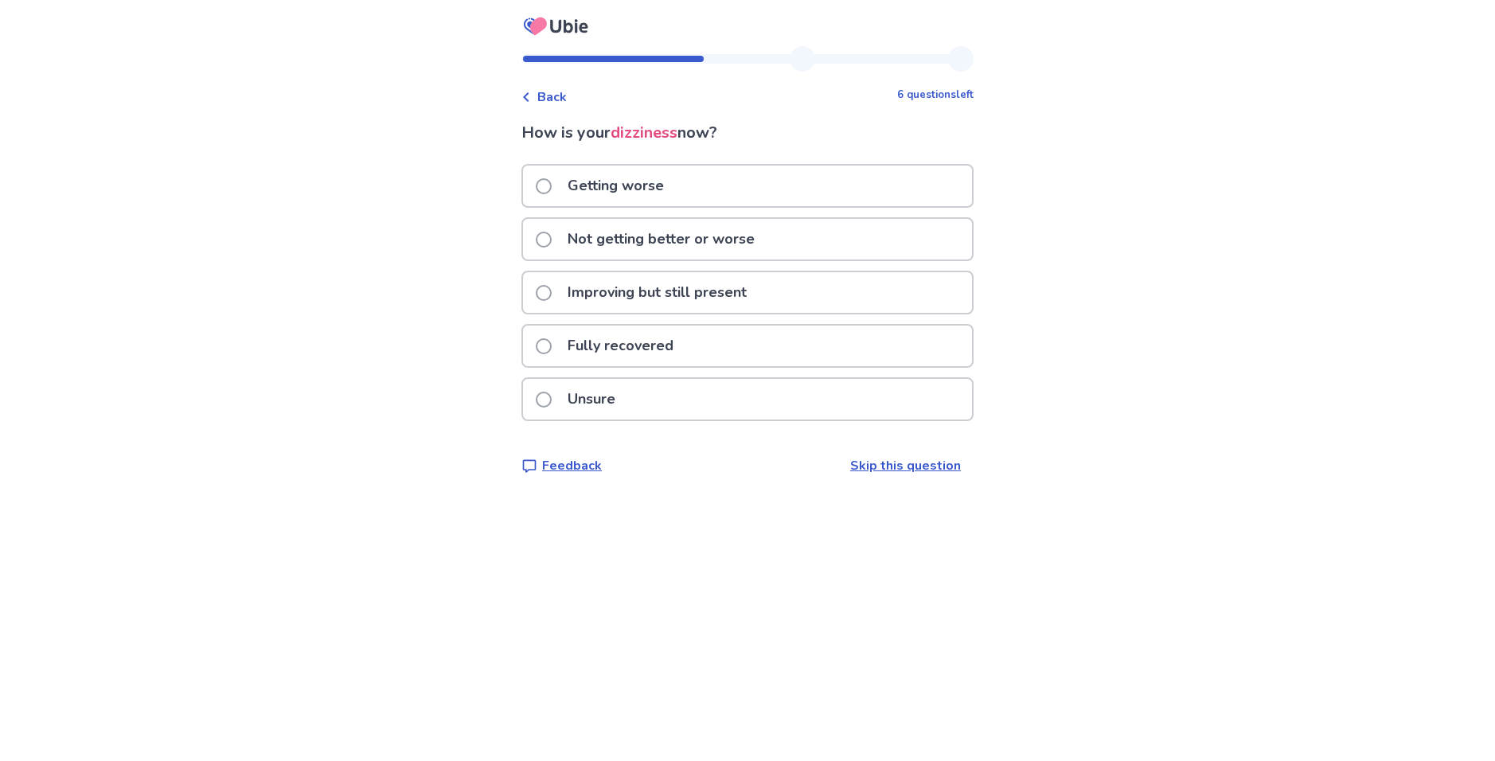
click at [616, 355] on p "Fully recovered" at bounding box center [620, 346] width 125 height 41
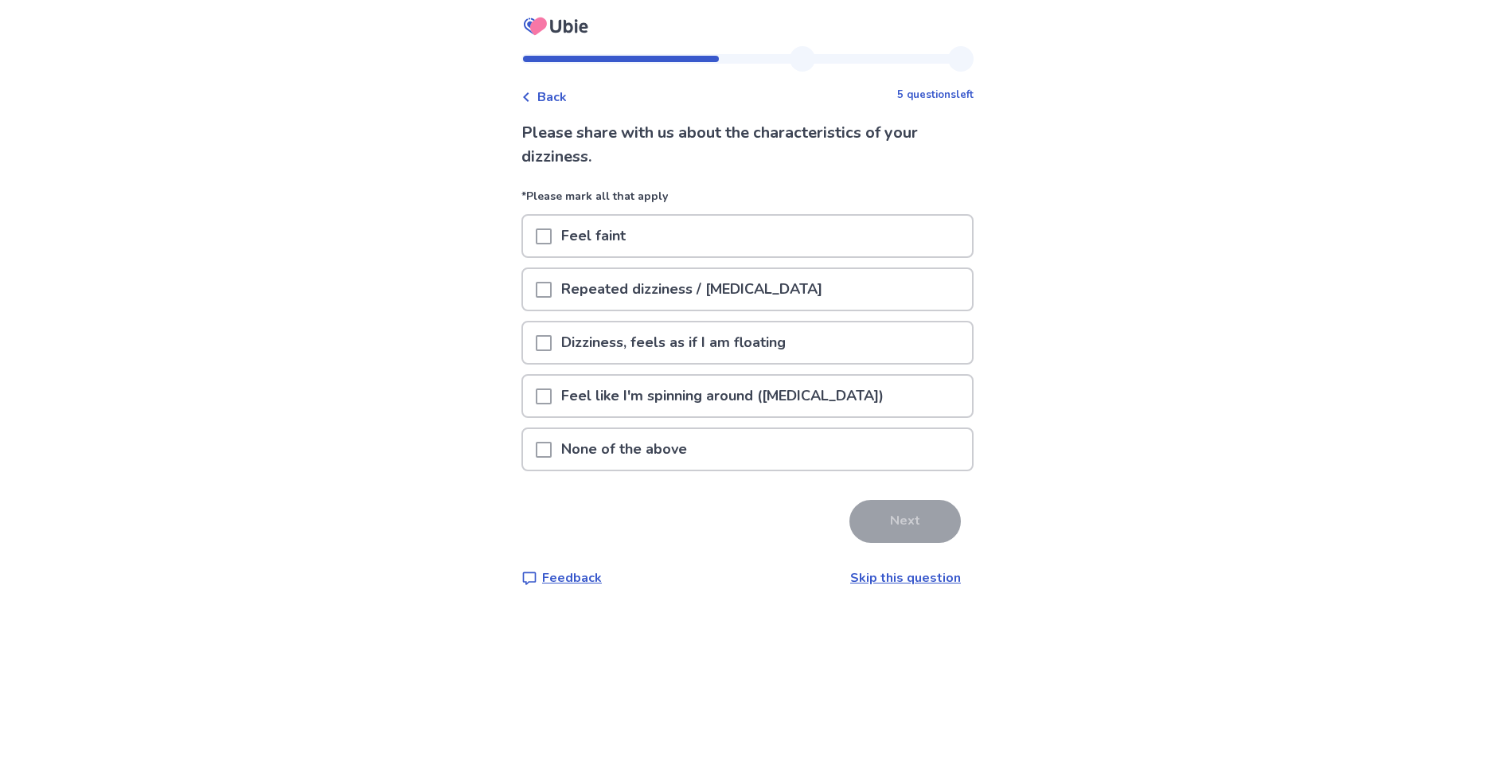
click at [644, 229] on div "Feel faint" at bounding box center [747, 236] width 449 height 41
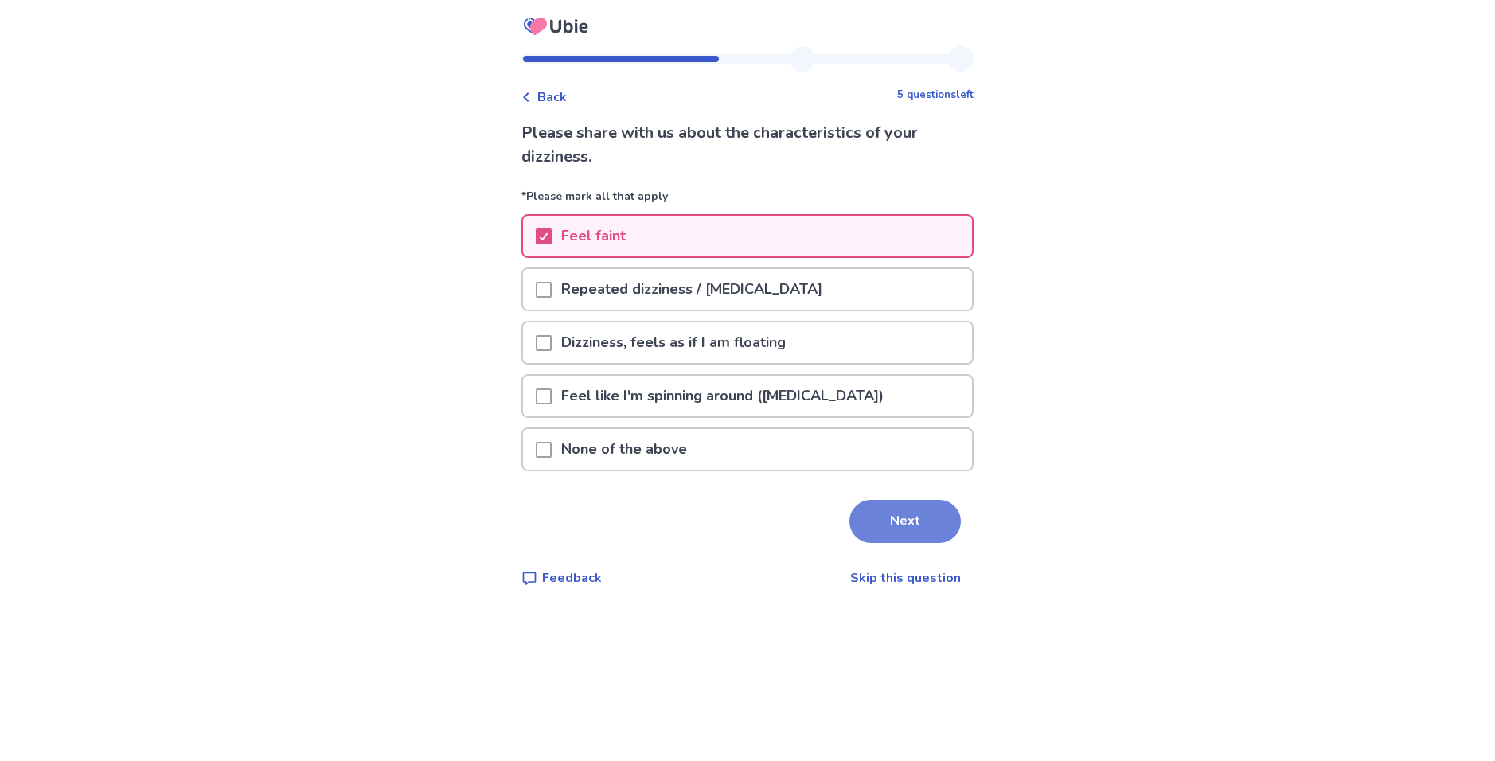
click at [869, 510] on button "Next" at bounding box center [905, 521] width 111 height 43
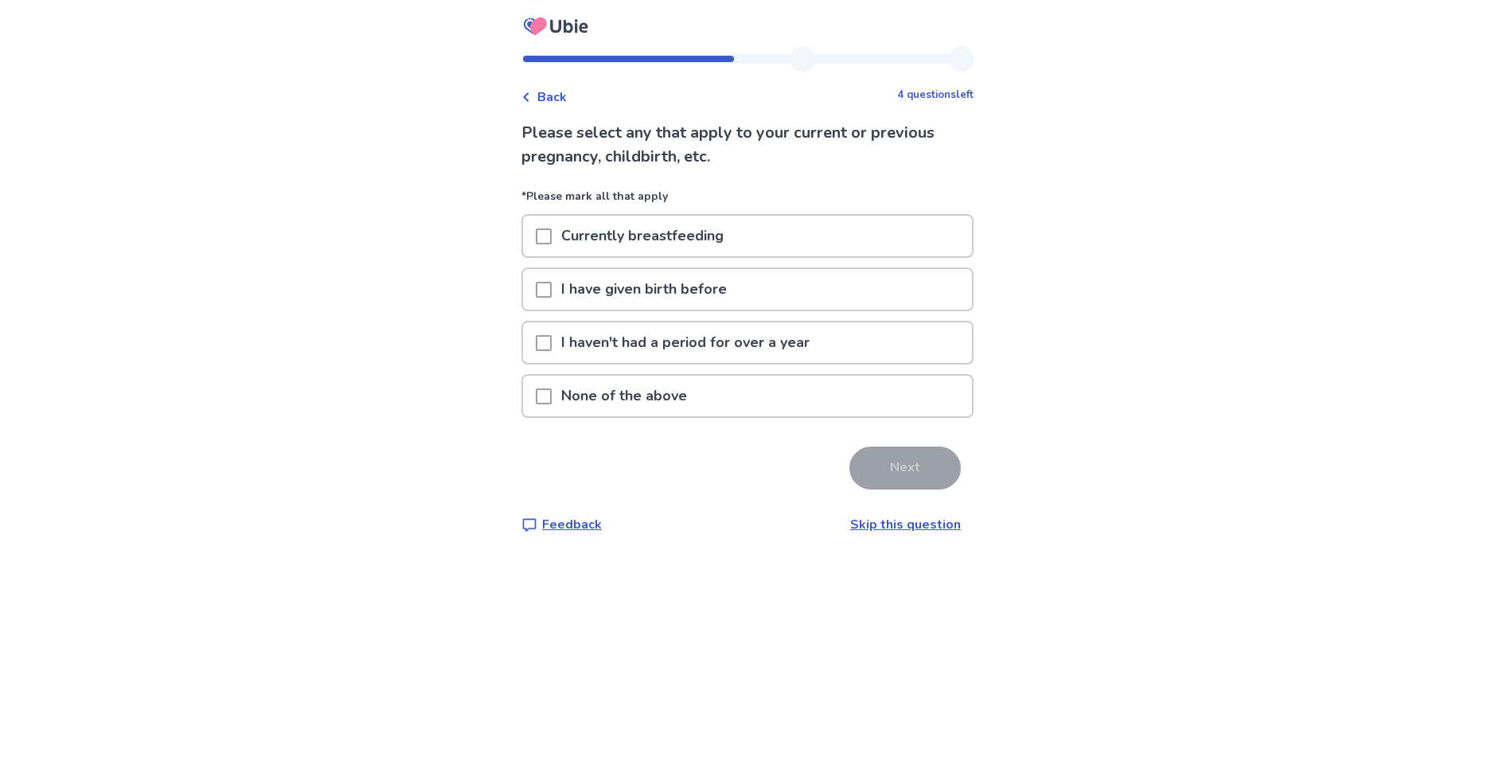
click at [713, 352] on p "I haven't had a period for over a year" at bounding box center [686, 342] width 268 height 41
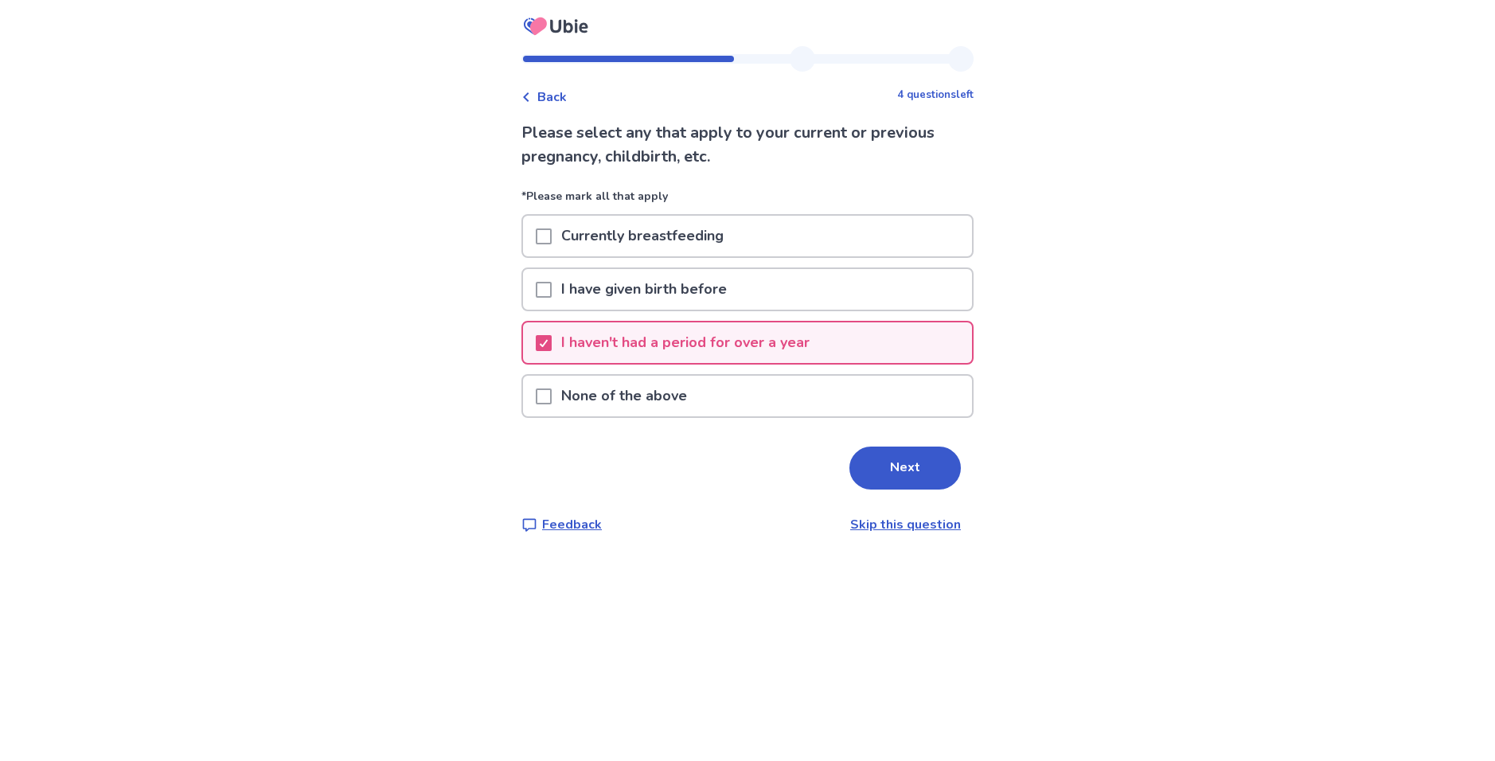
drag, startPoint x: 867, startPoint y: 463, endPoint x: 854, endPoint y: 456, distance: 14.6
click at [867, 466] on button "Next" at bounding box center [905, 468] width 111 height 43
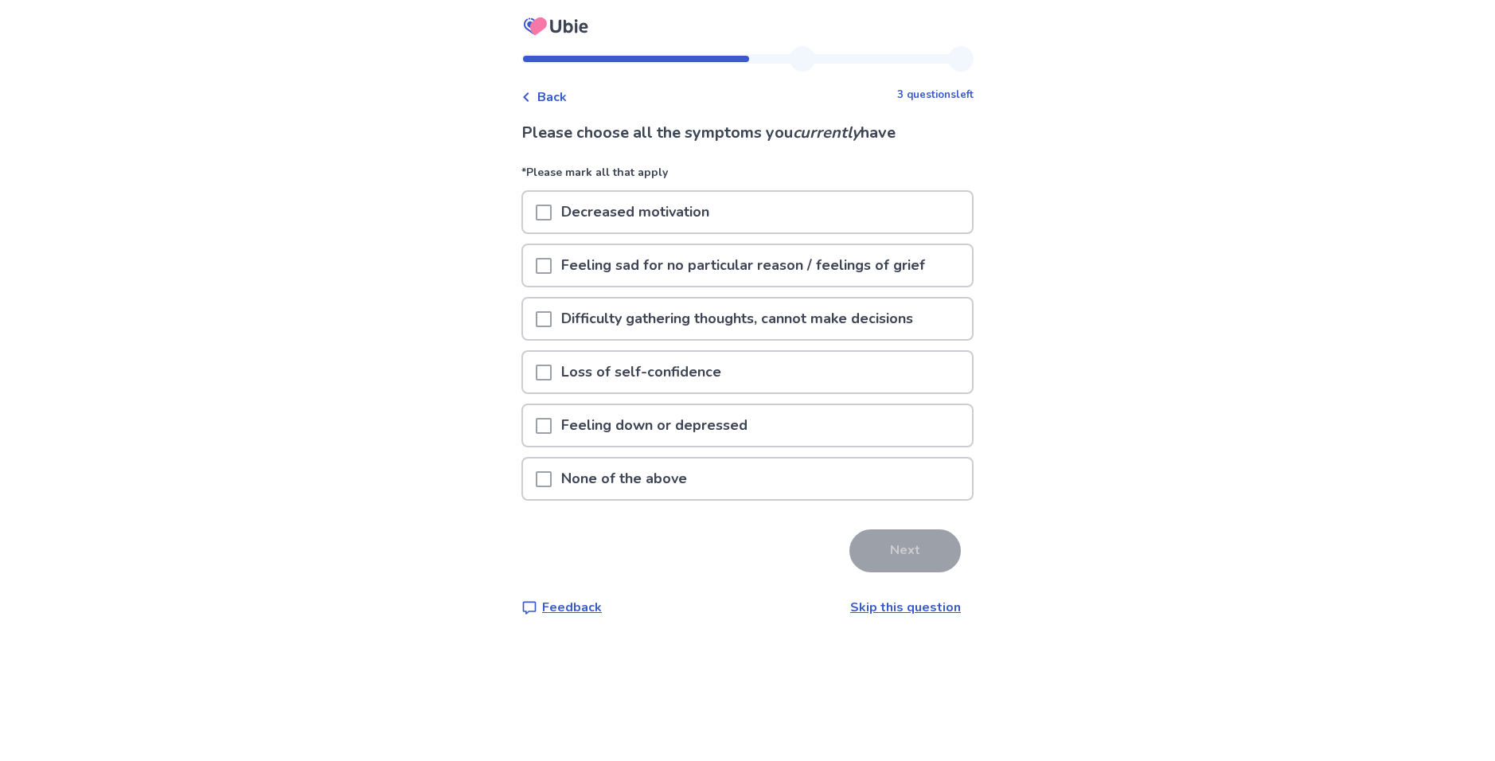
click at [654, 484] on p "None of the above" at bounding box center [624, 479] width 145 height 41
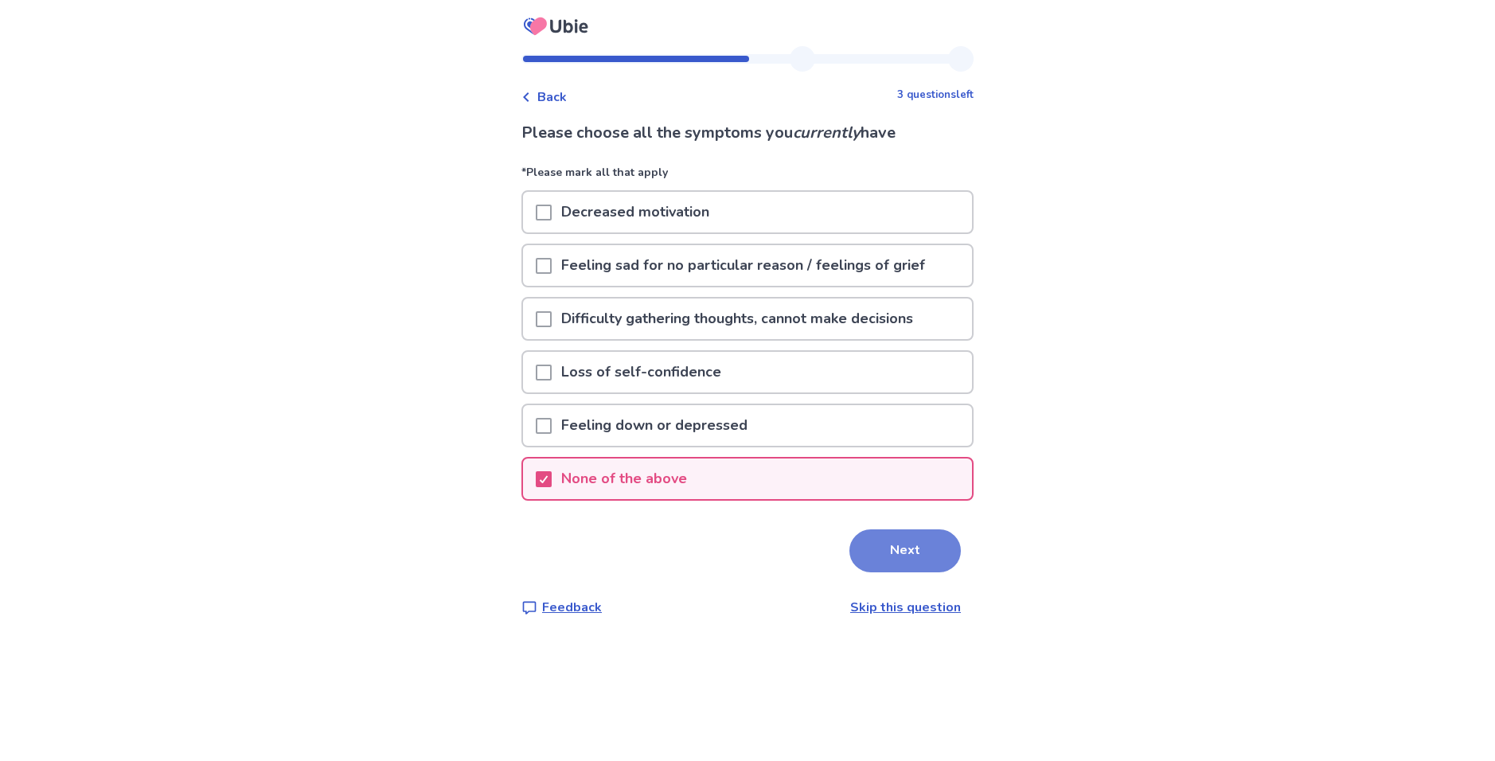
click at [889, 539] on button "Next" at bounding box center [905, 551] width 111 height 43
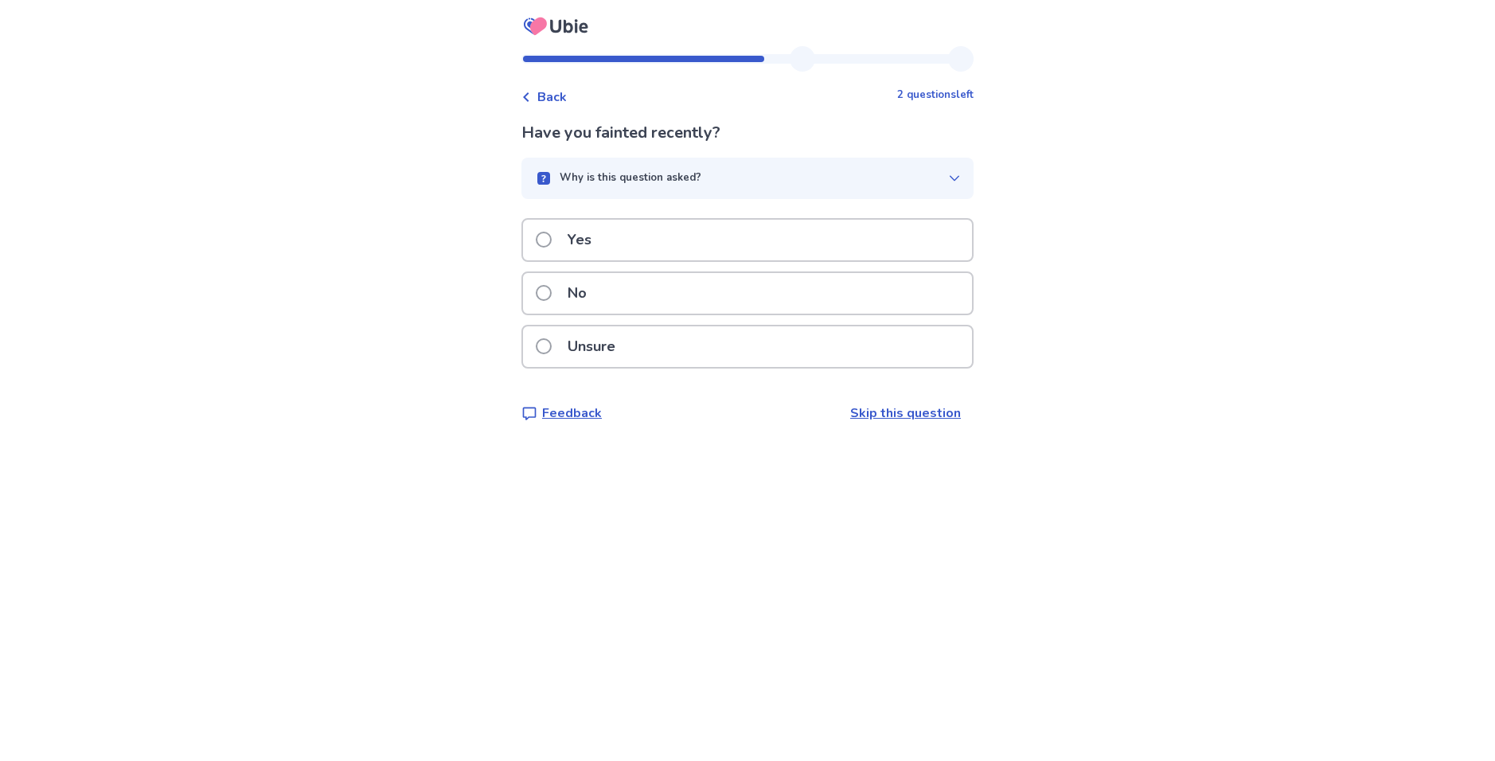
click at [619, 299] on div "No" at bounding box center [747, 293] width 449 height 41
click at [596, 295] on p "No" at bounding box center [577, 293] width 38 height 41
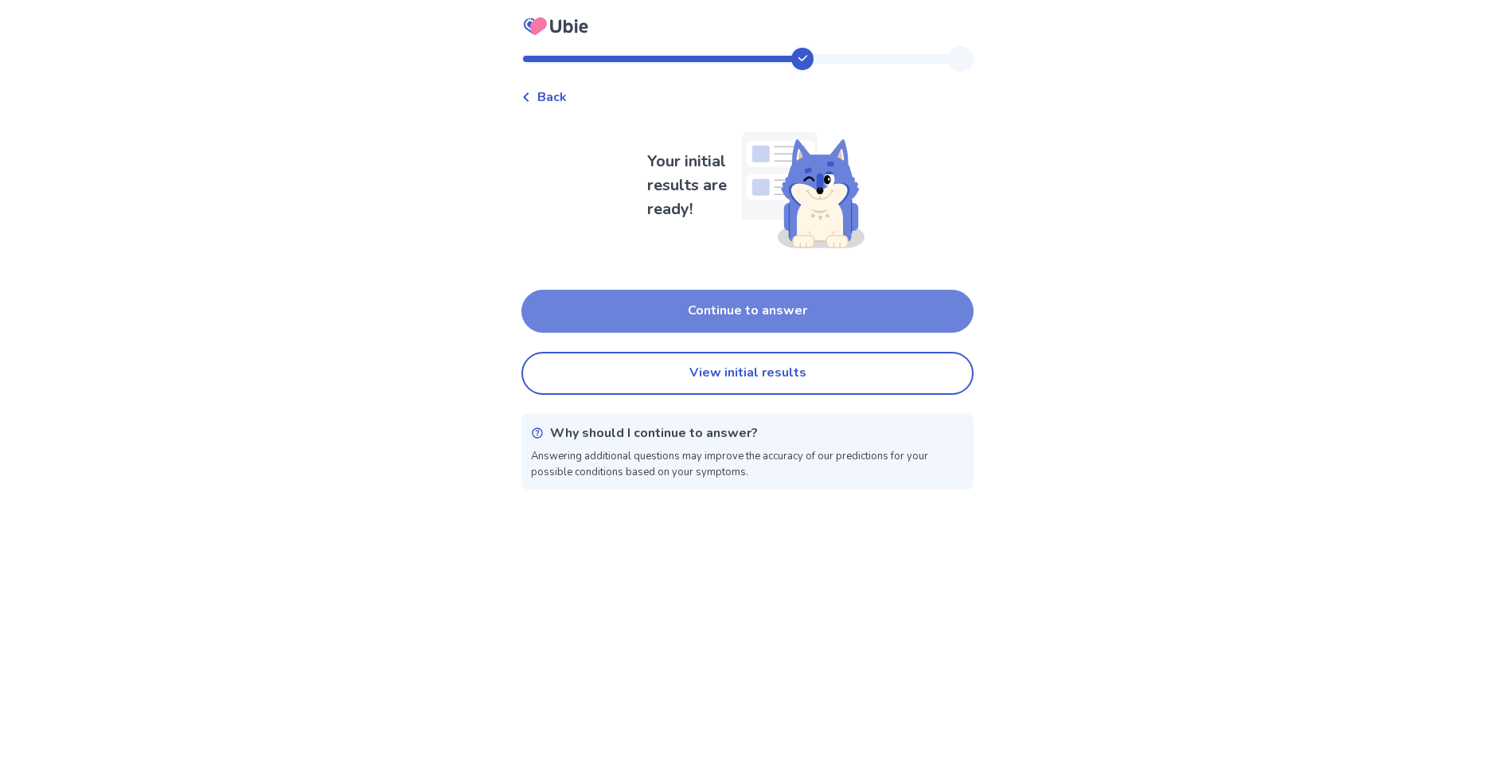
click at [786, 319] on button "Continue to answer" at bounding box center [748, 311] width 452 height 43
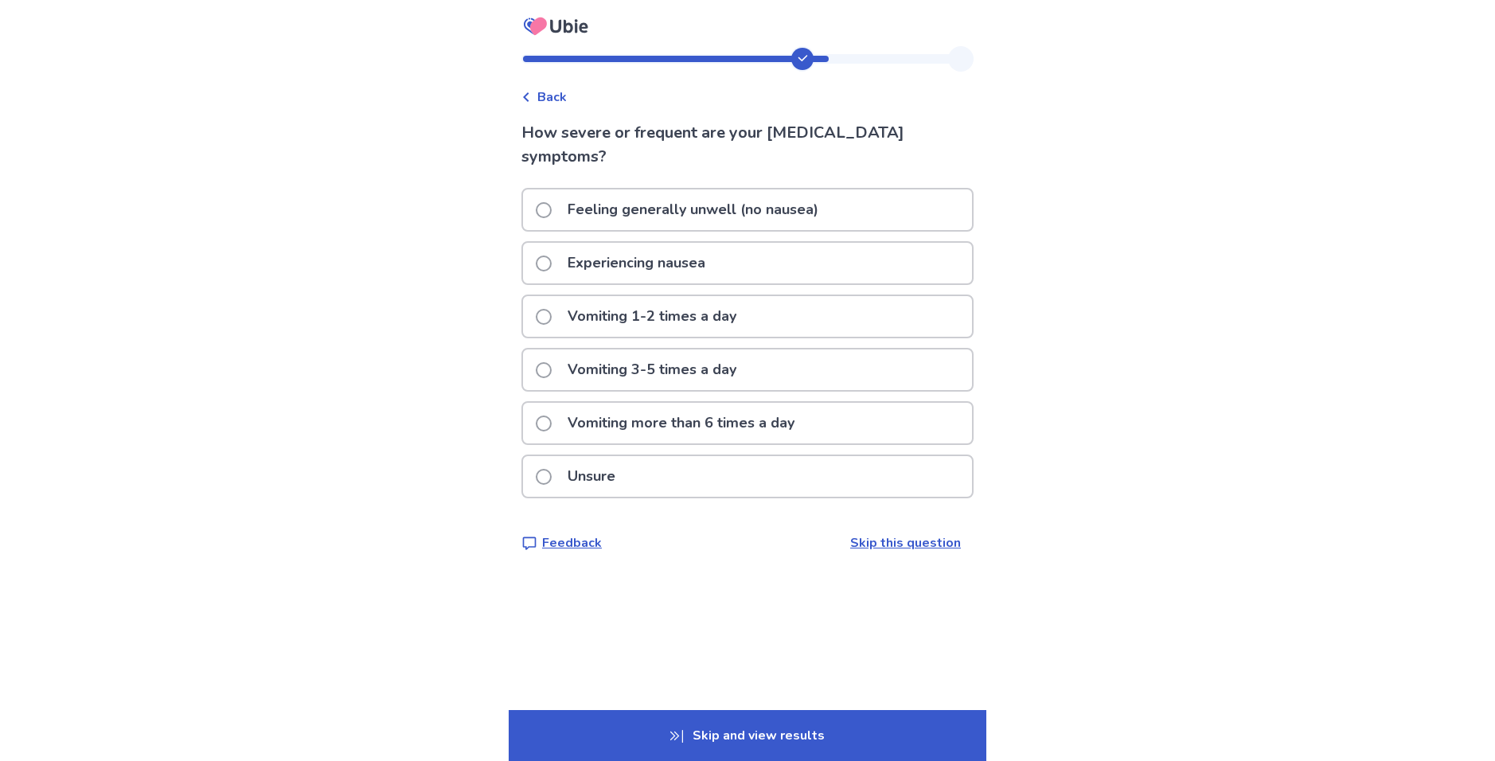
drag, startPoint x: 682, startPoint y: 480, endPoint x: 737, endPoint y: 486, distance: 55.2
click at [683, 481] on div "Unsure" at bounding box center [747, 476] width 449 height 41
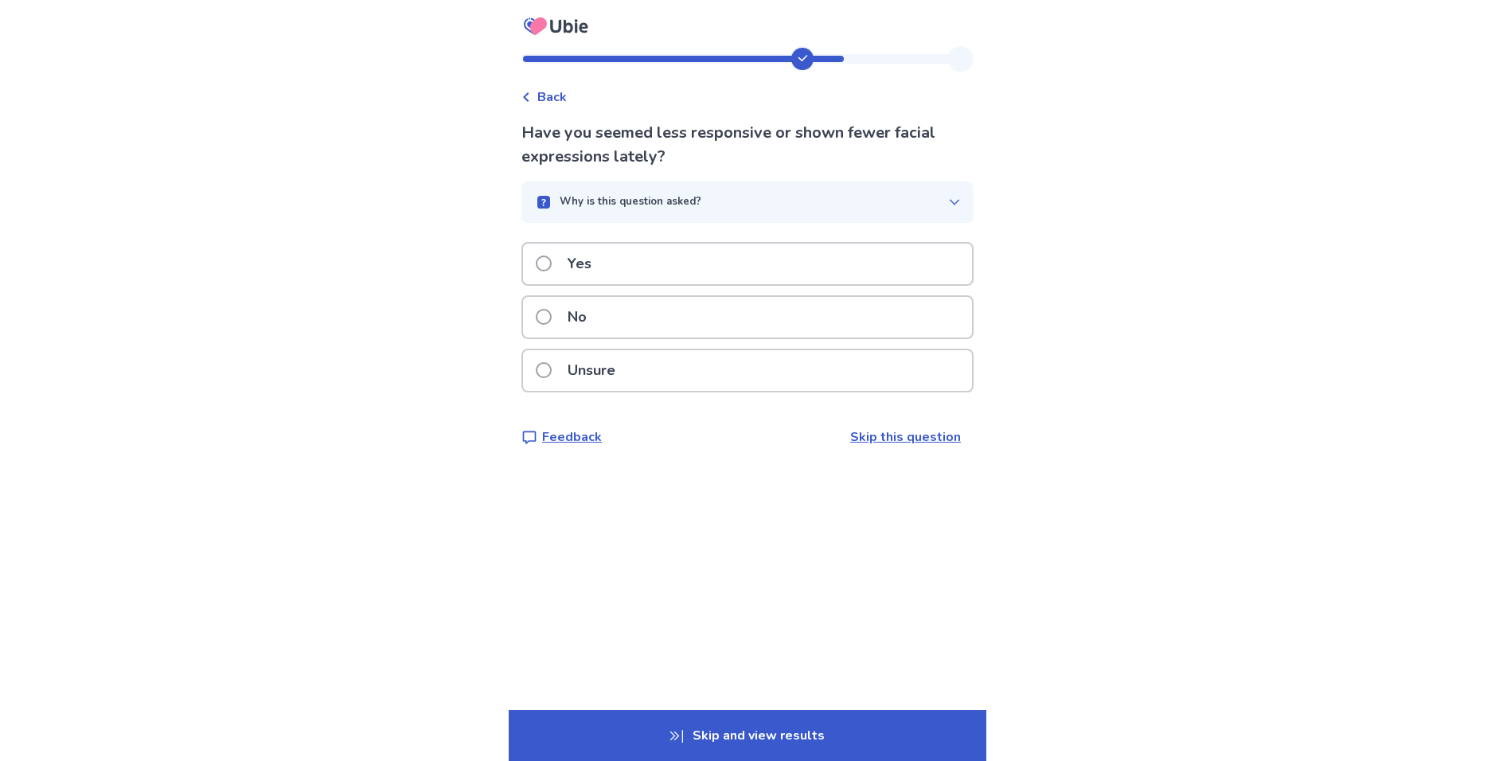
click at [588, 309] on p "No" at bounding box center [577, 317] width 38 height 41
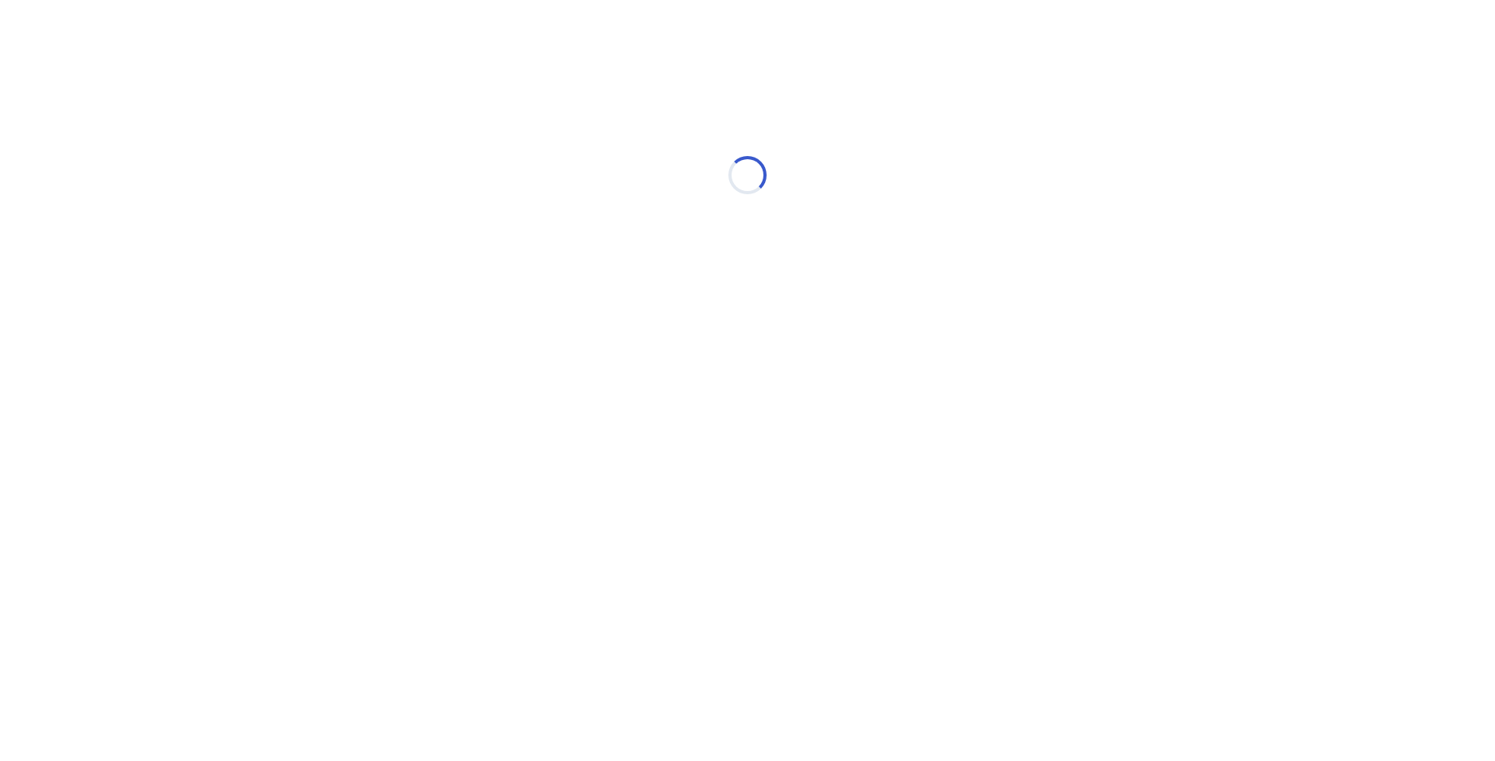
select select "*"
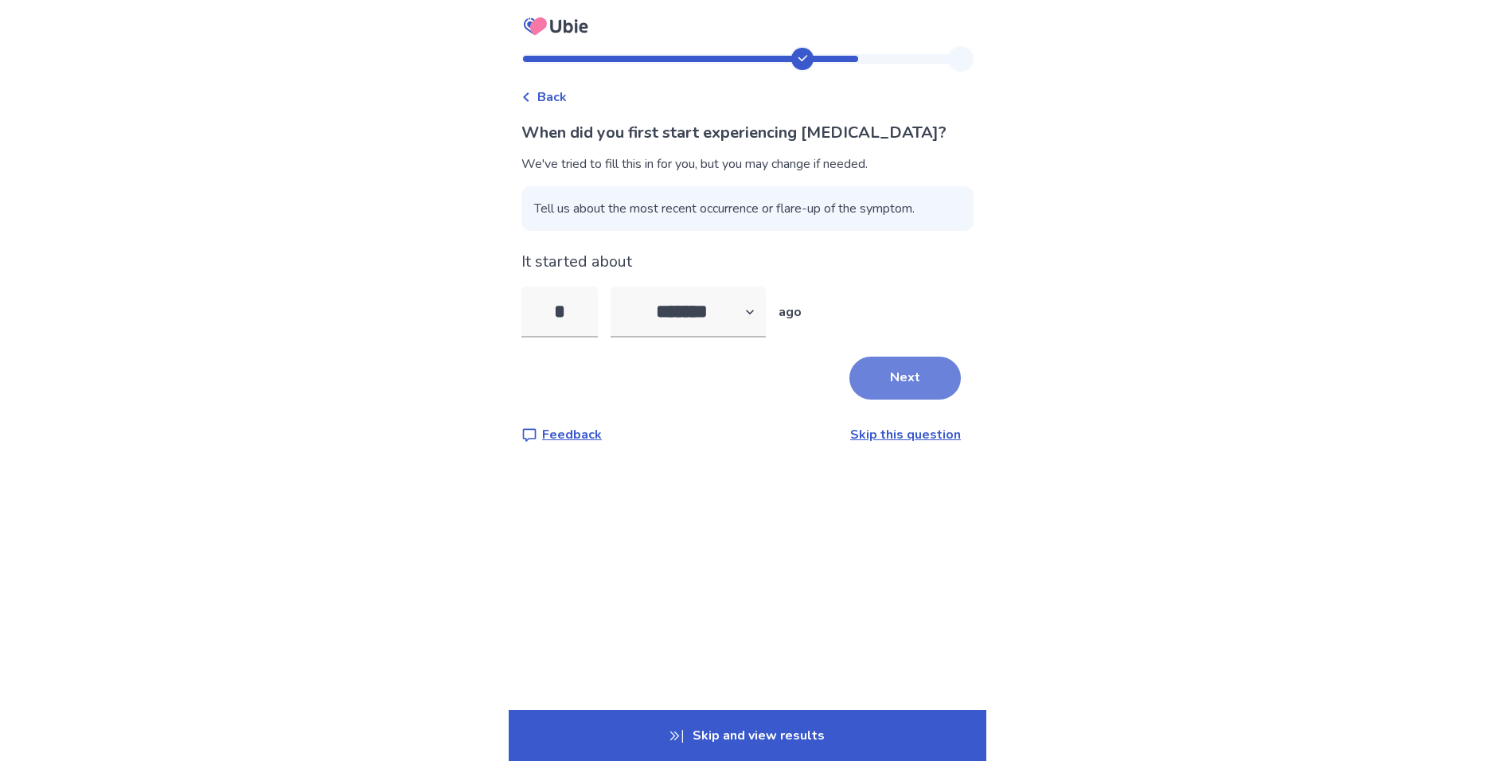
click at [886, 365] on button "Next" at bounding box center [905, 378] width 111 height 43
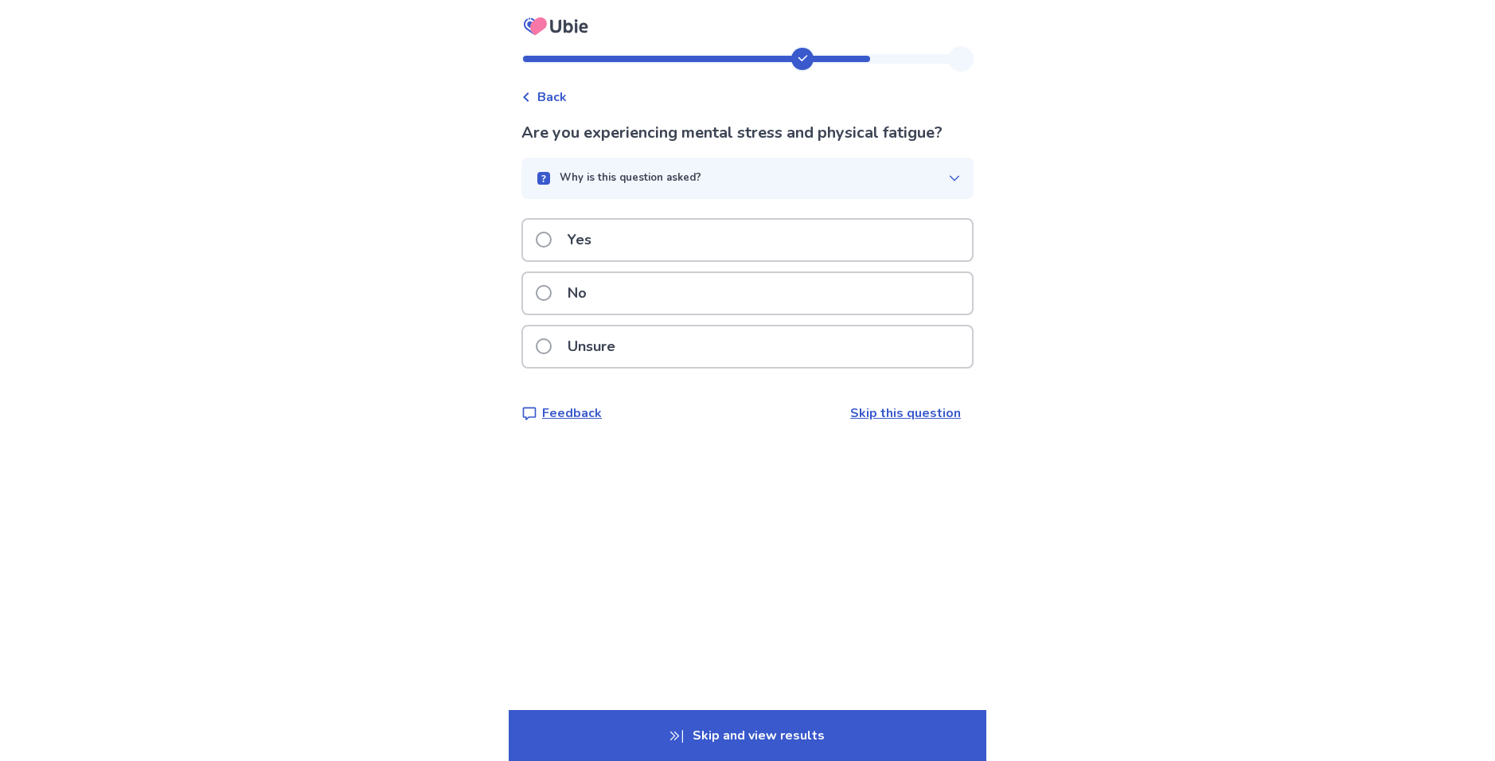
click at [611, 255] on div "Yes" at bounding box center [747, 240] width 449 height 41
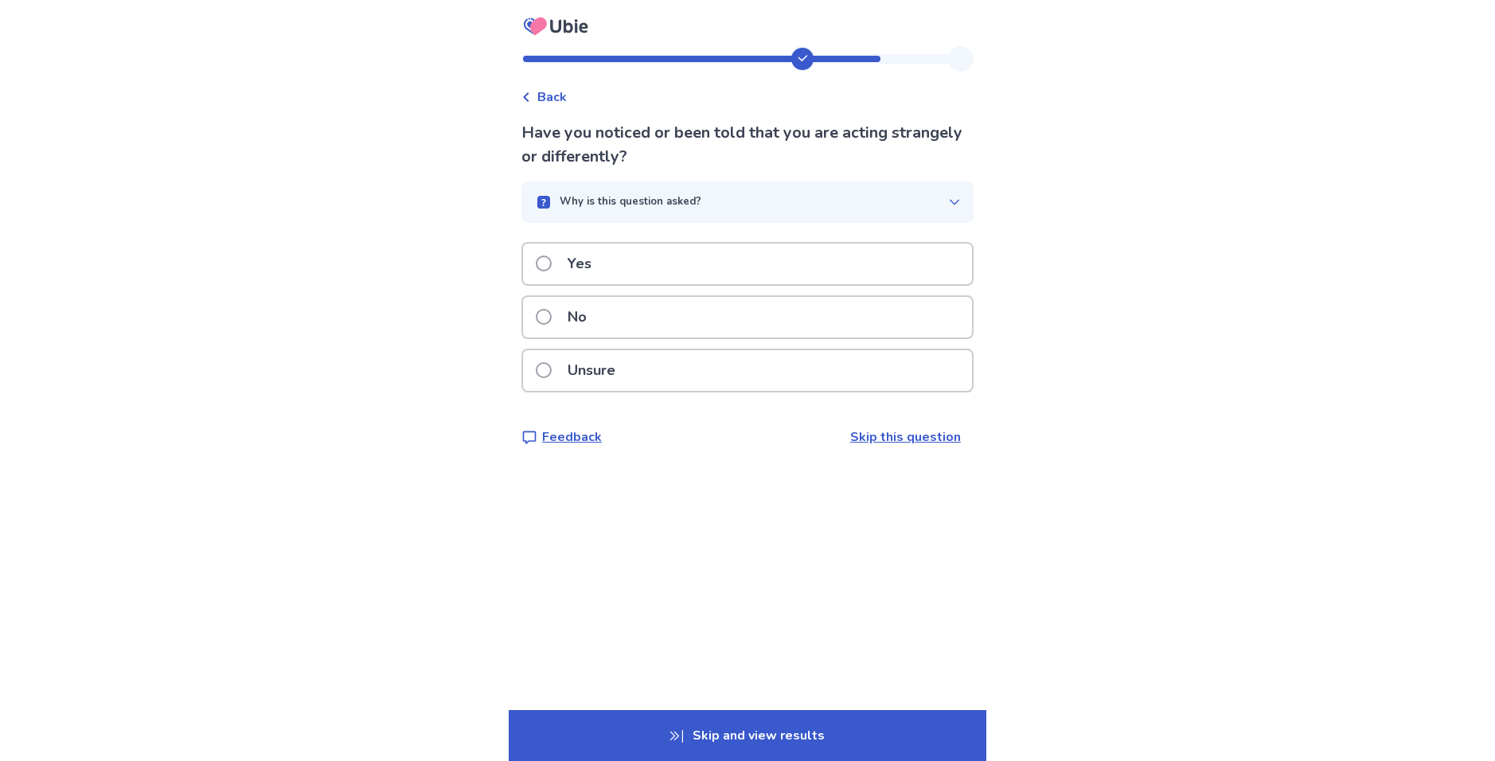
click at [702, 194] on p "Why is this question asked?" at bounding box center [631, 202] width 142 height 16
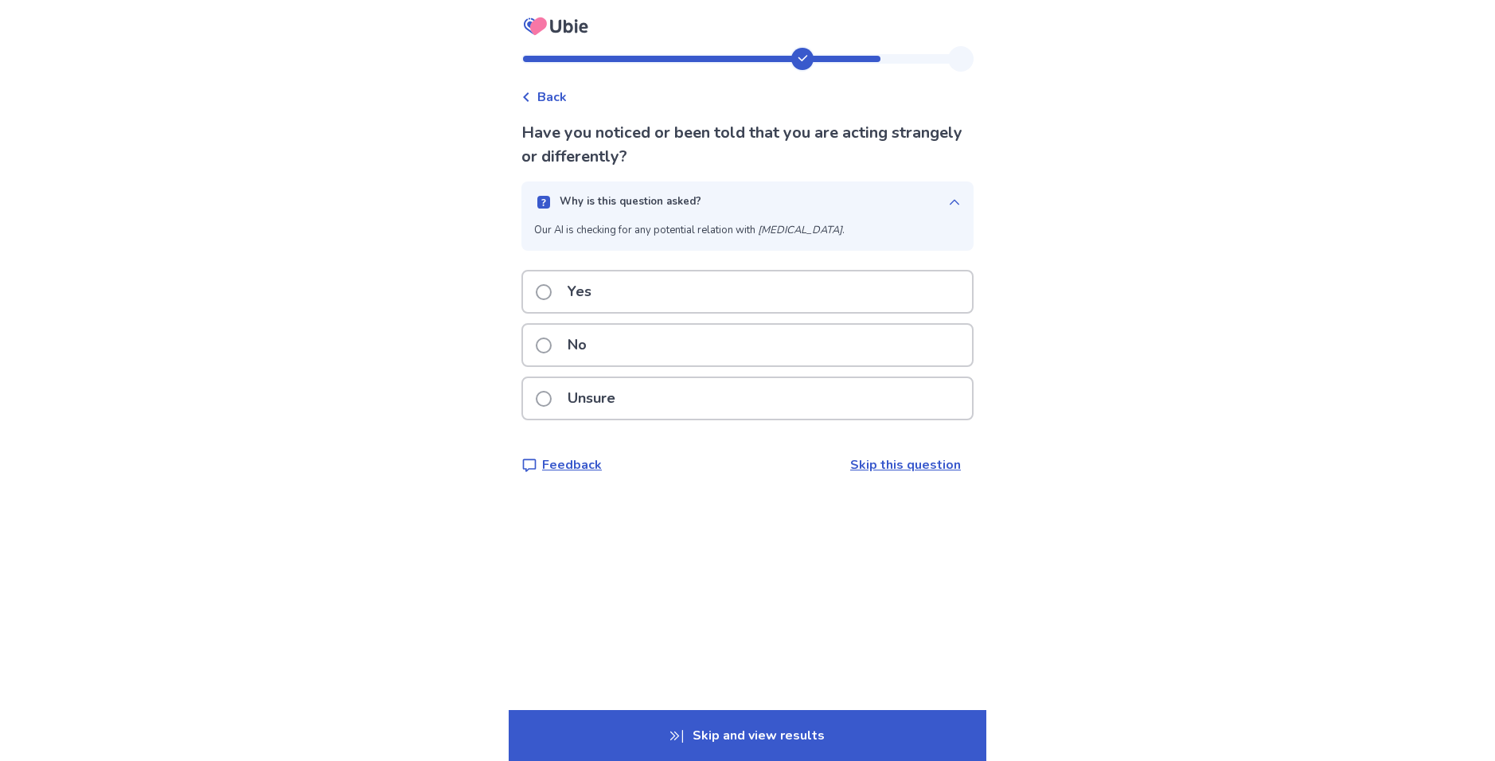
click at [702, 194] on p "Why is this question asked?" at bounding box center [631, 202] width 142 height 16
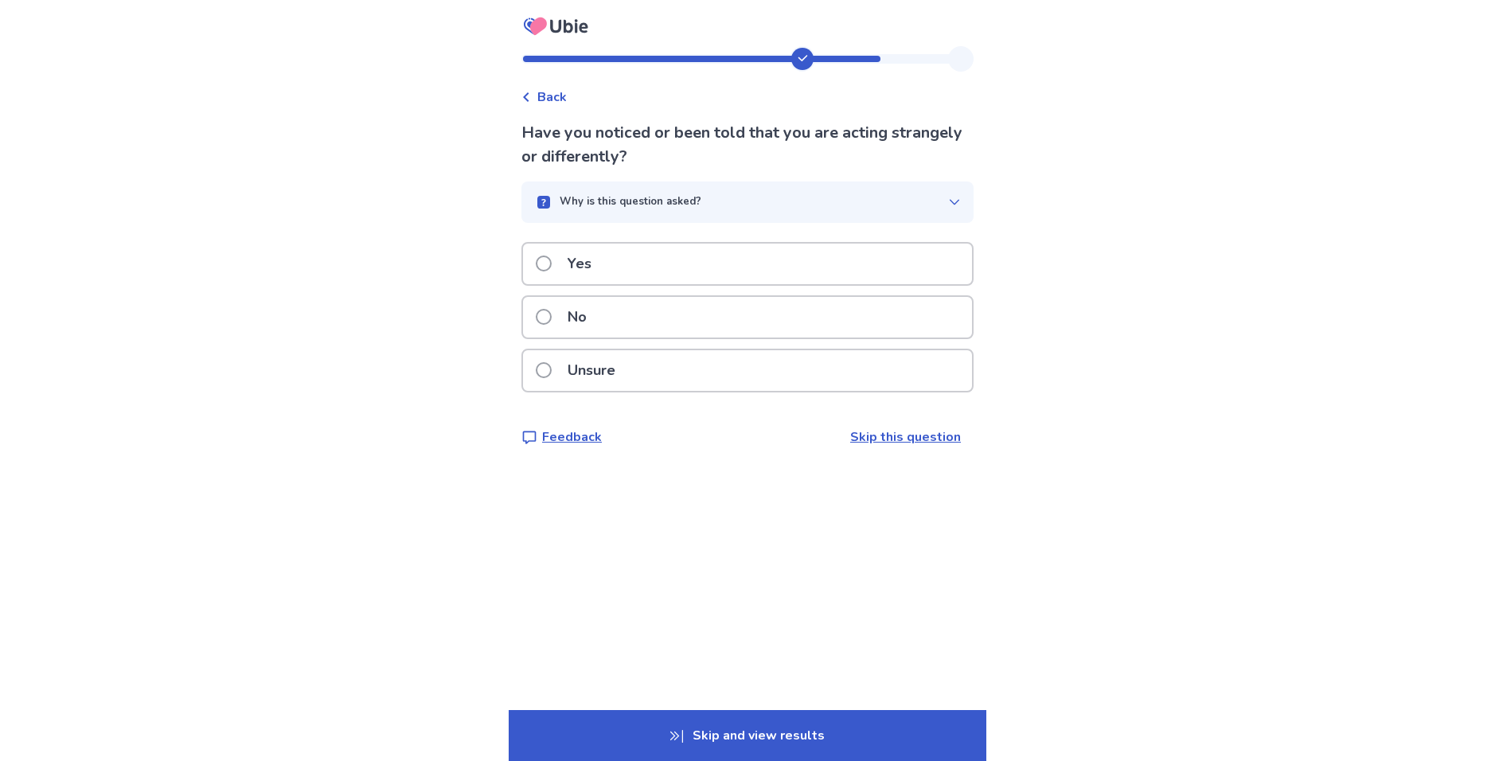
click at [596, 317] on p "No" at bounding box center [577, 317] width 38 height 41
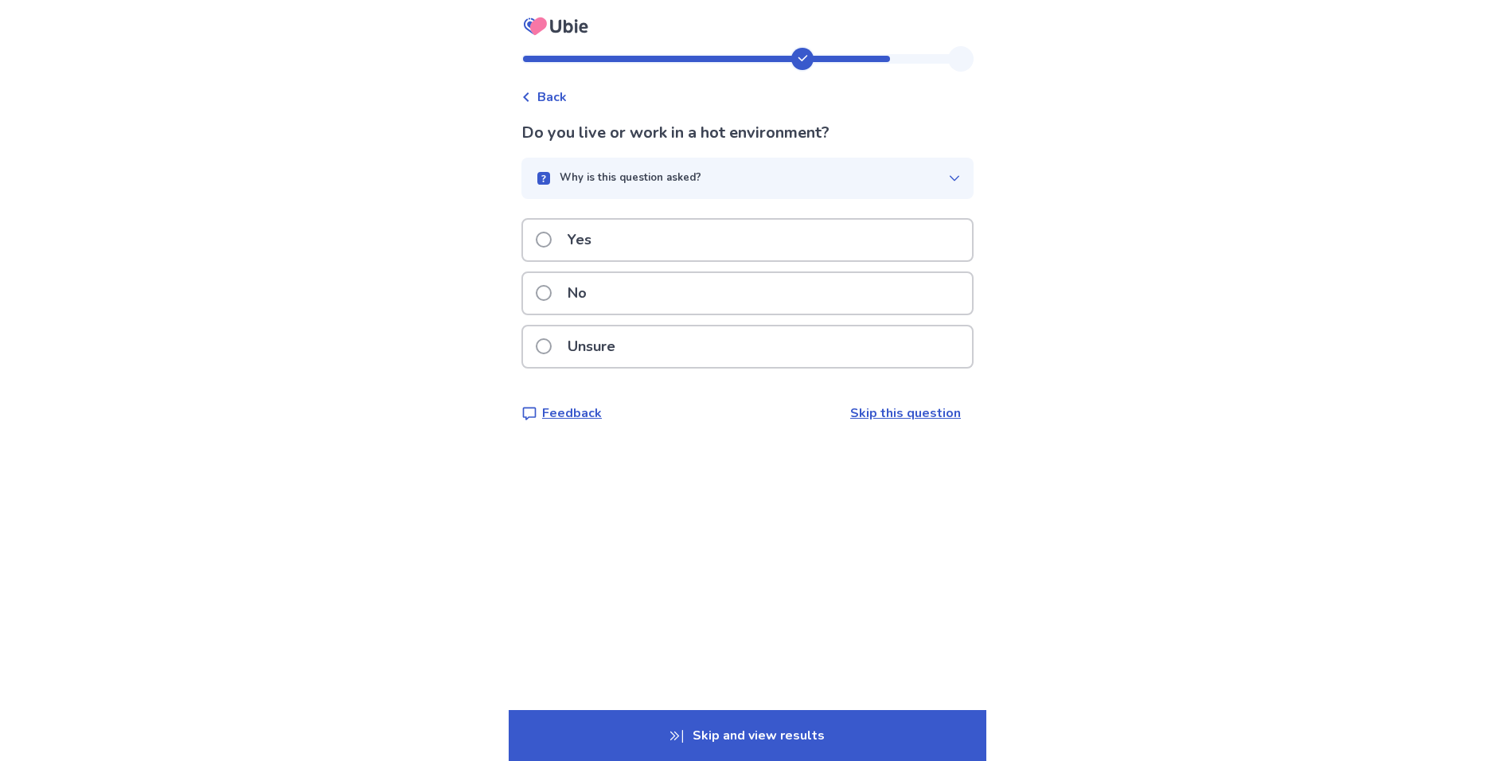
click at [617, 175] on p "Why is this question asked?" at bounding box center [631, 178] width 142 height 16
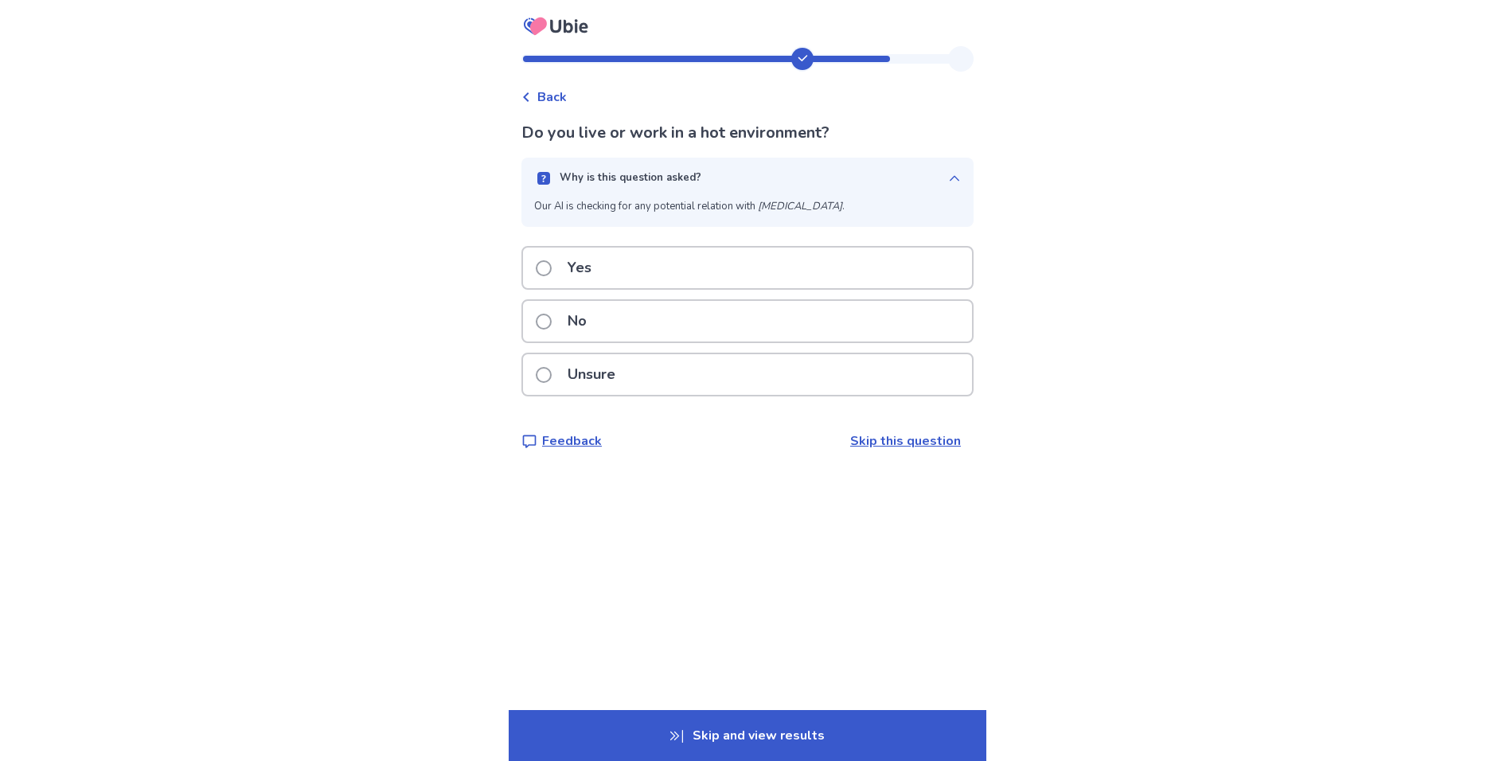
click at [617, 176] on p "Why is this question asked?" at bounding box center [631, 178] width 142 height 16
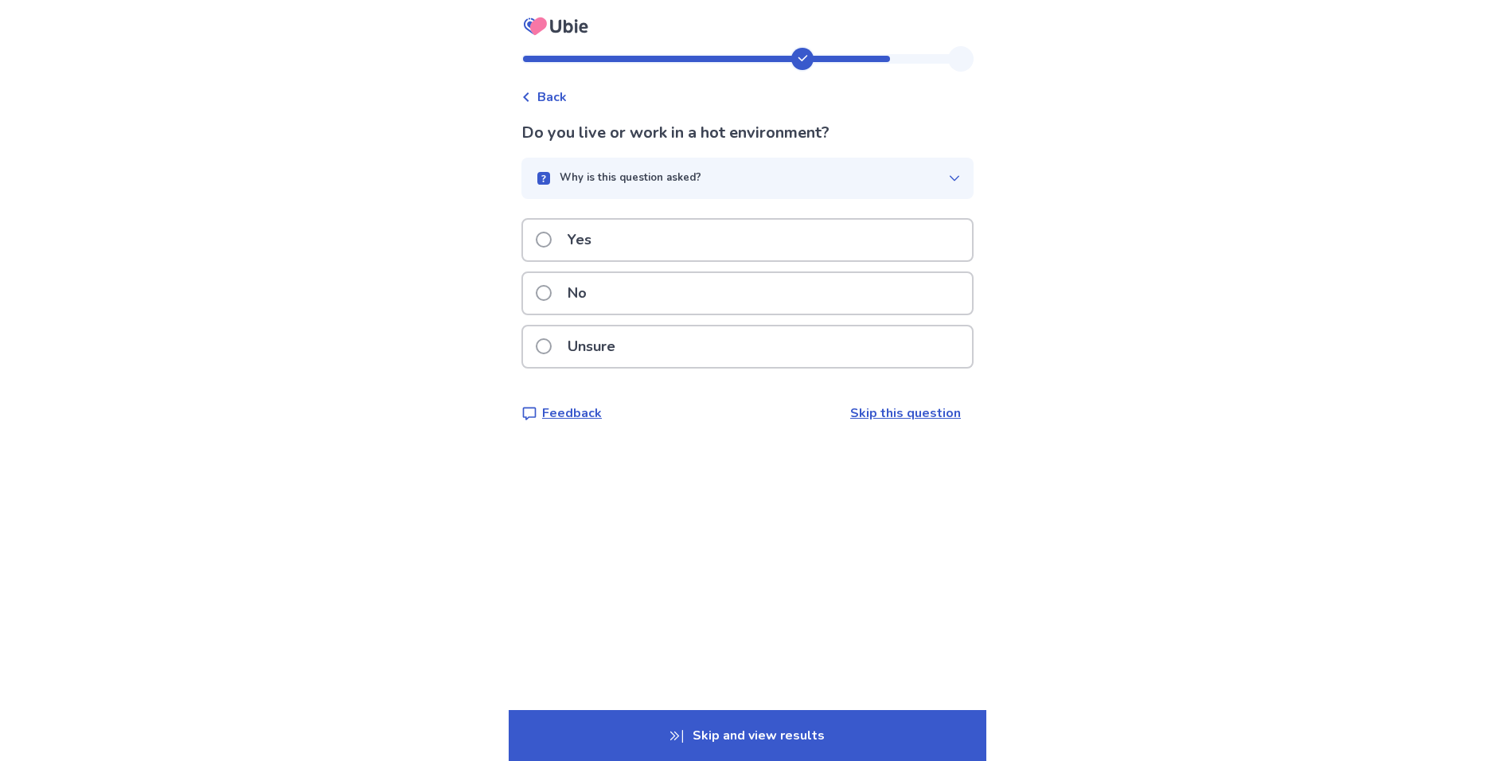
click at [596, 283] on p "No" at bounding box center [577, 293] width 38 height 41
click at [631, 170] on button "Why is this question asked?" at bounding box center [748, 178] width 452 height 41
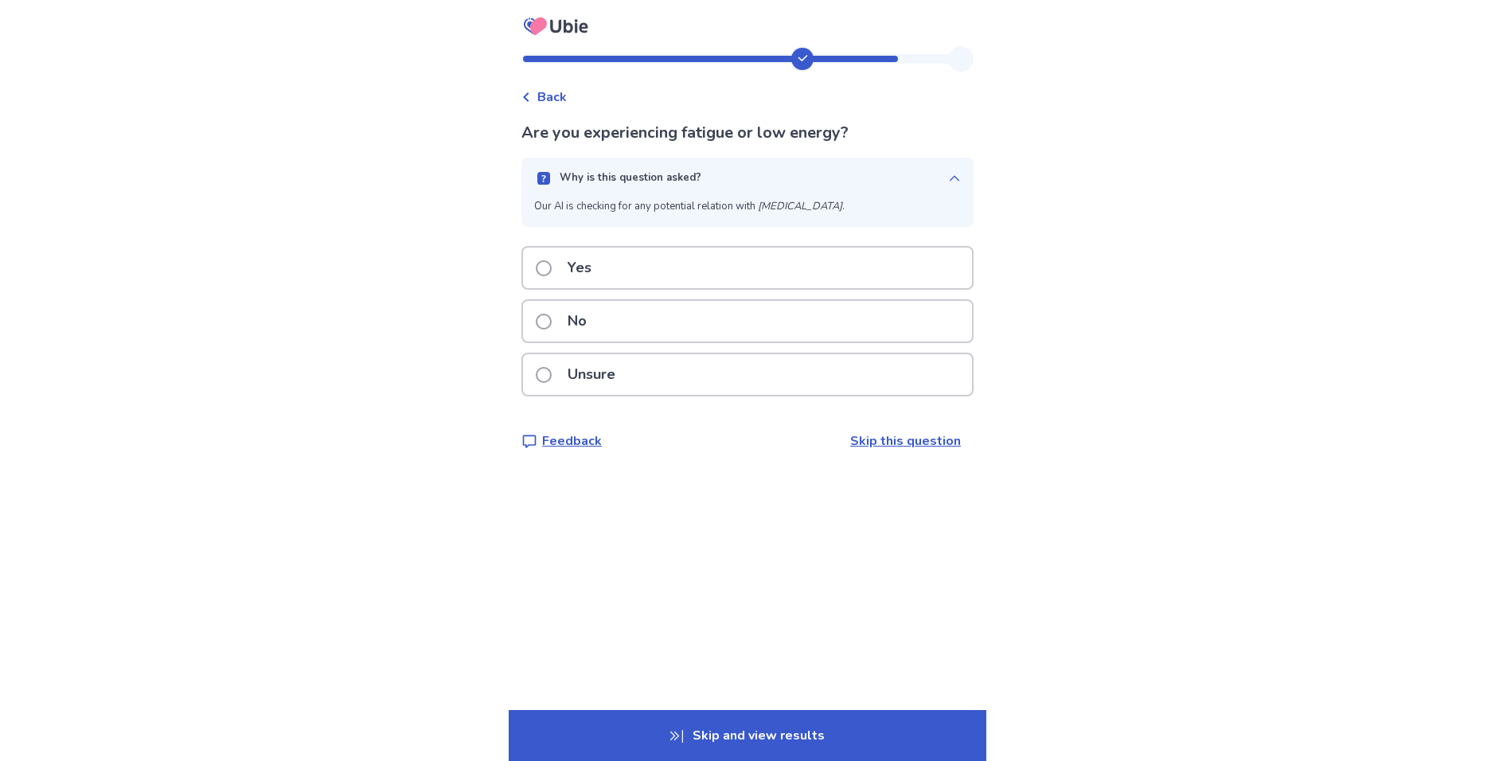
click at [631, 170] on button "Why is this question asked?" at bounding box center [748, 178] width 452 height 41
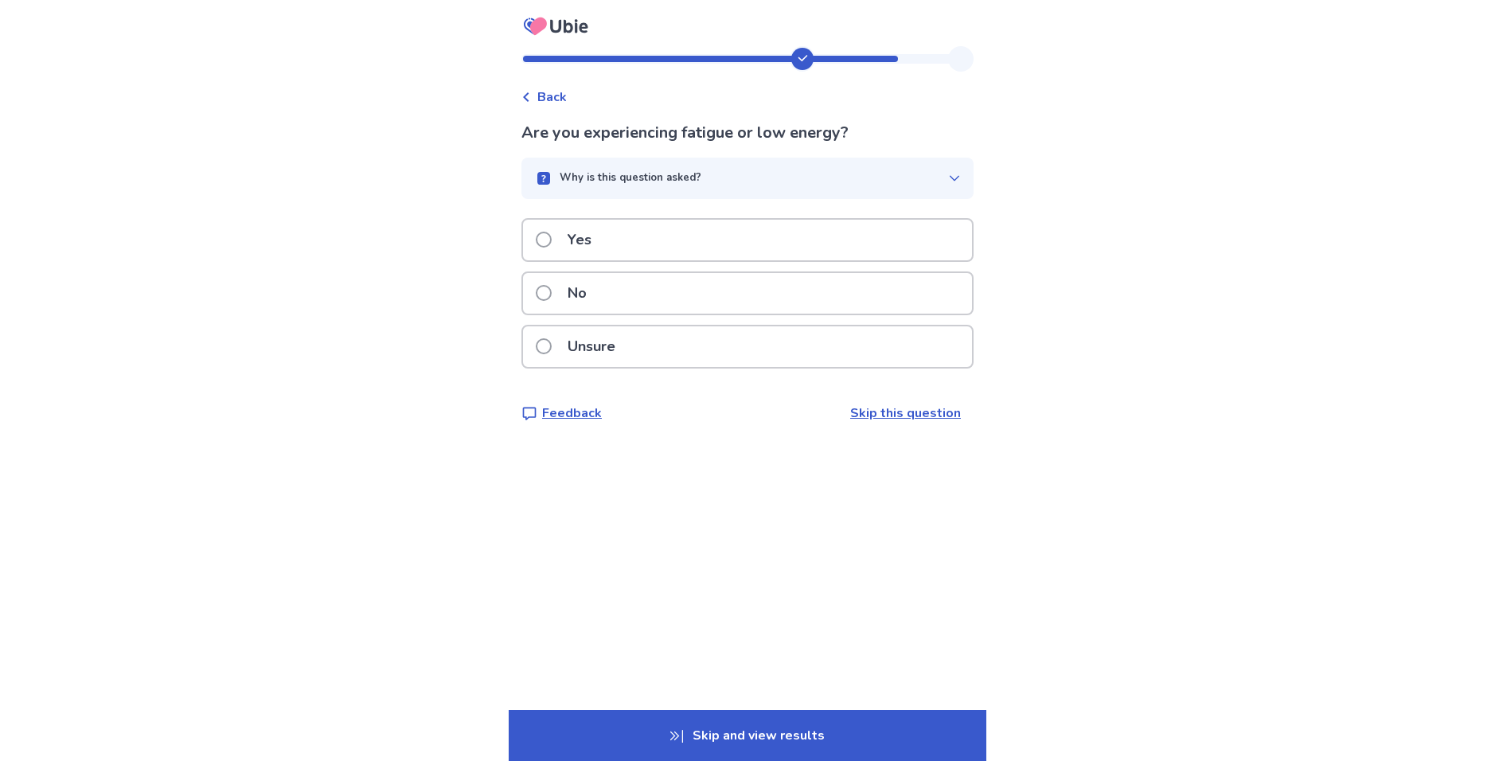
click at [614, 232] on div "Yes" at bounding box center [747, 240] width 449 height 41
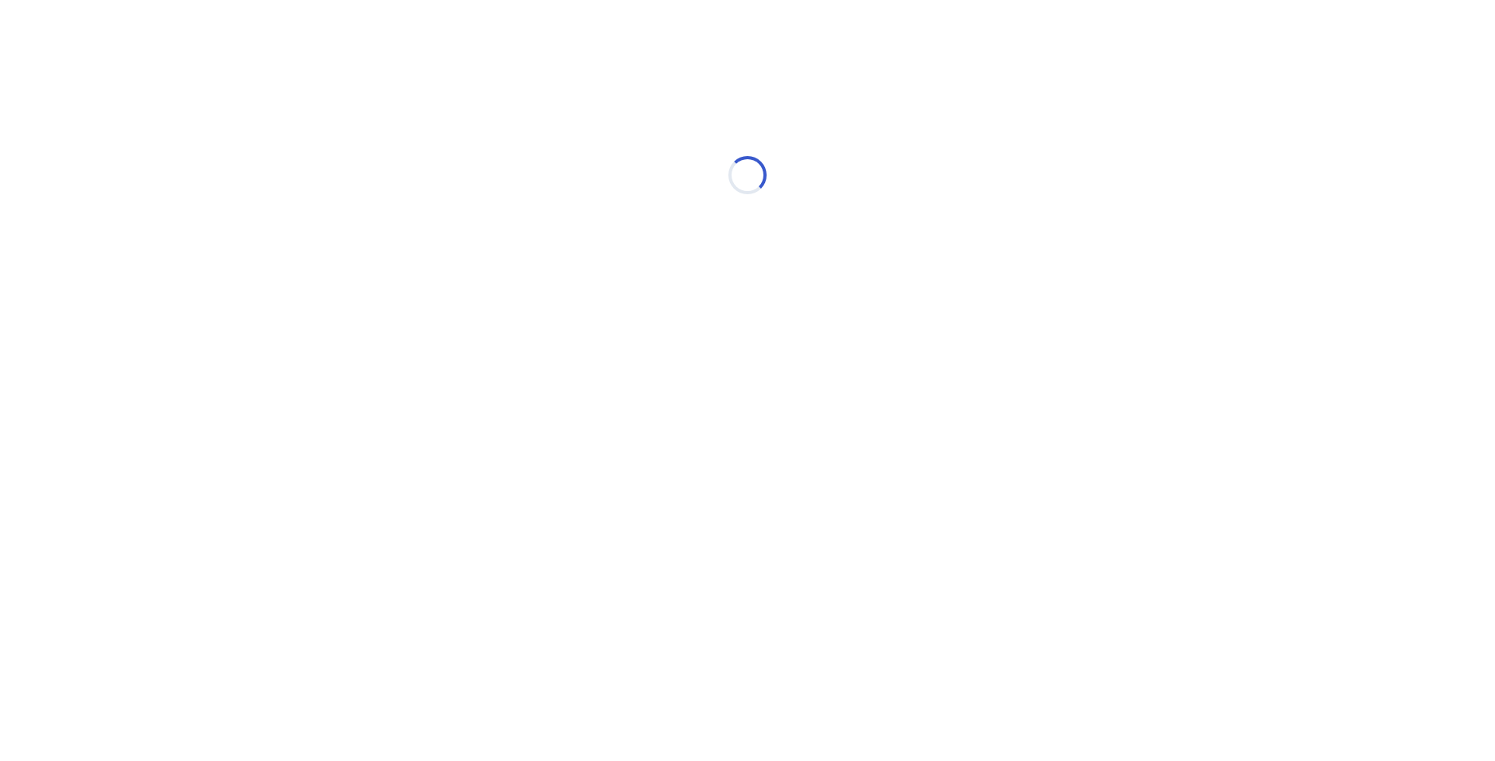
select select "*"
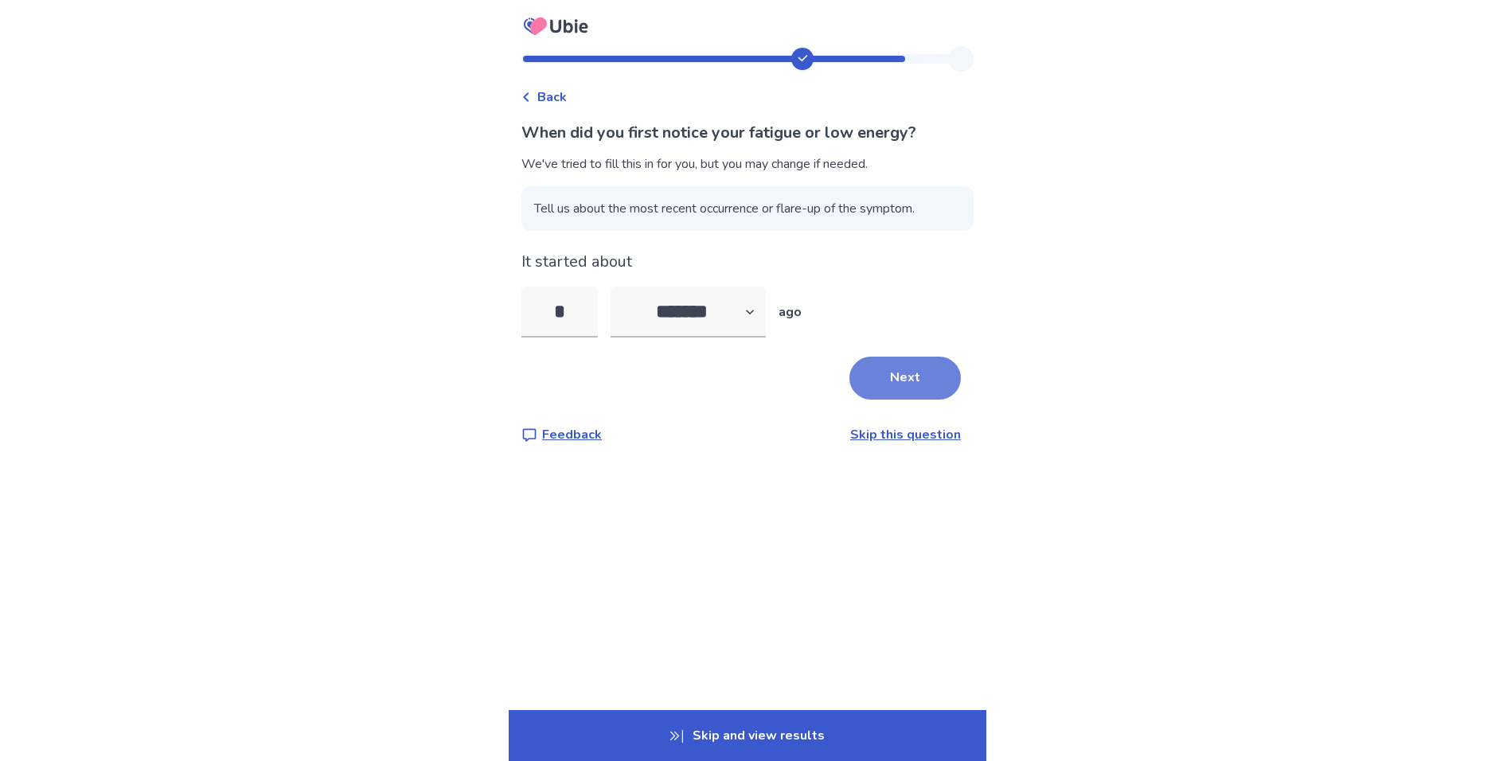
click at [879, 368] on button "Next" at bounding box center [905, 378] width 111 height 43
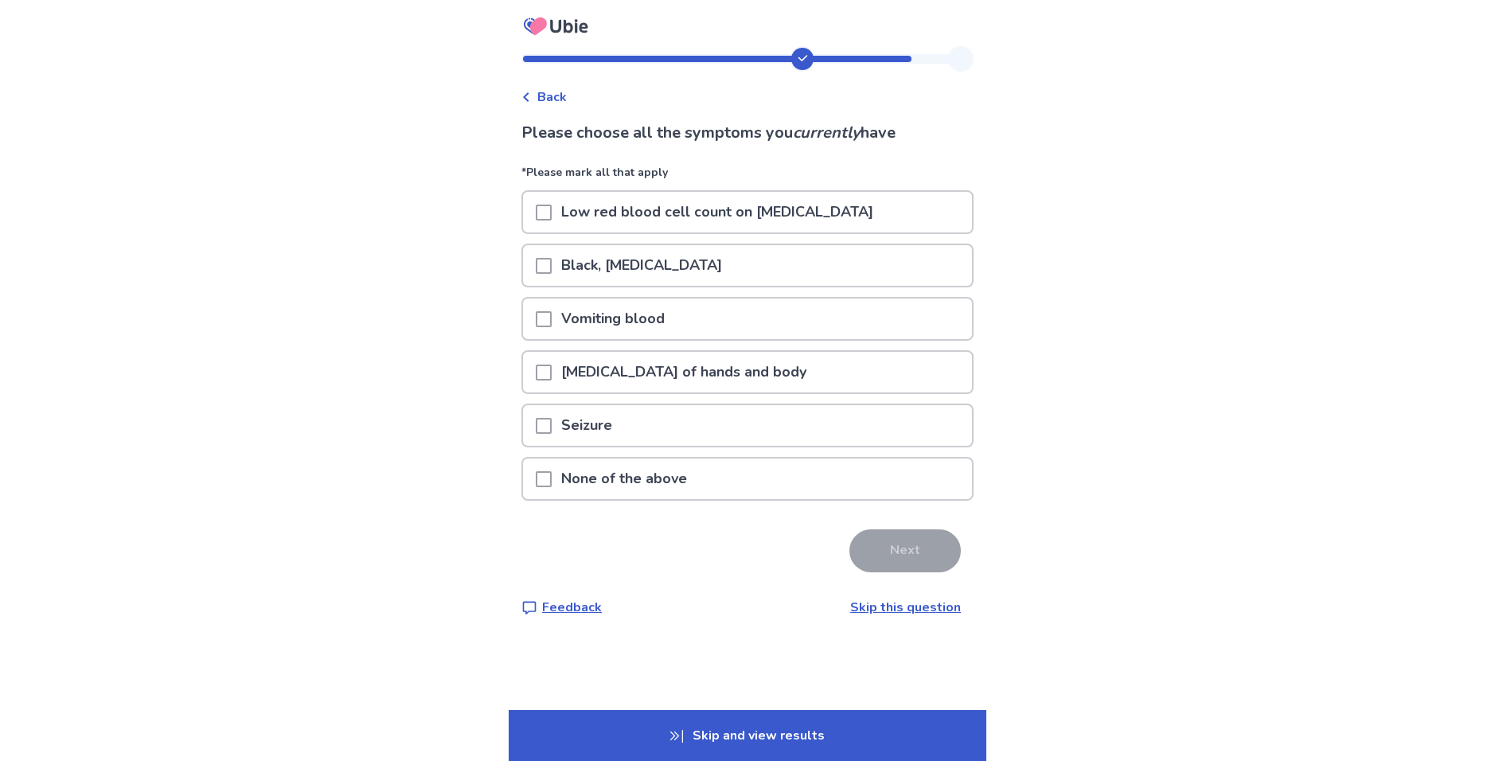
click at [681, 482] on p "None of the above" at bounding box center [624, 479] width 145 height 41
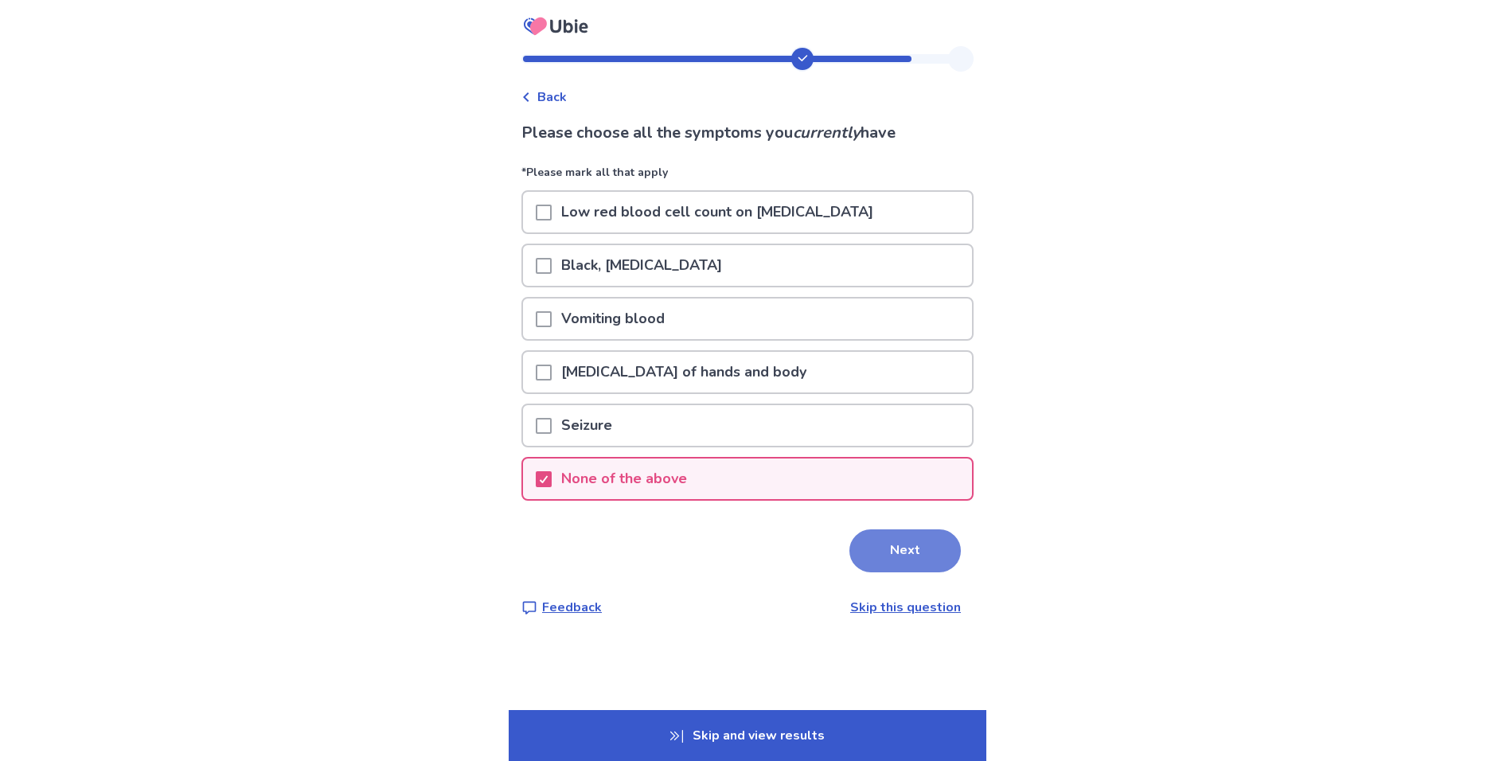
click at [920, 551] on button "Next" at bounding box center [905, 551] width 111 height 43
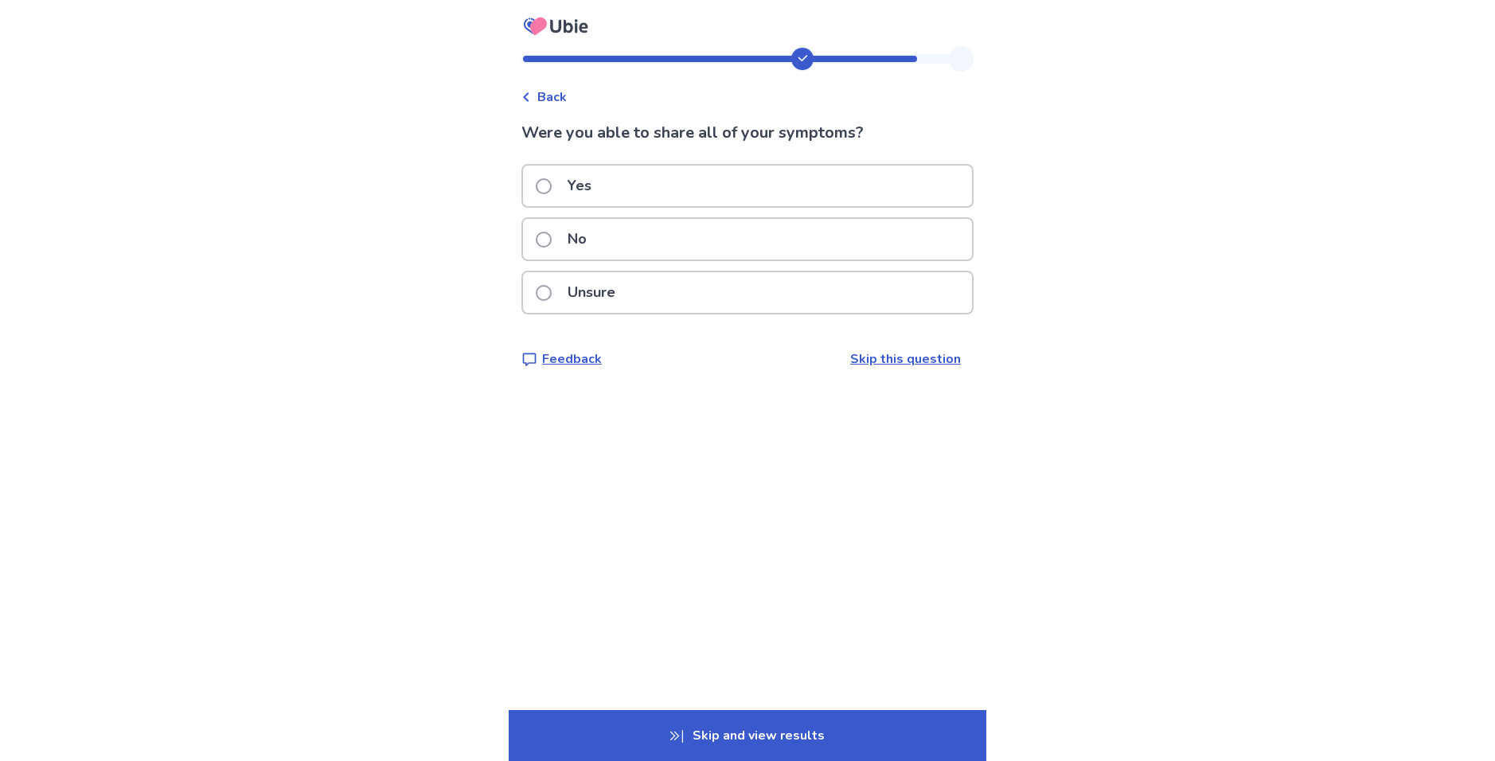
click at [556, 94] on span "Back" at bounding box center [551, 97] width 29 height 19
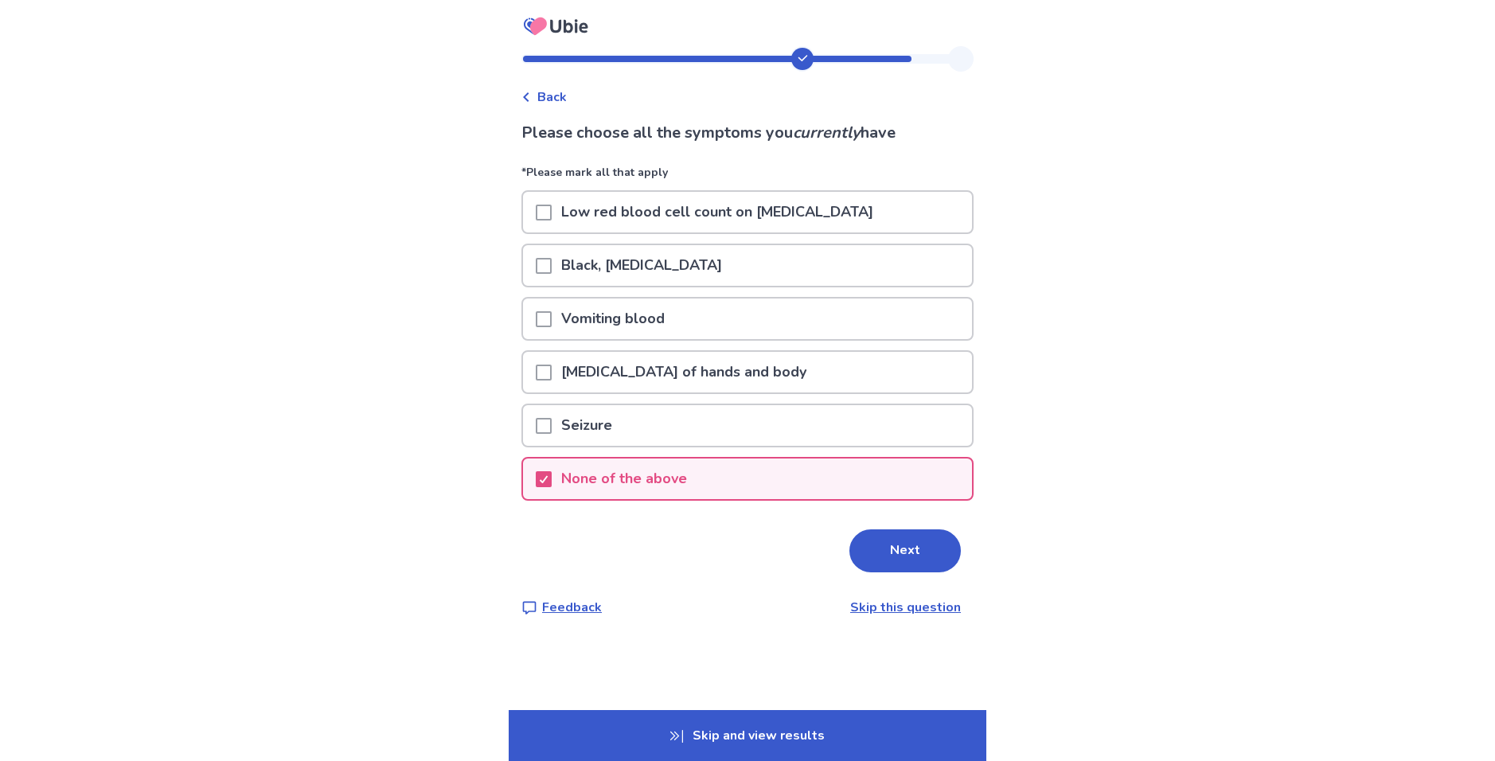
click at [686, 366] on p "Tremors of hands and body" at bounding box center [684, 372] width 264 height 41
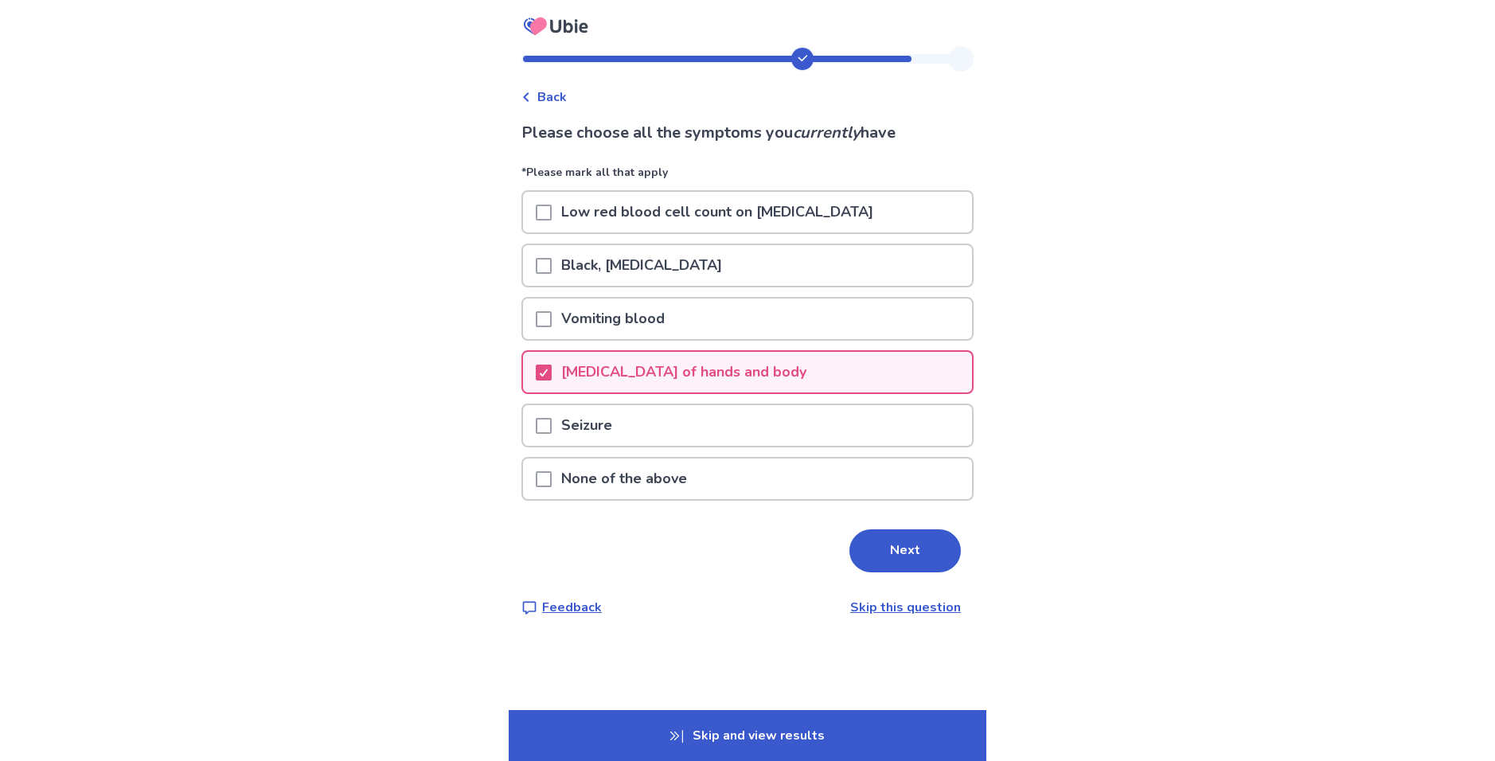
click at [866, 547] on button "Next" at bounding box center [905, 551] width 111 height 43
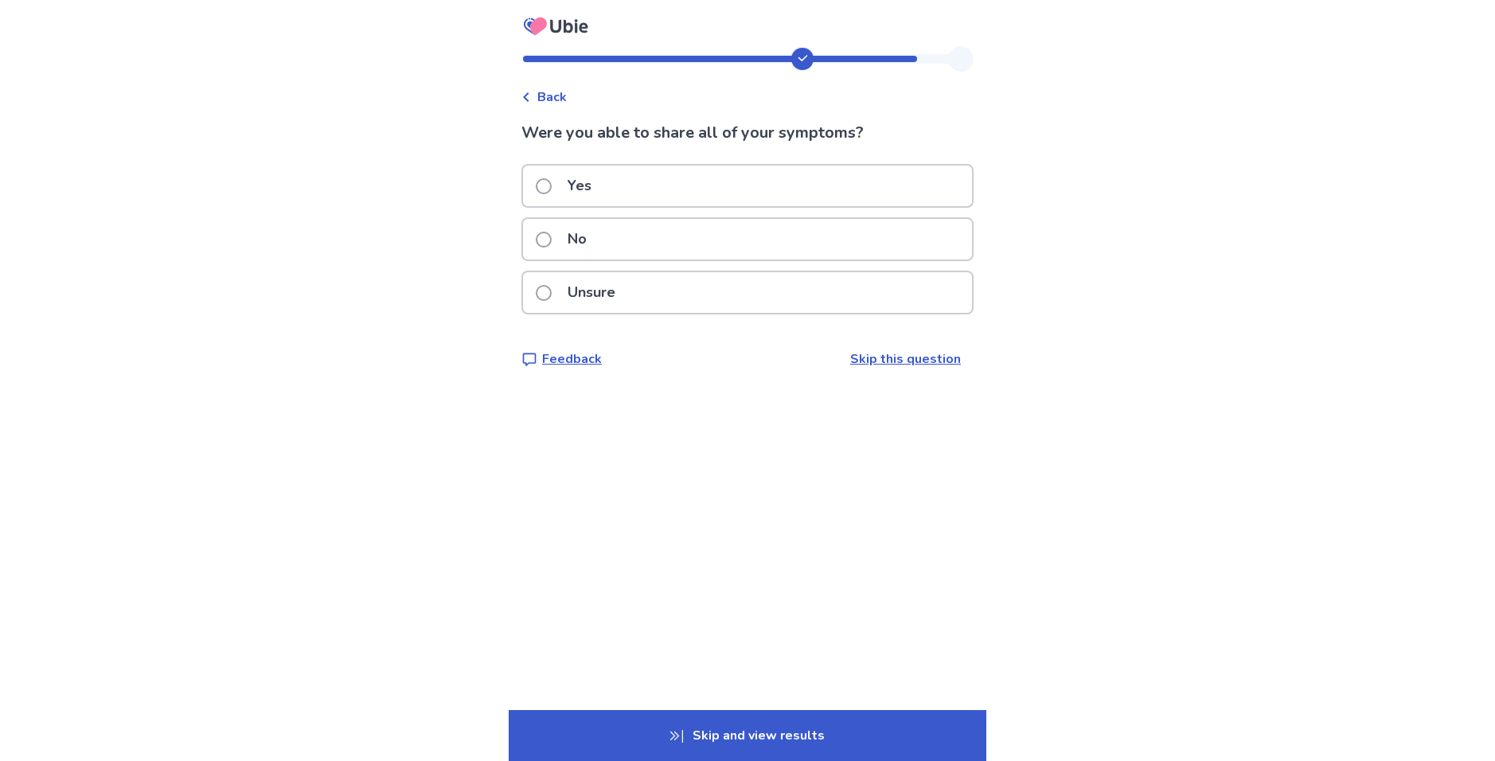
click at [669, 186] on div "Yes" at bounding box center [747, 186] width 449 height 41
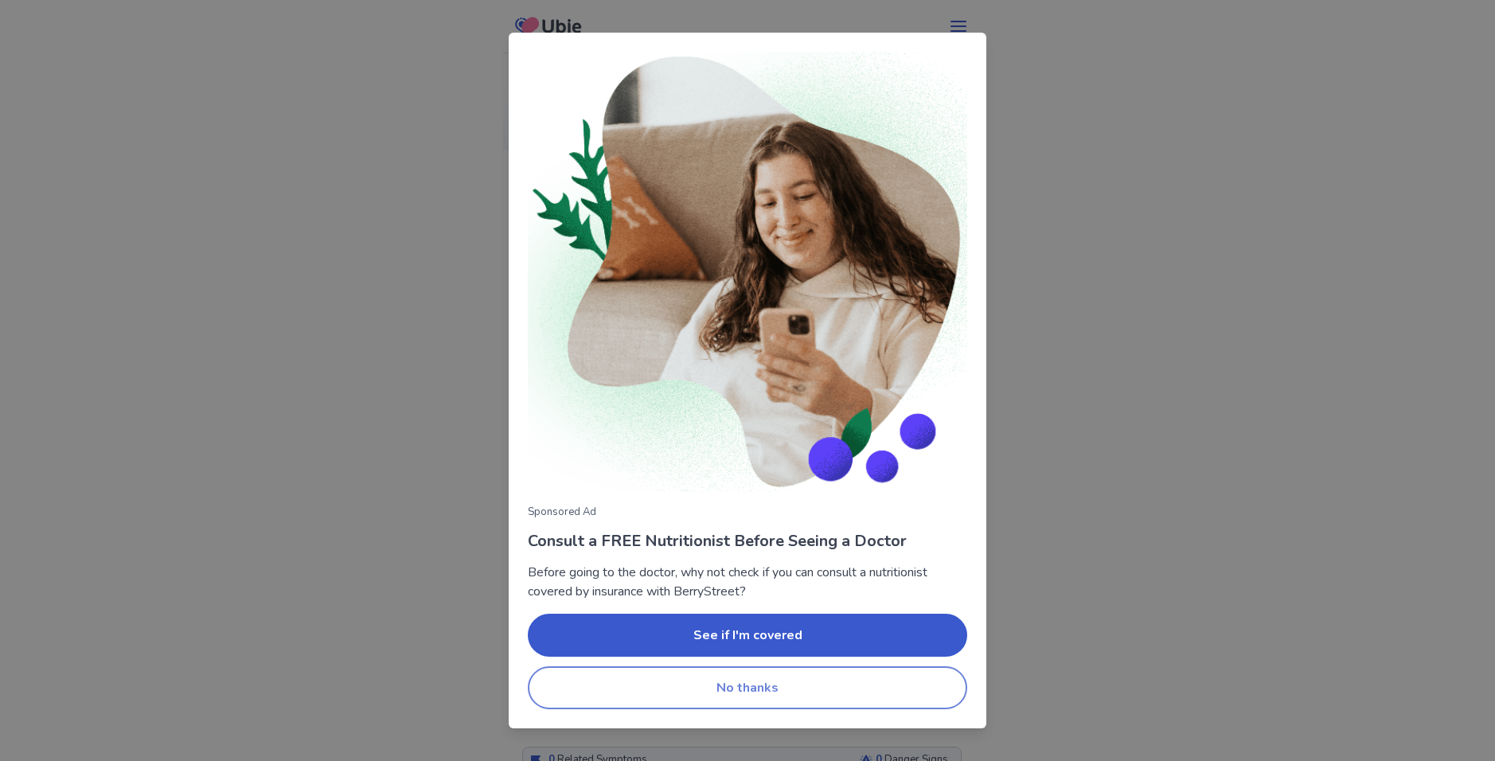
click at [768, 682] on button "No thanks" at bounding box center [748, 687] width 440 height 43
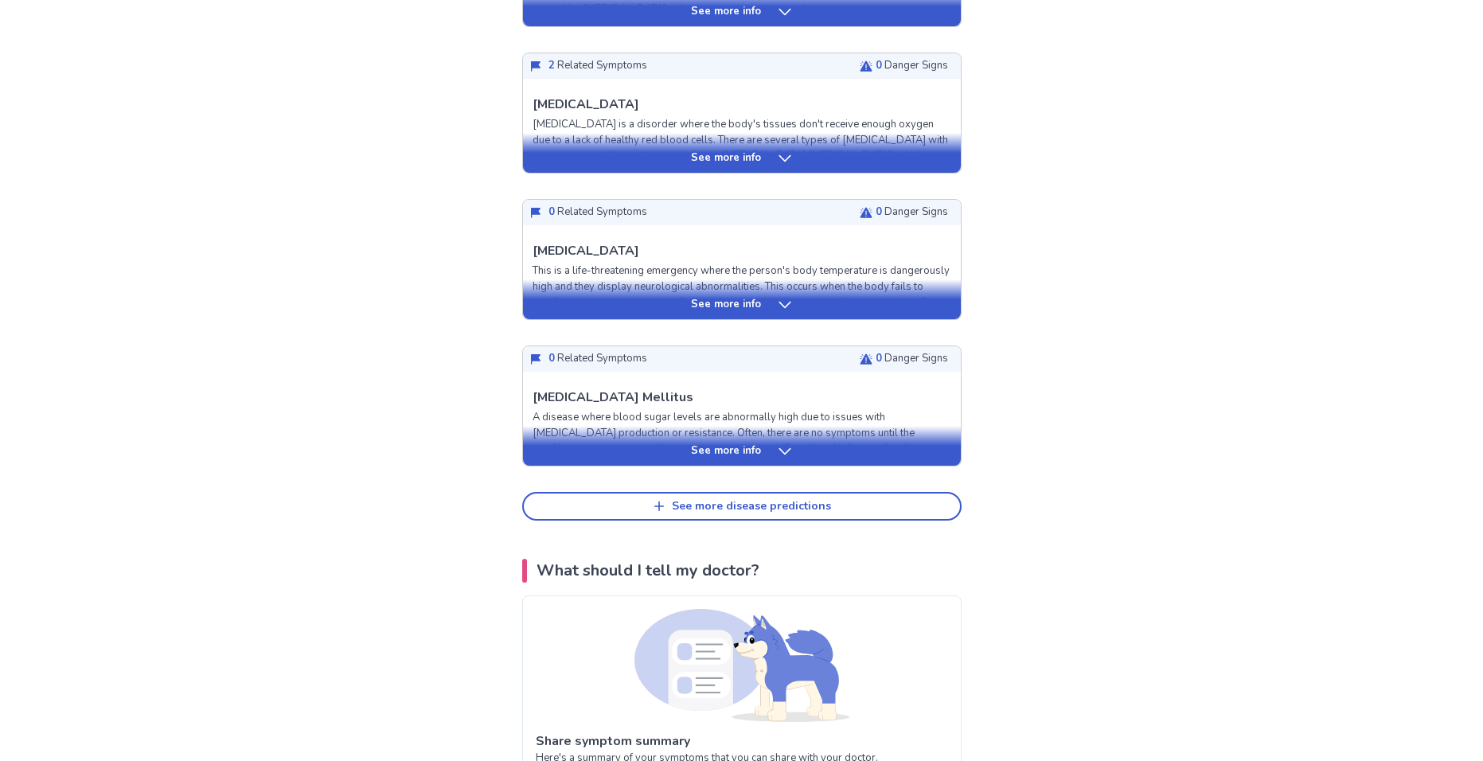
scroll to position [637, 0]
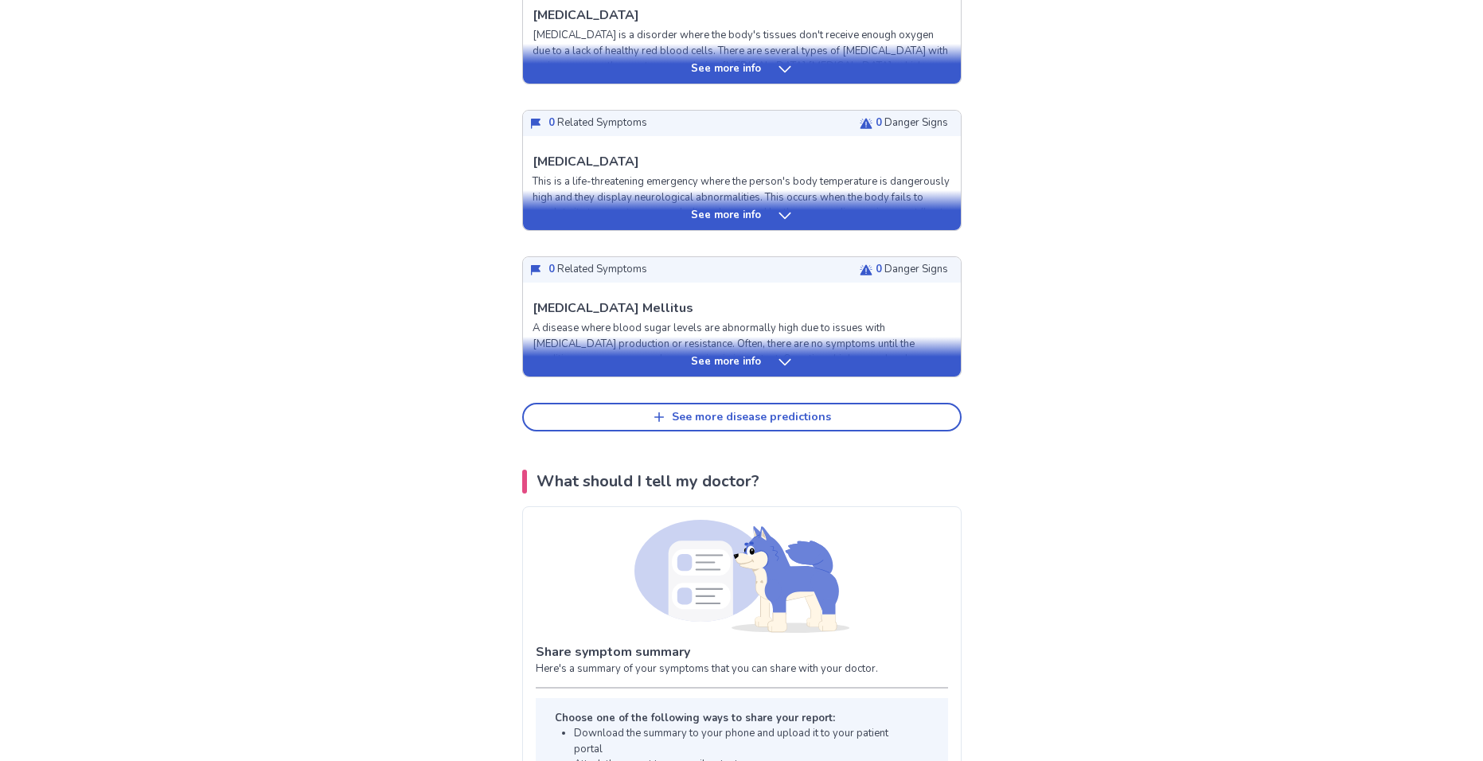
click at [756, 348] on div "See more info" at bounding box center [742, 357] width 438 height 40
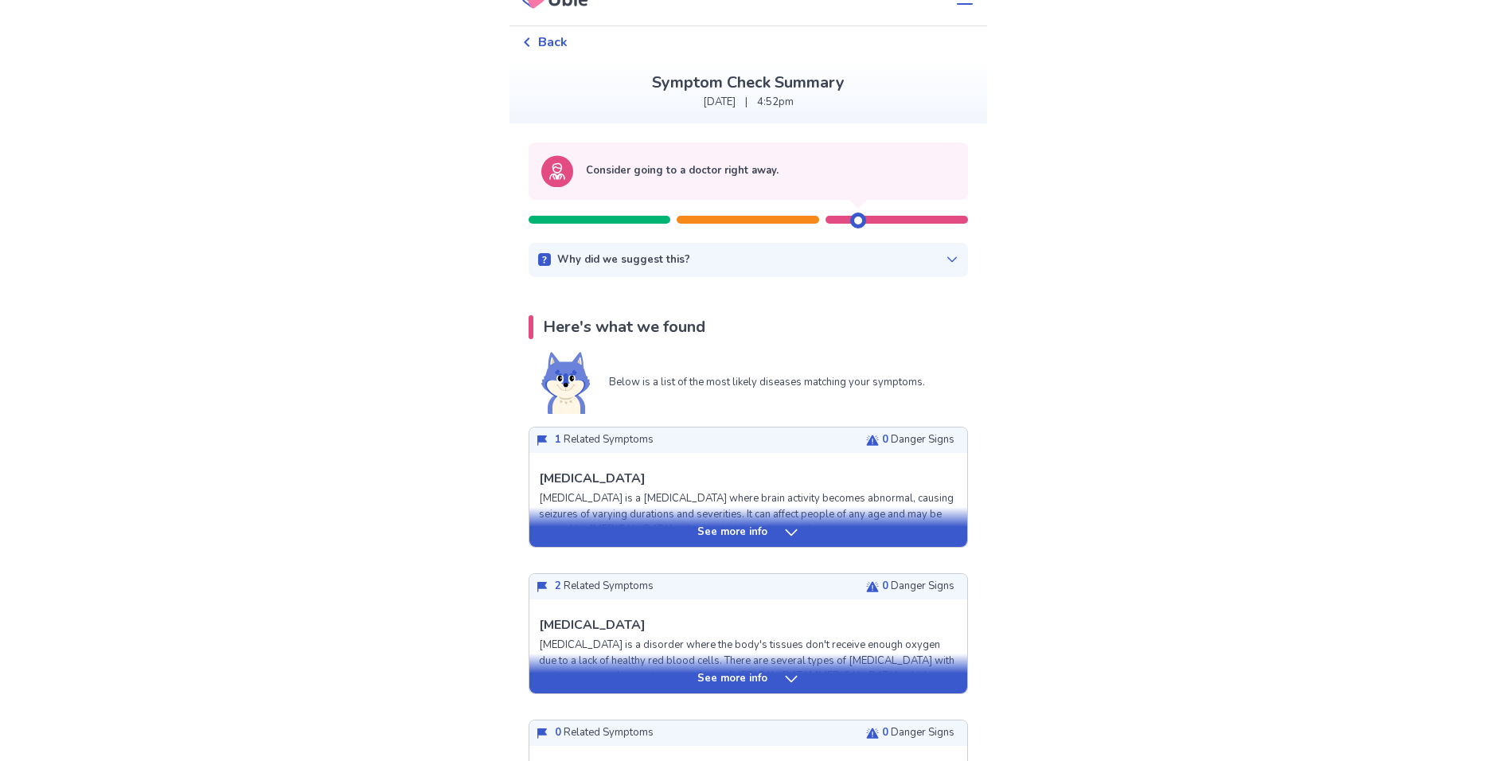
scroll to position [0, 0]
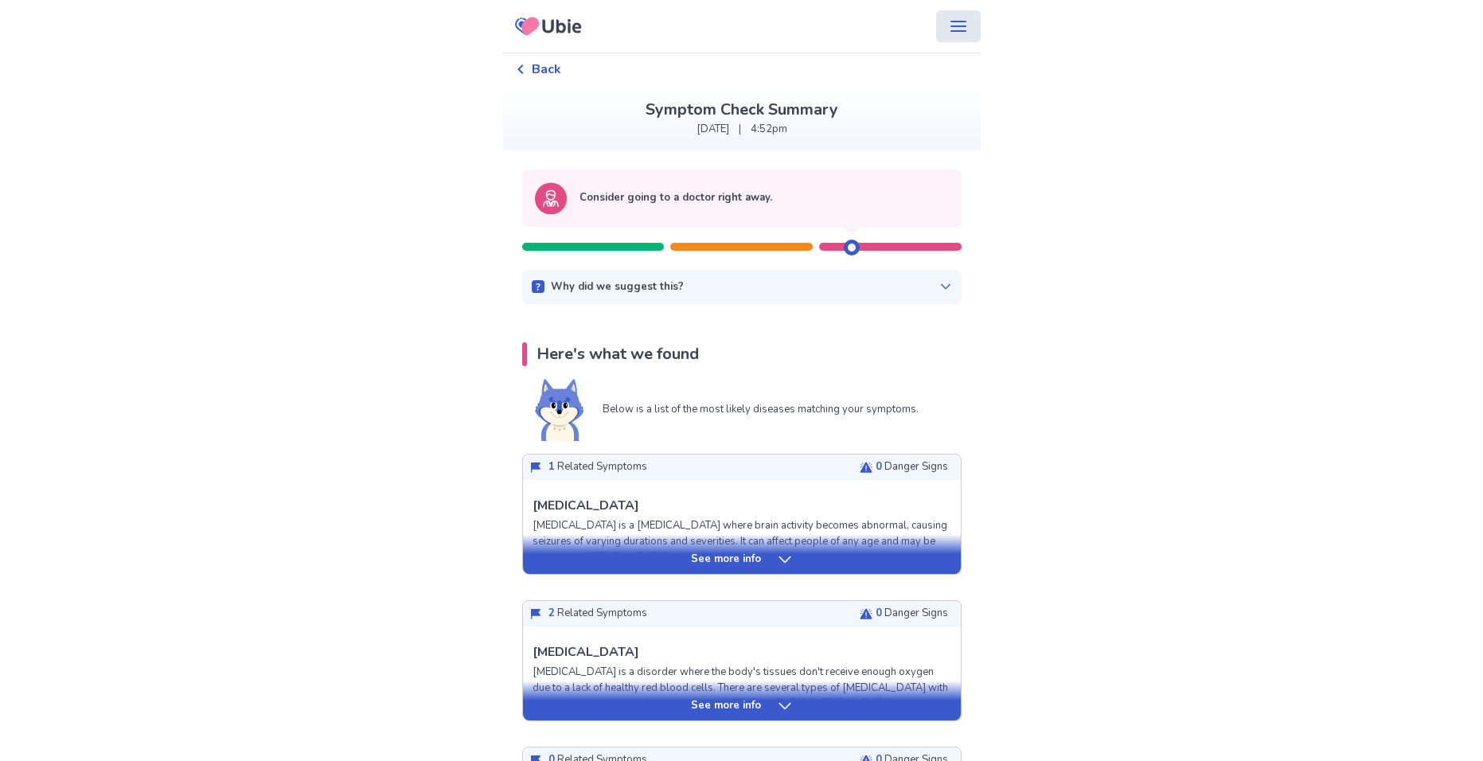
click at [949, 25] on icon "menu" at bounding box center [958, 26] width 19 height 19
